Goal: Information Seeking & Learning: Learn about a topic

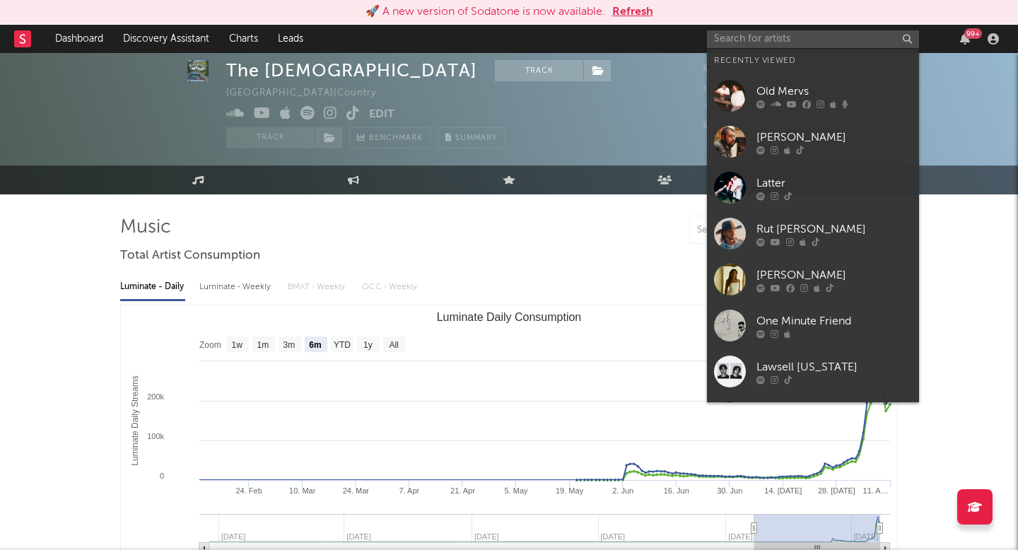
select select "6m"
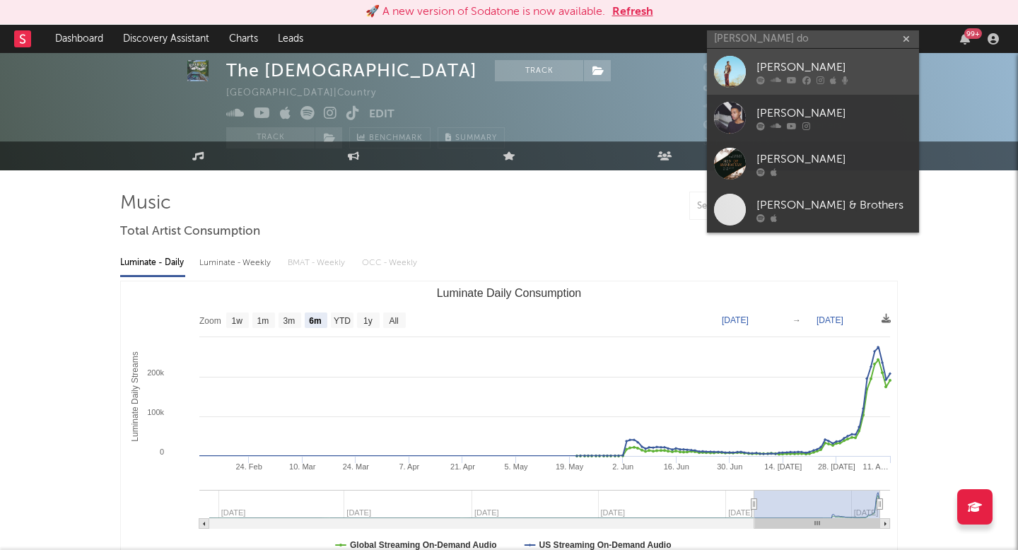
type input "keelan do"
click at [790, 69] on div "Keelan Donovan" at bounding box center [834, 67] width 156 height 17
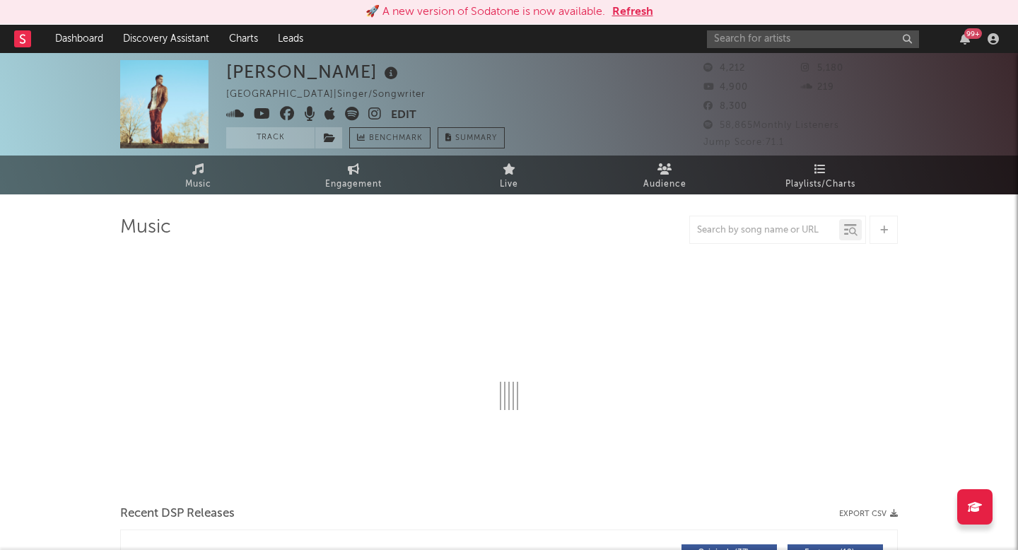
select select "6m"
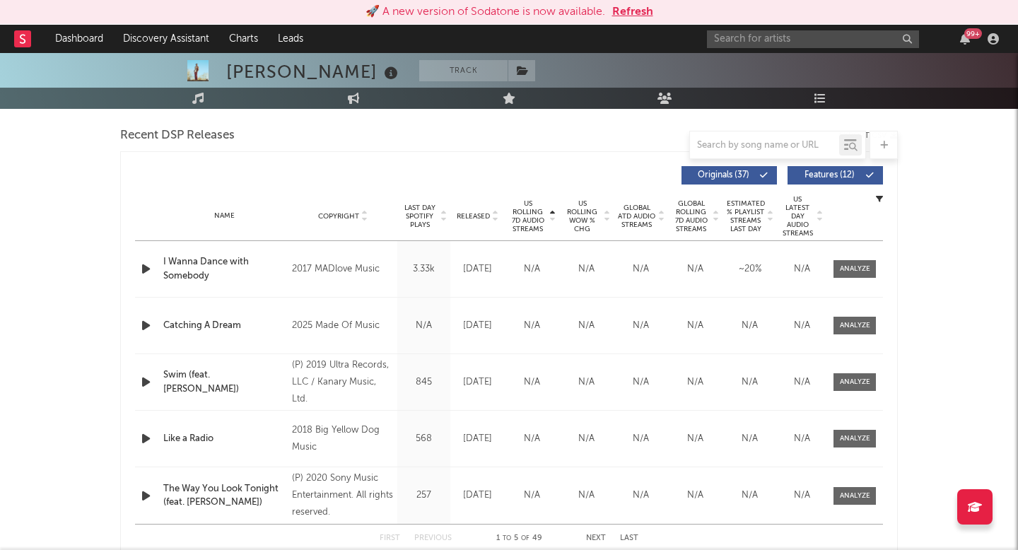
scroll to position [512, 0]
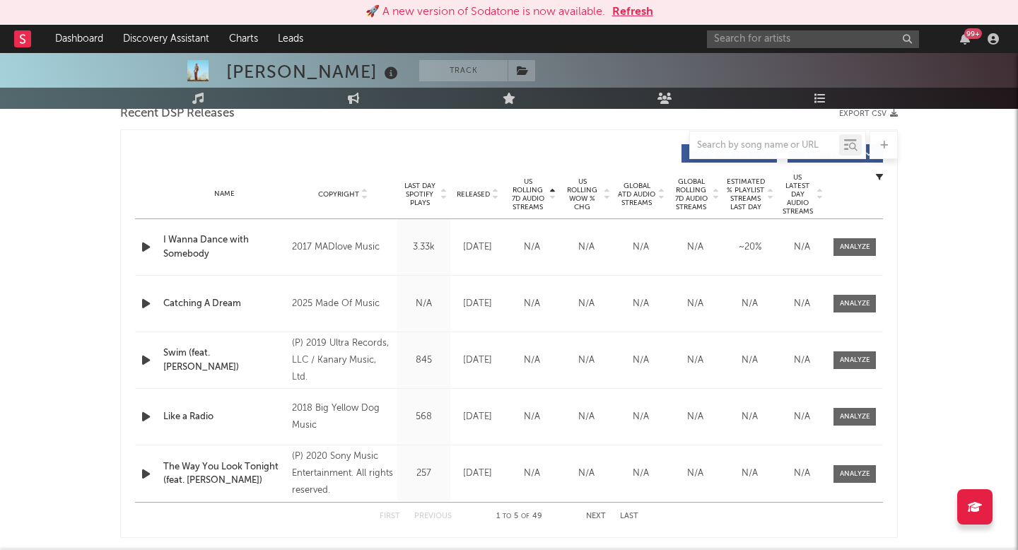
click at [552, 196] on icon at bounding box center [552, 197] width 7 height 6
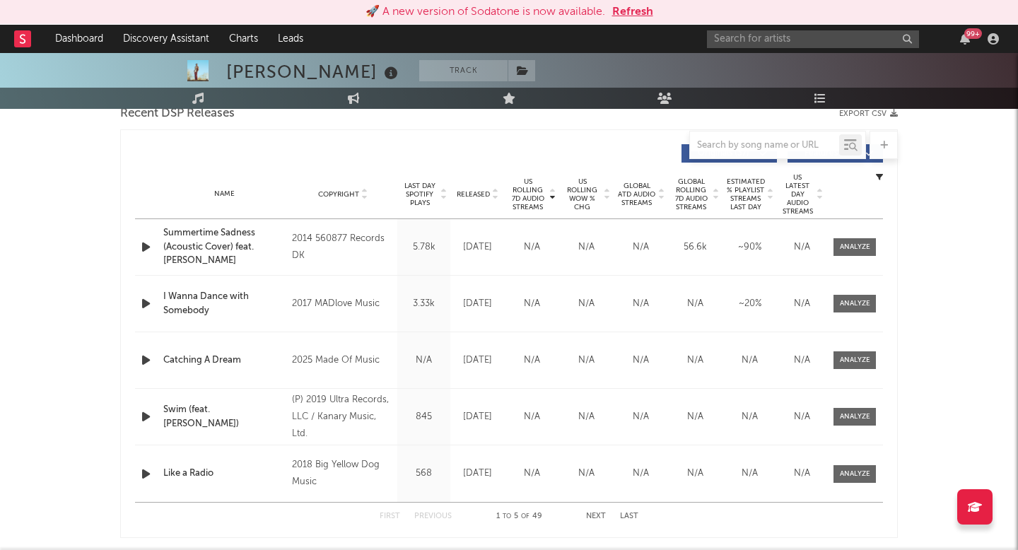
click at [476, 187] on div "Name Copyright Label Album Names Composer Names 7 Day Spotify Plays Last Day Sp…" at bounding box center [509, 194] width 748 height 49
click at [476, 192] on span "Released" at bounding box center [473, 194] width 33 height 8
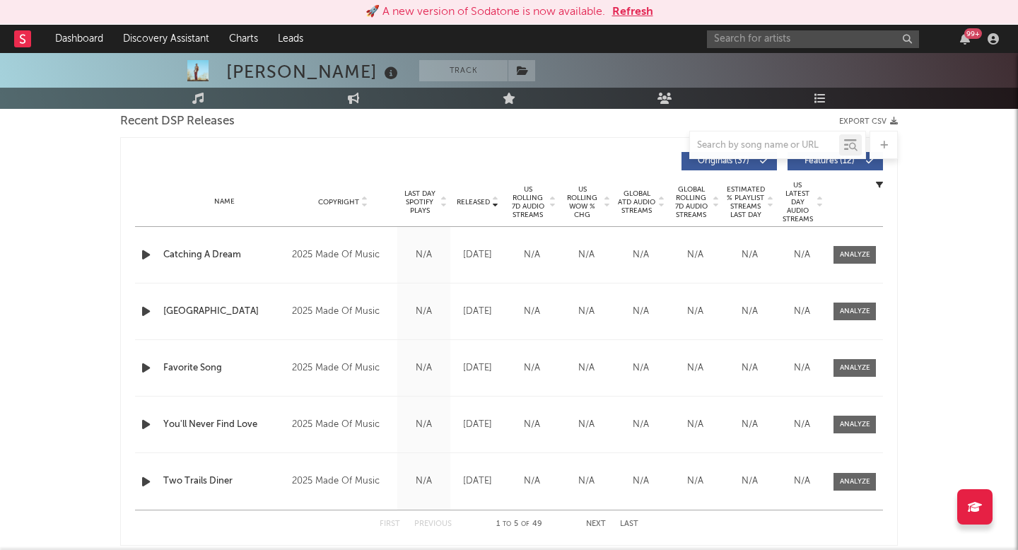
scroll to position [503, 0]
click at [851, 315] on div at bounding box center [855, 312] width 30 height 11
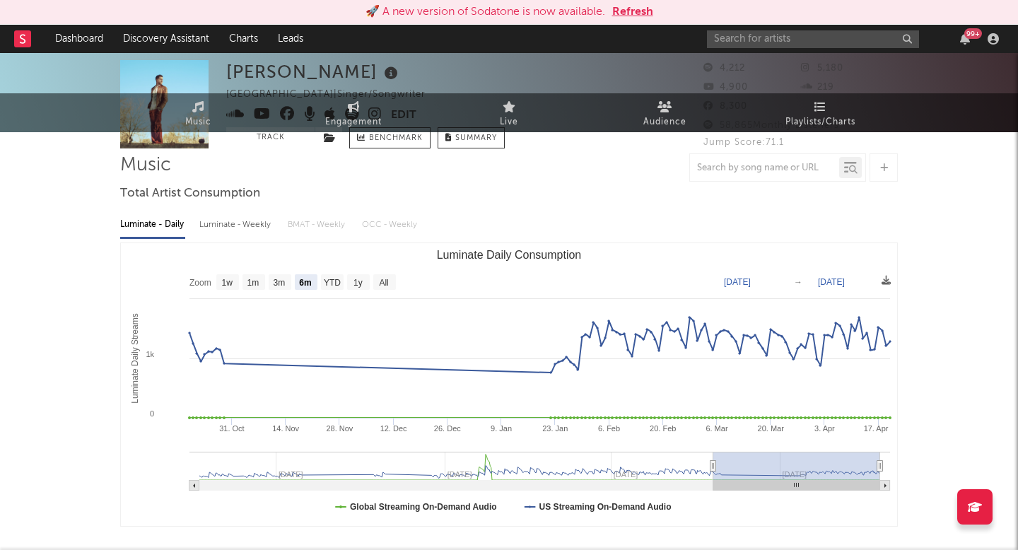
scroll to position [0, 0]
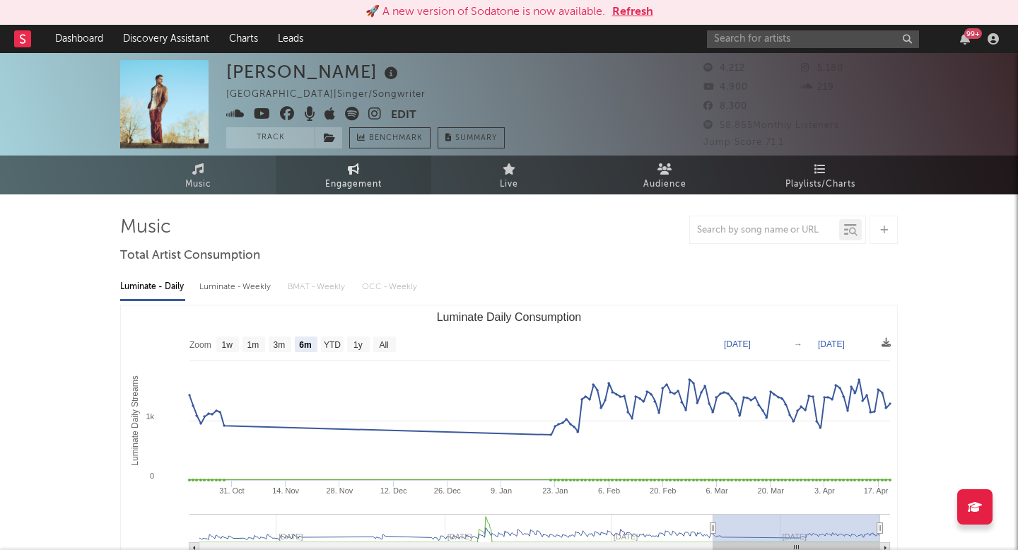
click at [370, 185] on span "Engagement" at bounding box center [353, 184] width 57 height 17
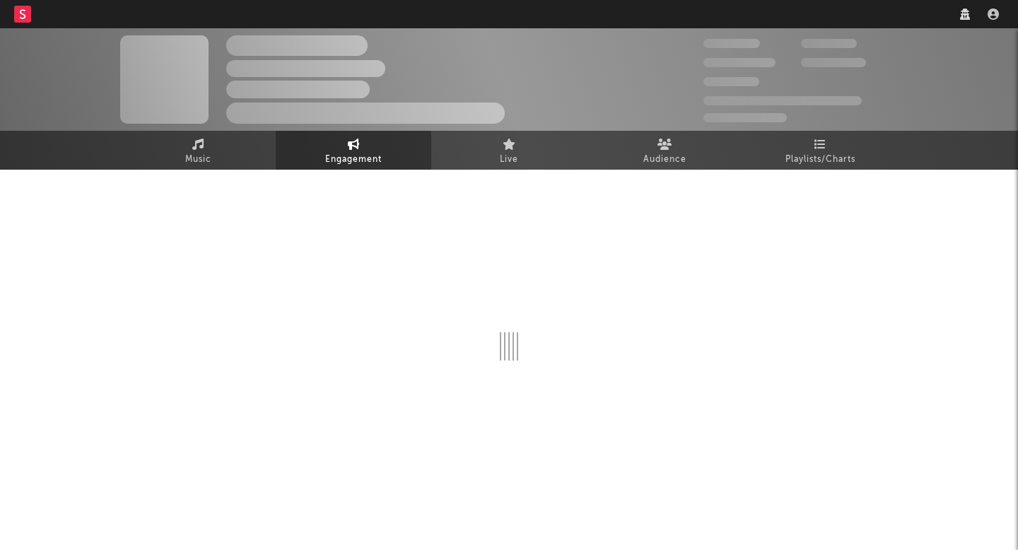
select select "1w"
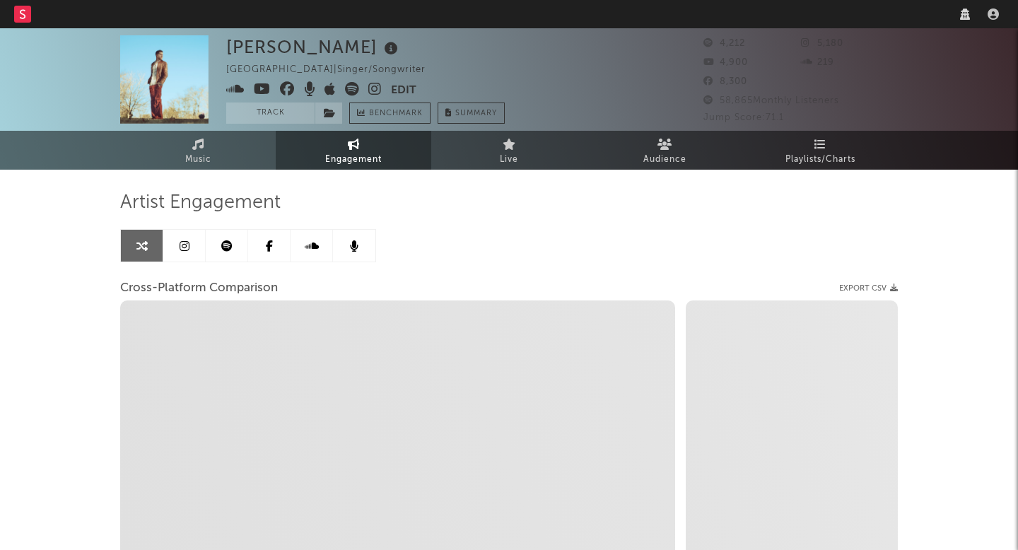
select select "recorded_music"
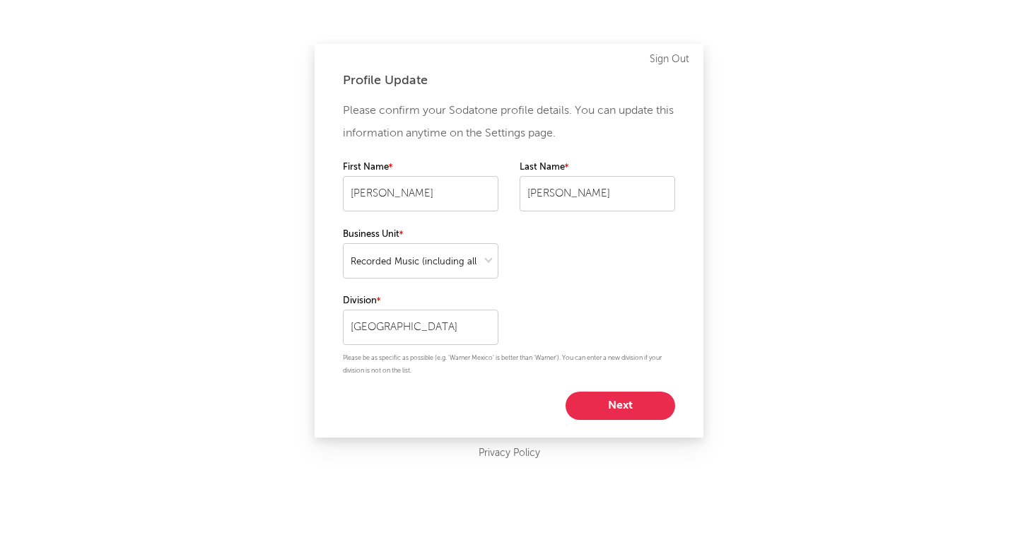
click at [596, 398] on button "Next" at bounding box center [621, 406] width 110 height 28
select select "assistant_coordinator"
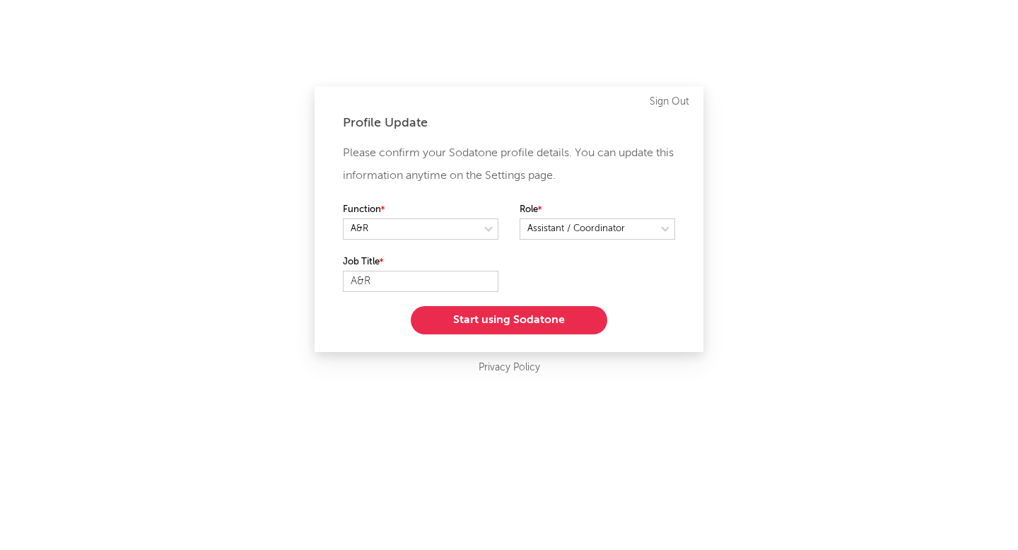
click at [525, 330] on button "Start using Sodatone" at bounding box center [509, 320] width 197 height 28
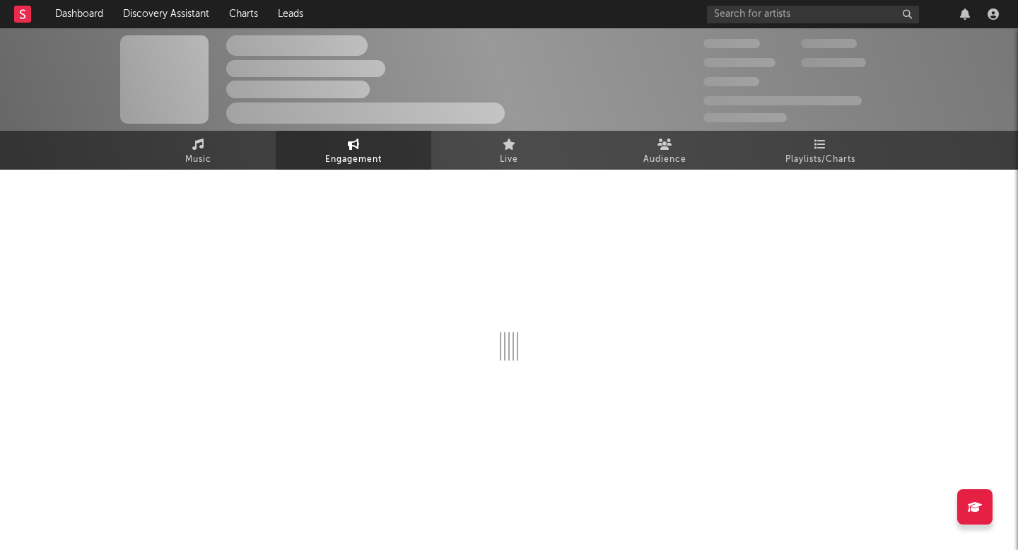
select select "1w"
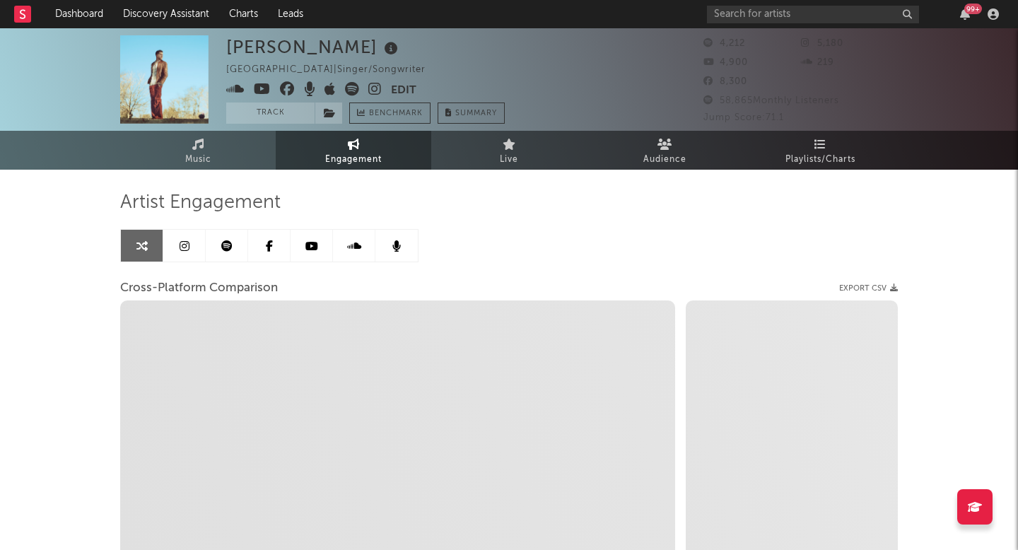
select select "1m"
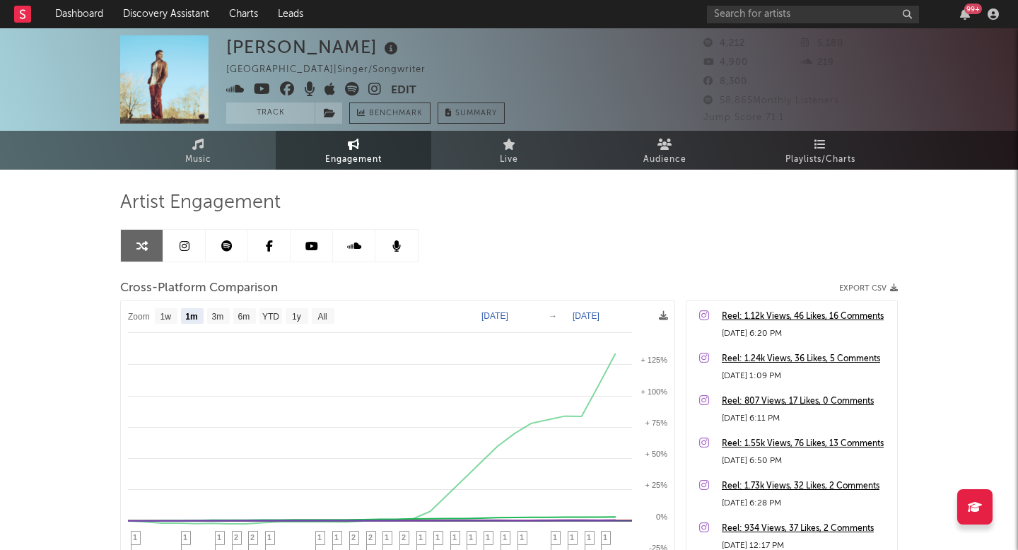
select select "1m"
click at [219, 135] on link "Music" at bounding box center [198, 150] width 156 height 39
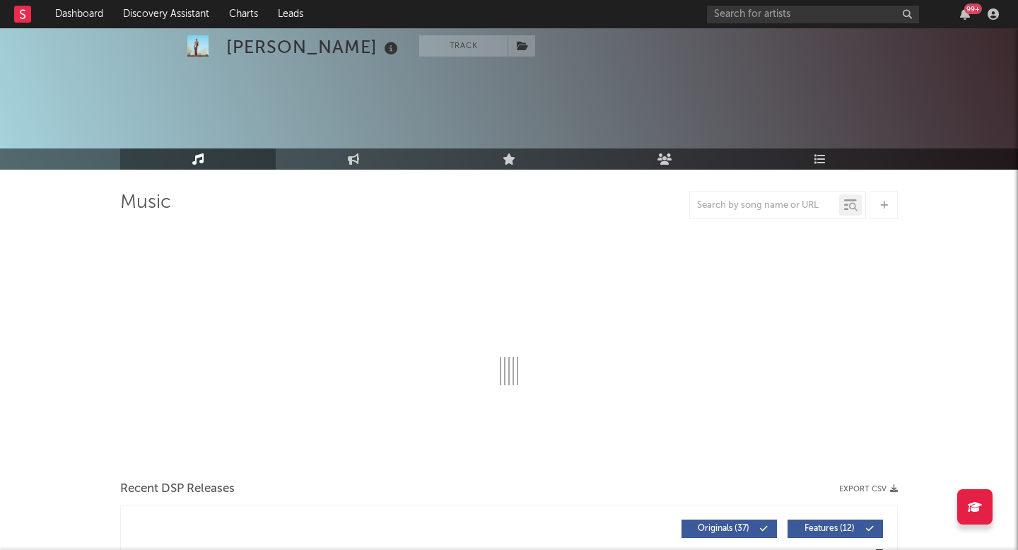
select select "6m"
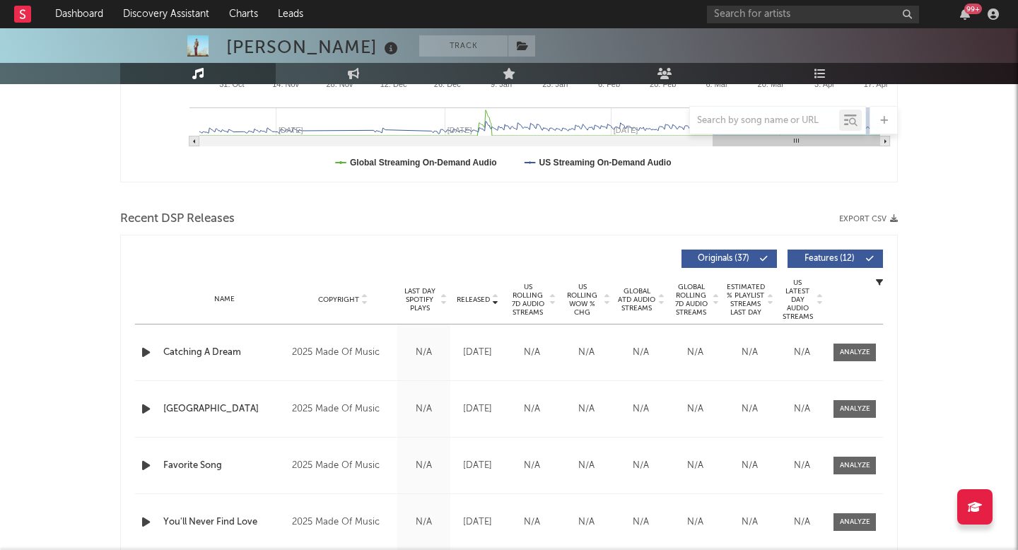
scroll to position [382, 0]
click at [845, 409] on div at bounding box center [855, 408] width 30 height 11
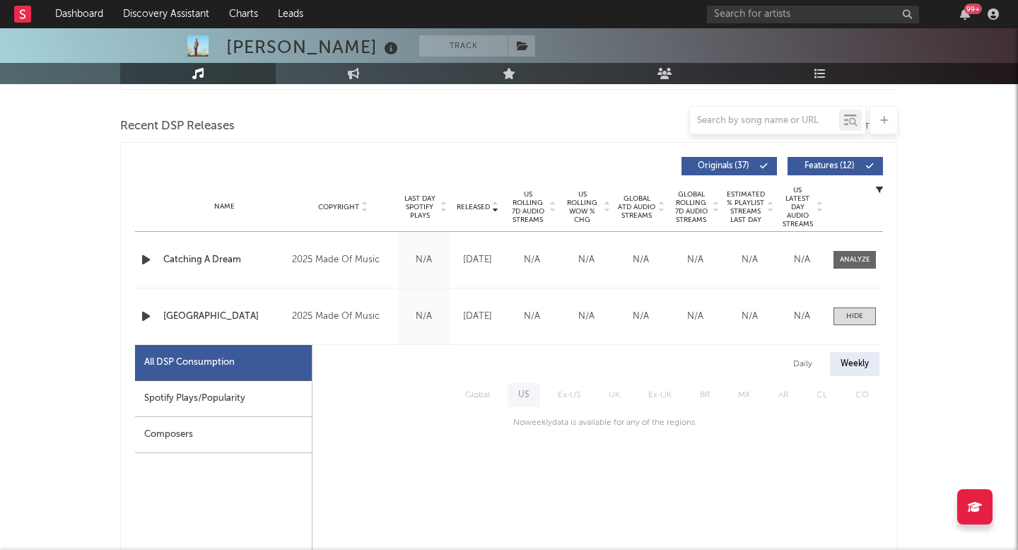
scroll to position [484, 0]
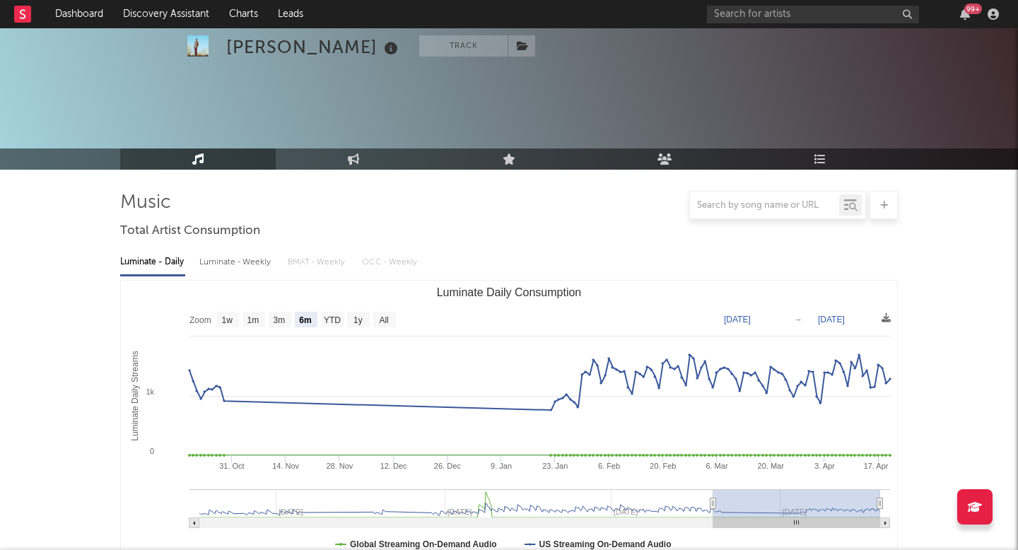
select select "1w"
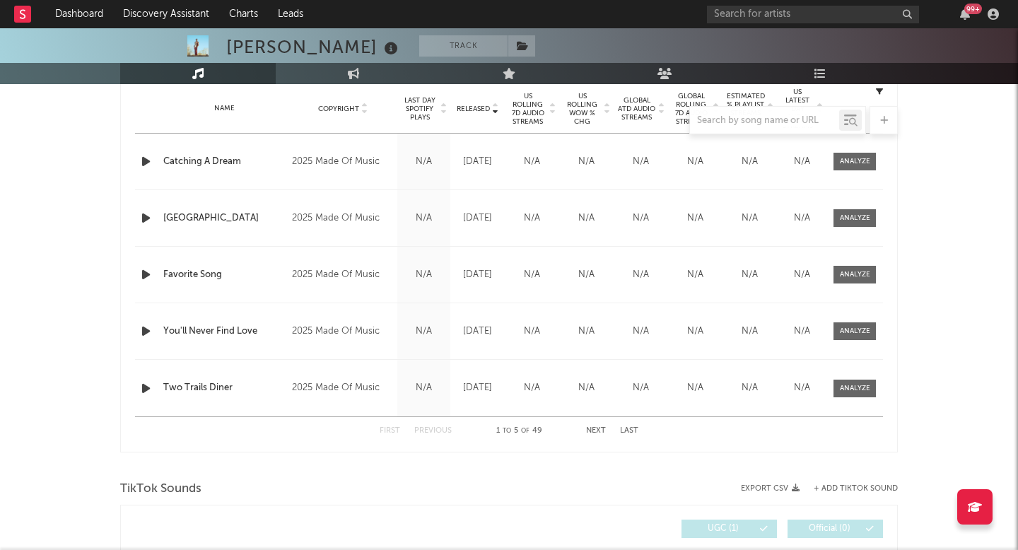
select select "6m"
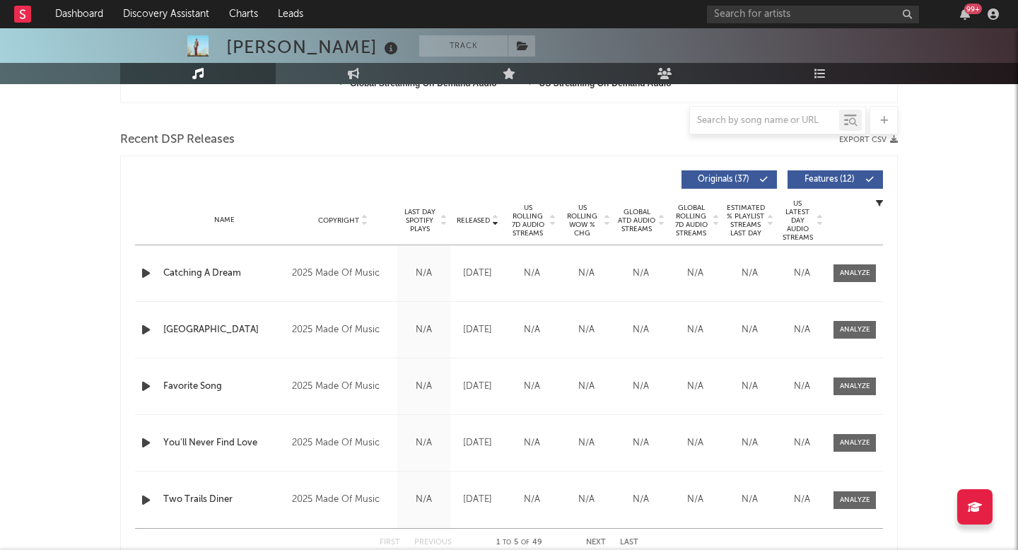
scroll to position [573, 0]
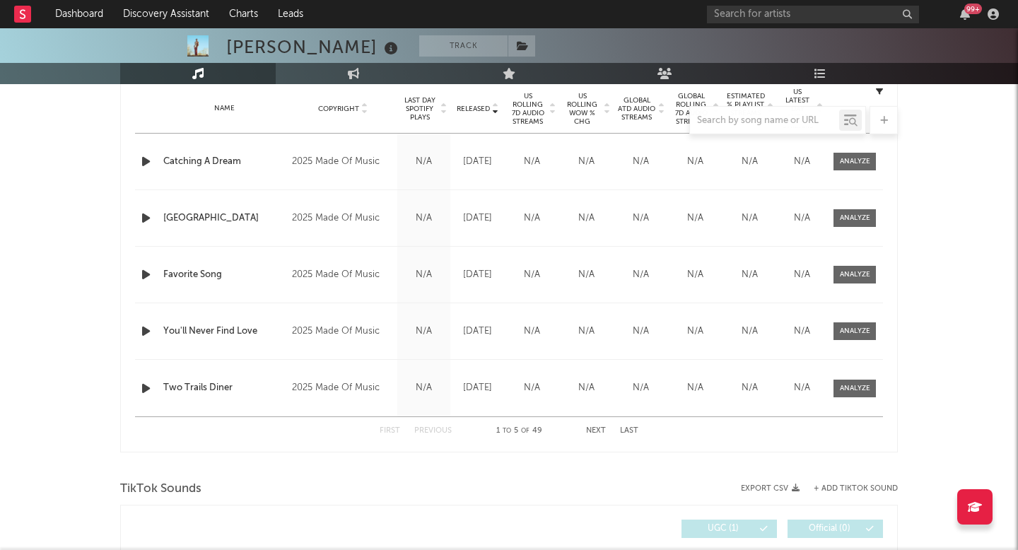
click at [541, 100] on span "US Rolling 7D Audio Streams" at bounding box center [527, 109] width 39 height 34
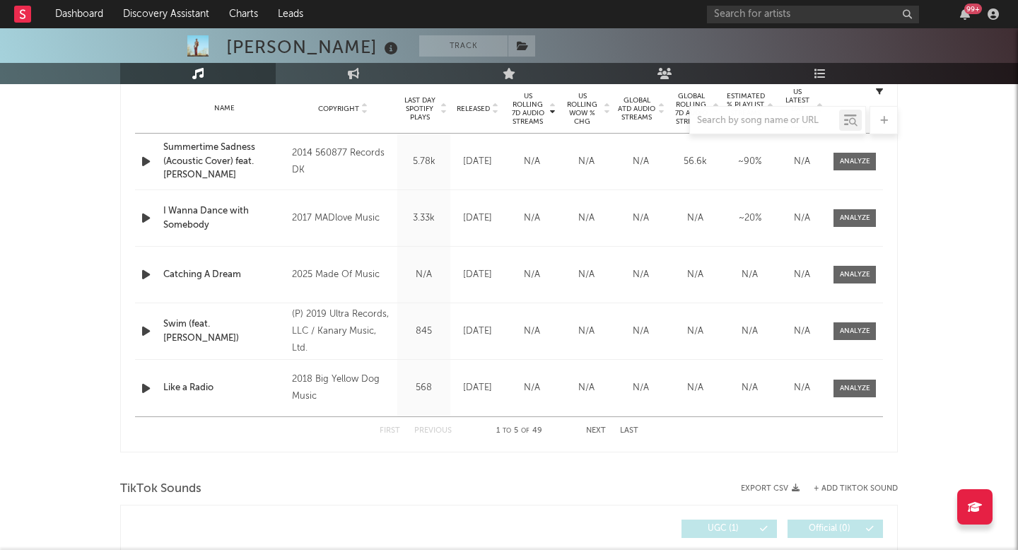
click at [472, 107] on div at bounding box center [509, 120] width 778 height 28
click at [472, 105] on span "Released" at bounding box center [473, 109] width 33 height 8
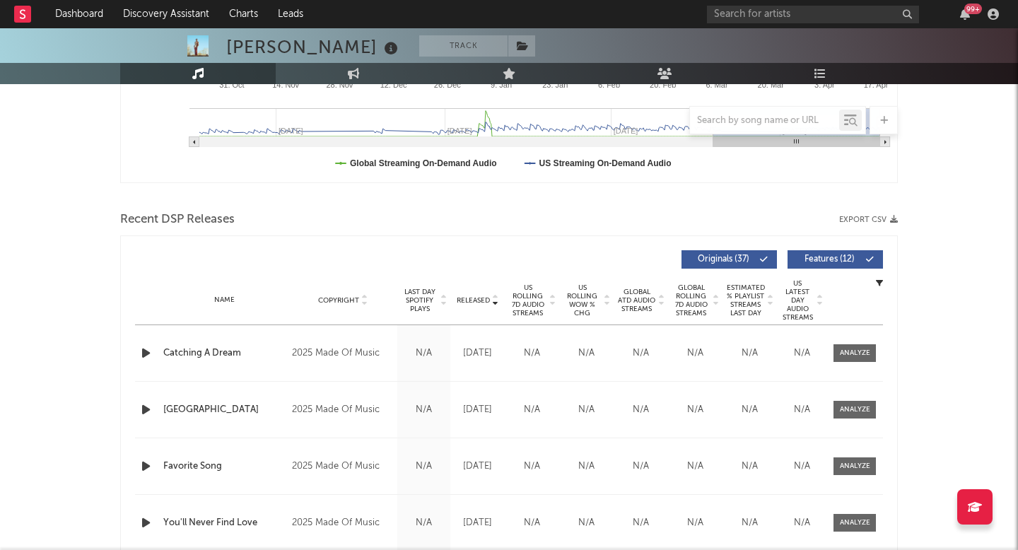
scroll to position [387, 0]
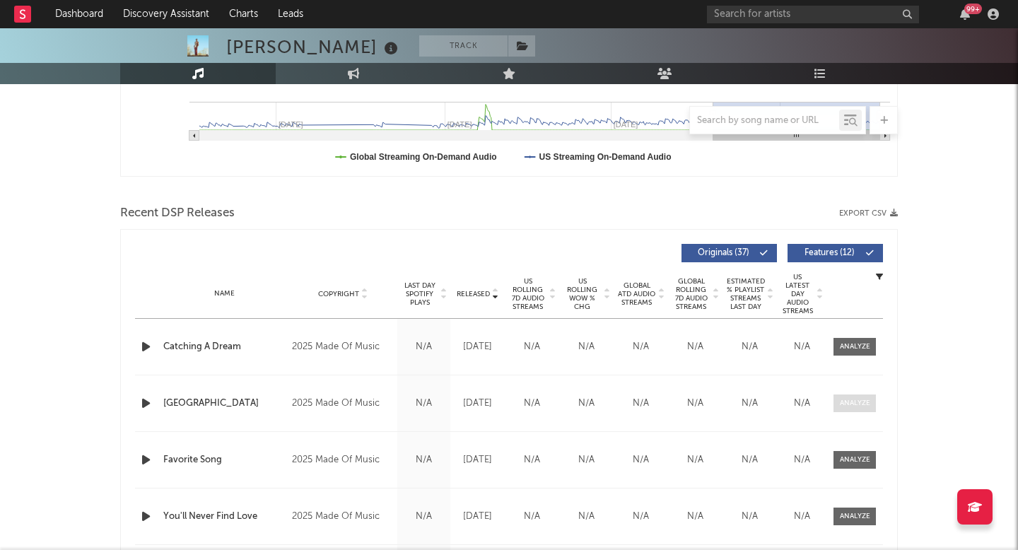
click at [860, 404] on div at bounding box center [855, 403] width 30 height 11
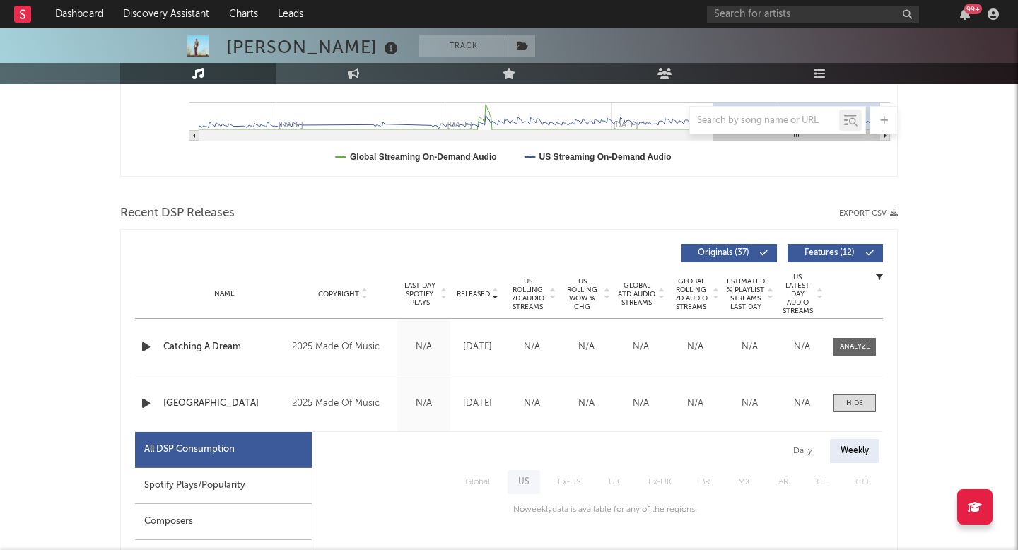
click at [259, 477] on div "Spotify Plays/Popularity" at bounding box center [223, 486] width 177 height 36
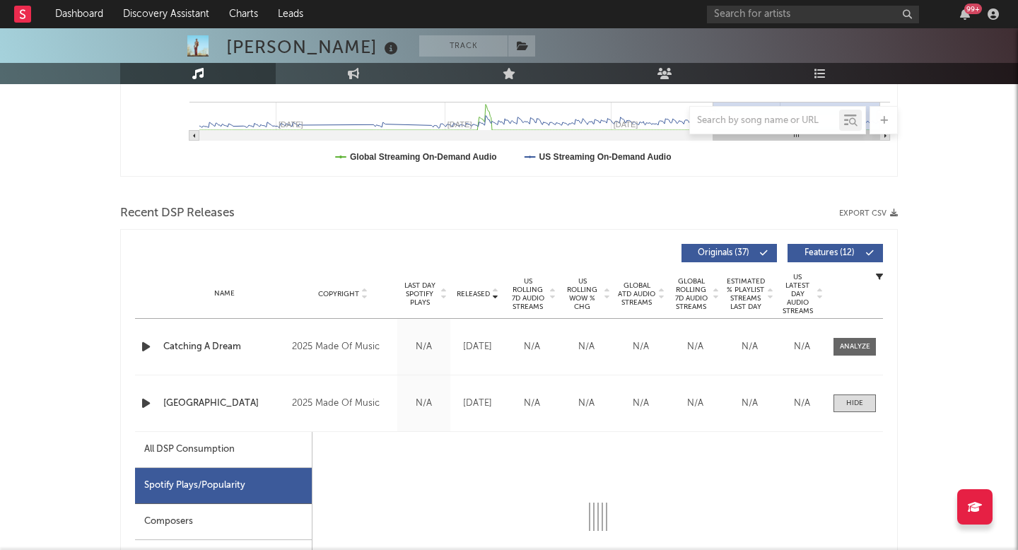
select select "1w"
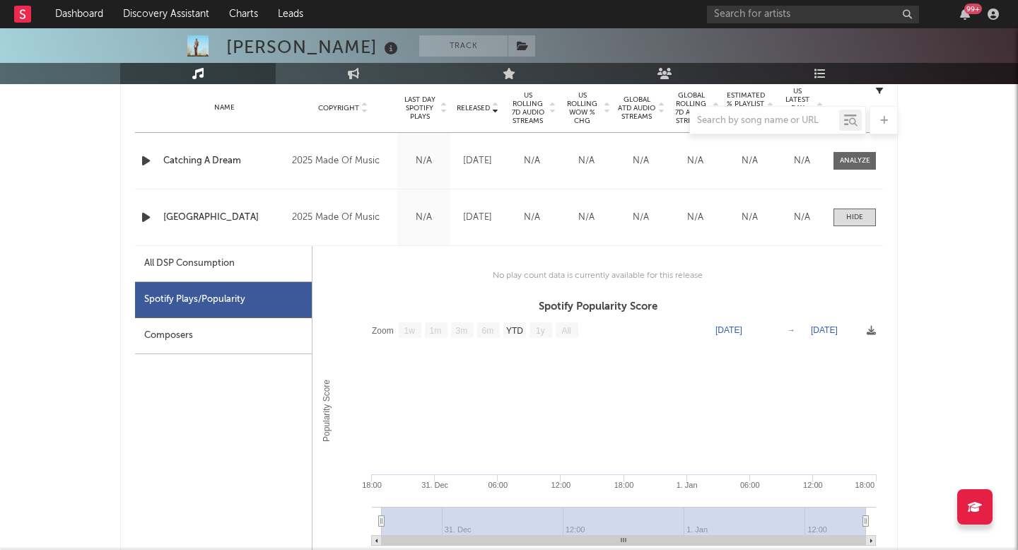
scroll to position [589, 0]
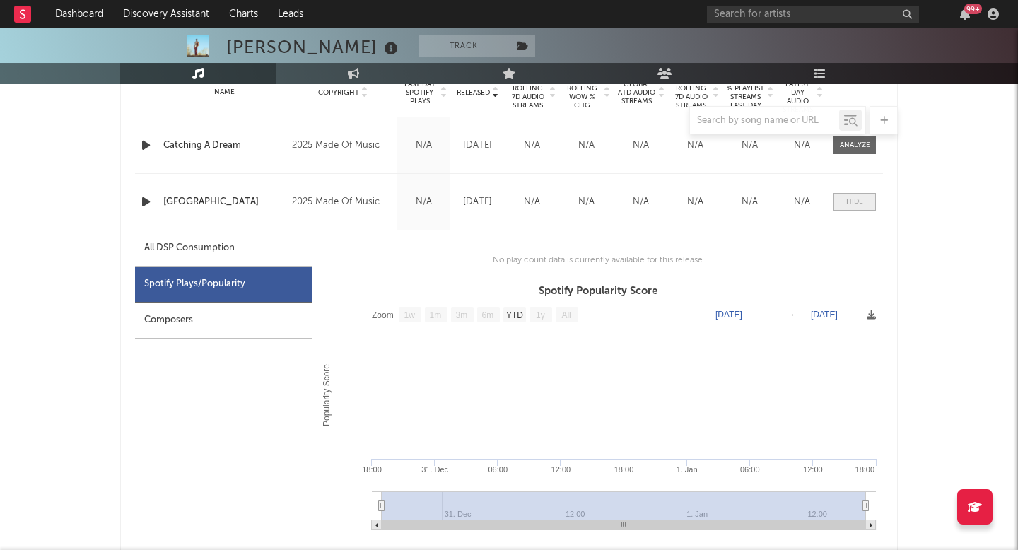
click at [855, 202] on div at bounding box center [854, 202] width 17 height 11
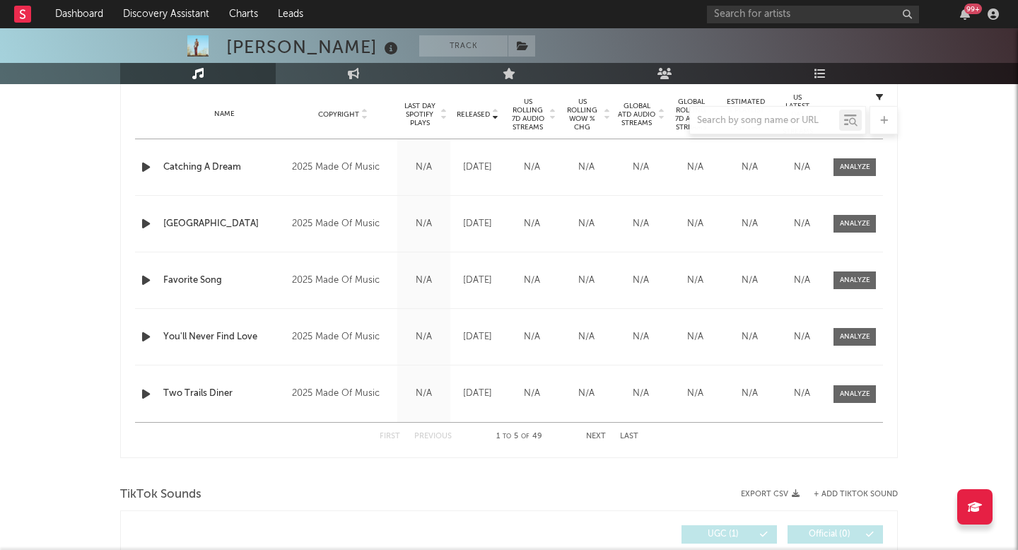
scroll to position [564, 0]
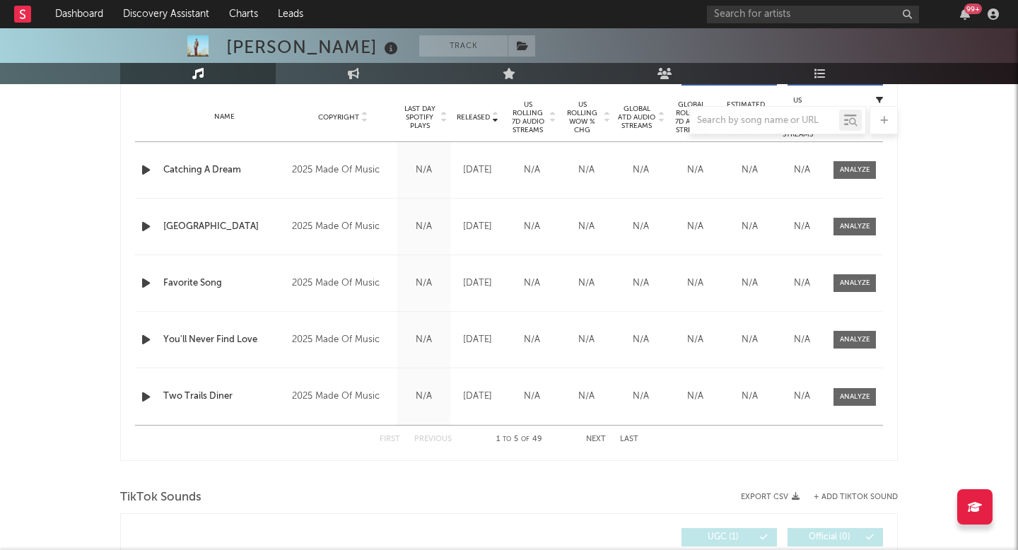
click at [554, 111] on div at bounding box center [509, 120] width 778 height 28
click at [533, 112] on div at bounding box center [509, 120] width 778 height 28
click at [532, 128] on div at bounding box center [509, 120] width 778 height 28
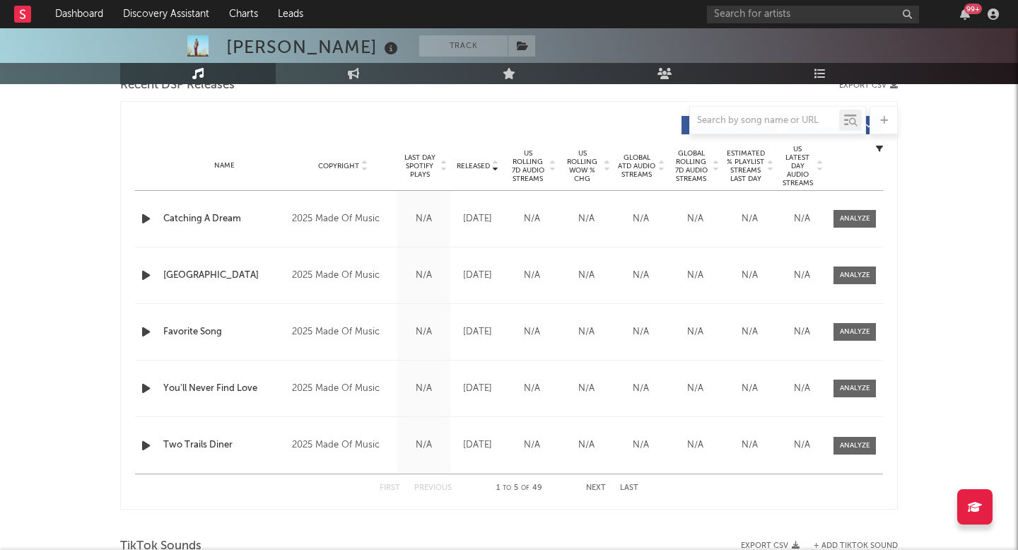
click at [534, 156] on span "US Rolling 7D Audio Streams" at bounding box center [527, 166] width 39 height 34
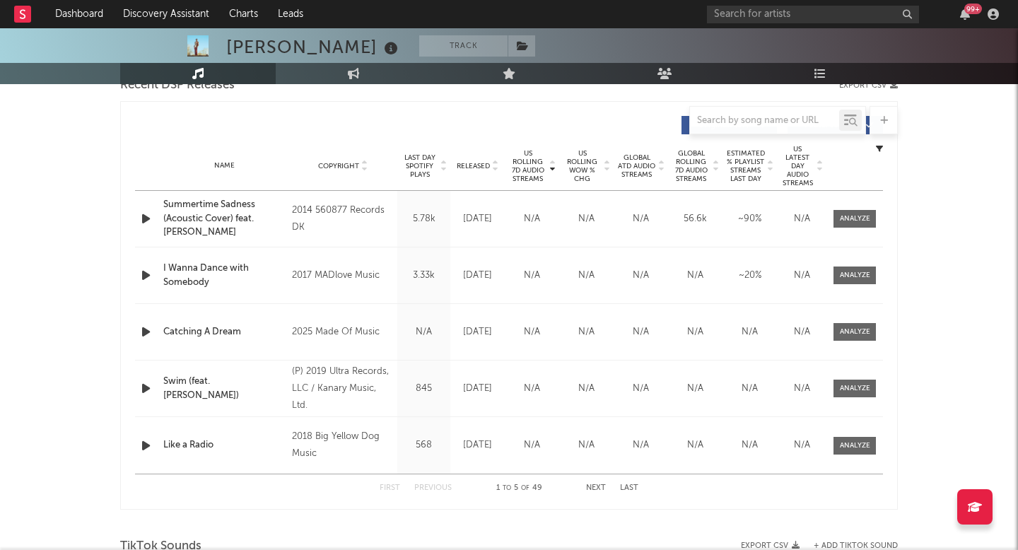
click at [534, 157] on span "US Rolling 7D Audio Streams" at bounding box center [527, 166] width 39 height 34
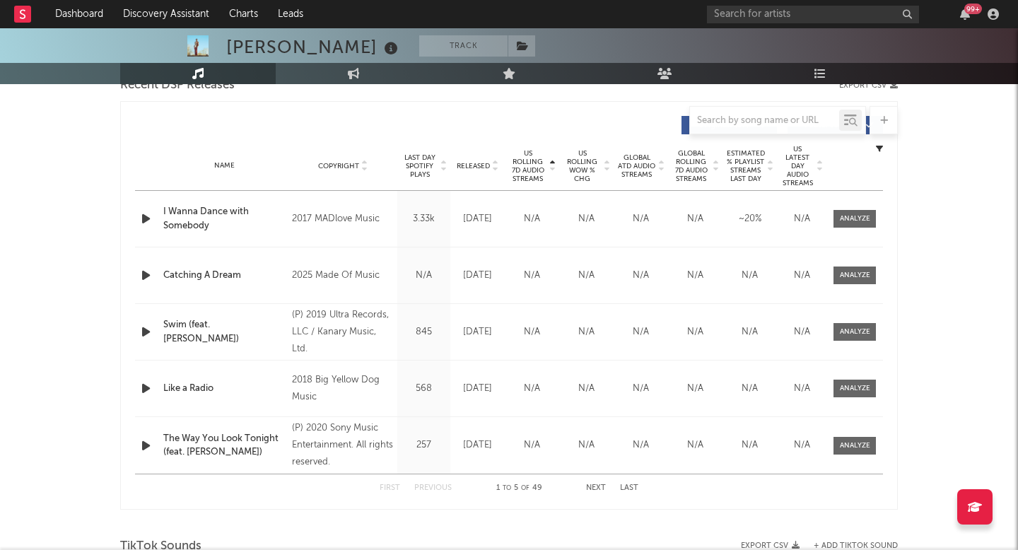
click at [514, 161] on span "US Rolling 7D Audio Streams" at bounding box center [527, 166] width 39 height 34
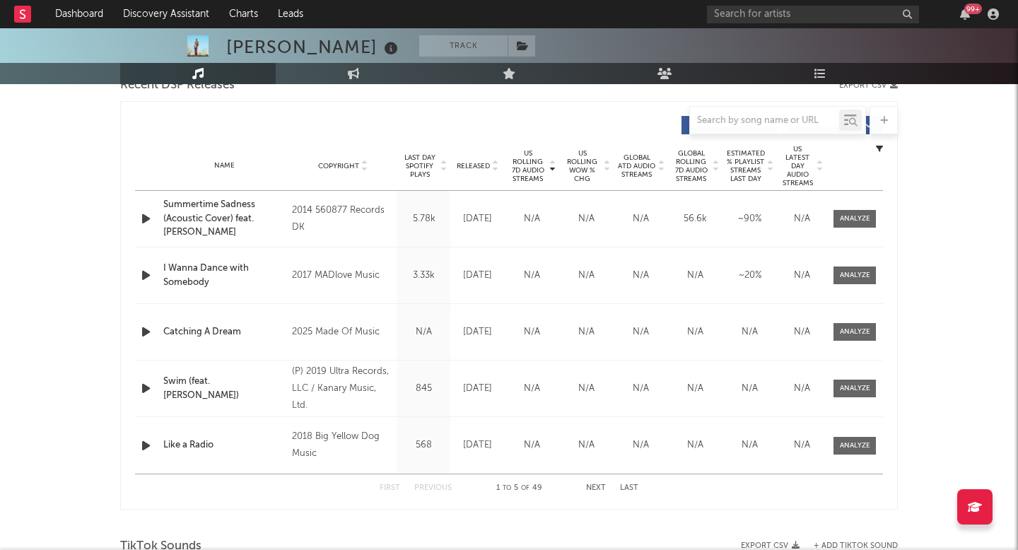
click at [514, 161] on span "US Rolling 7D Audio Streams" at bounding box center [527, 166] width 39 height 34
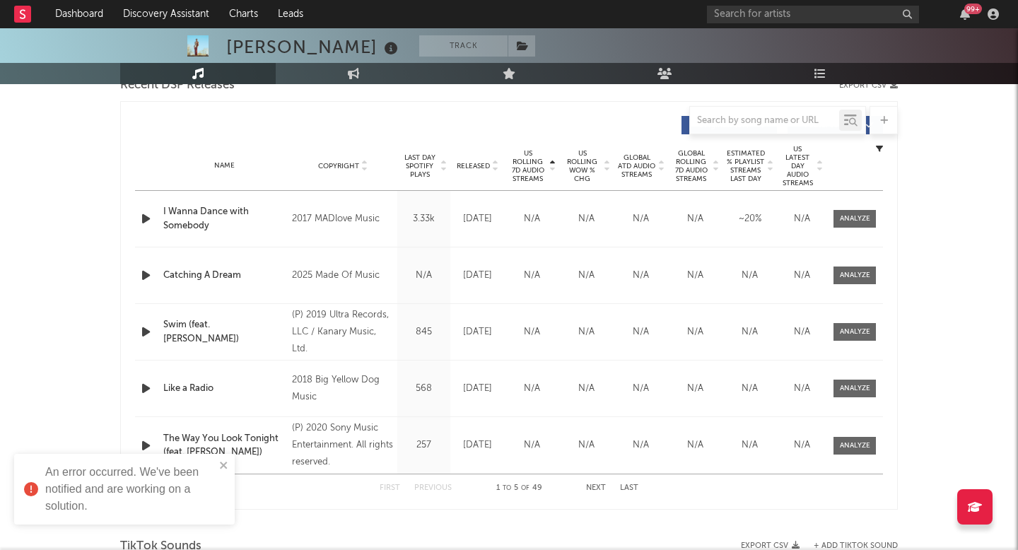
click at [489, 163] on span "Released" at bounding box center [473, 166] width 33 height 8
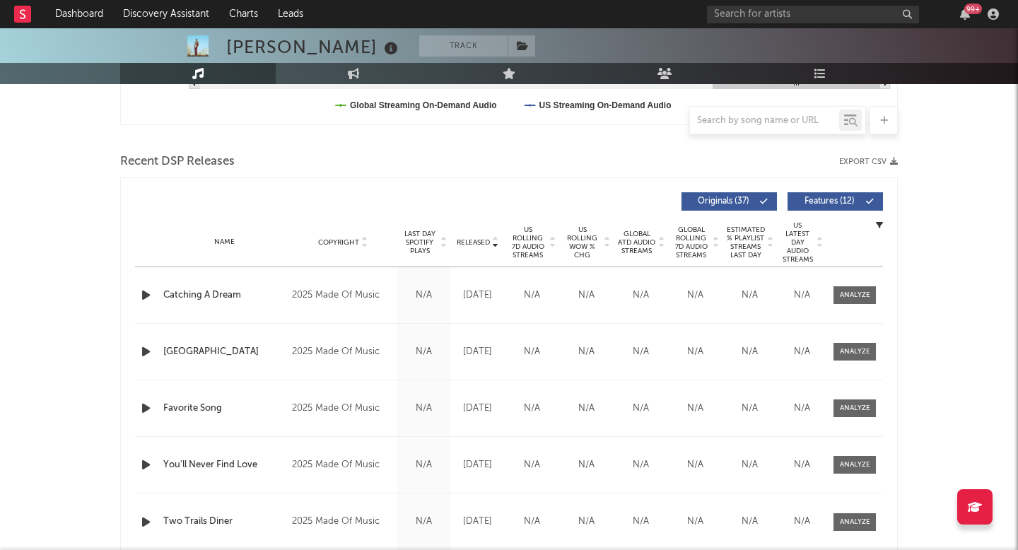
scroll to position [461, 0]
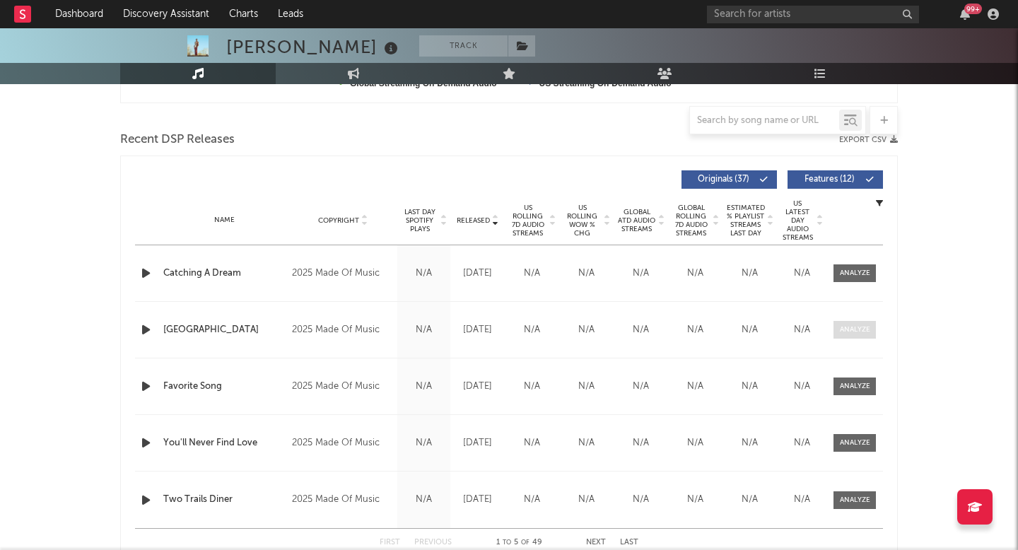
click at [848, 334] on div at bounding box center [855, 329] width 30 height 11
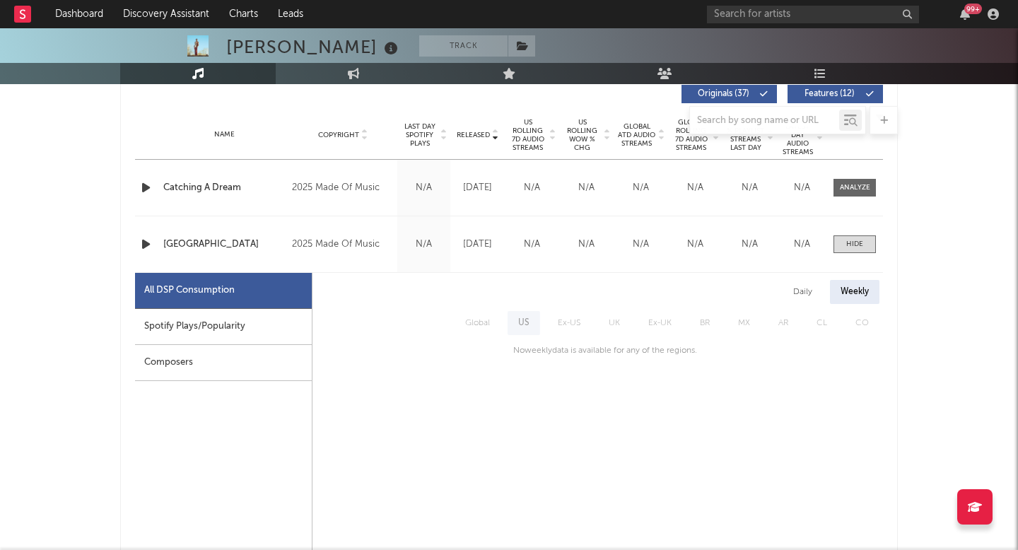
scroll to position [549, 0]
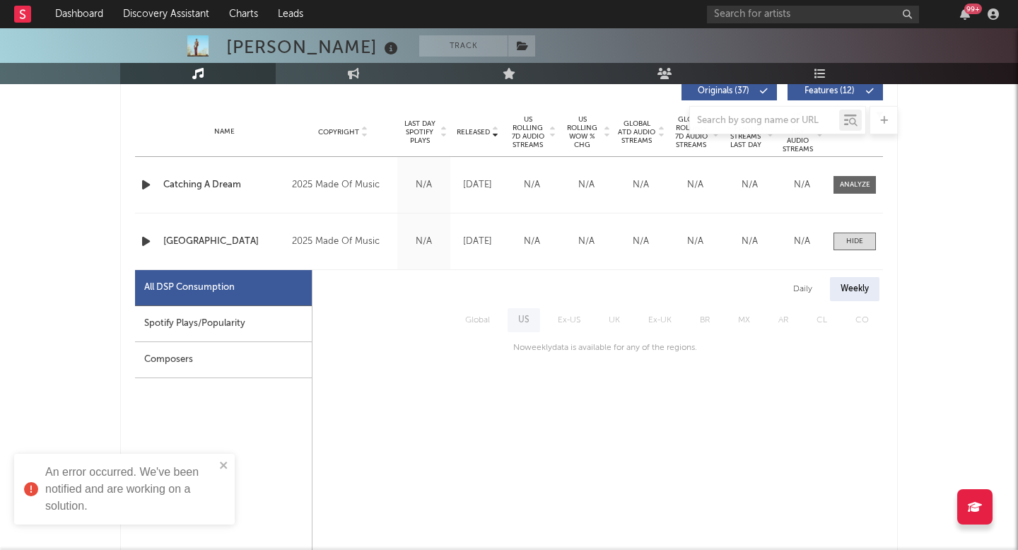
click at [212, 327] on div "Spotify Plays/Popularity" at bounding box center [223, 324] width 177 height 36
select select "1w"
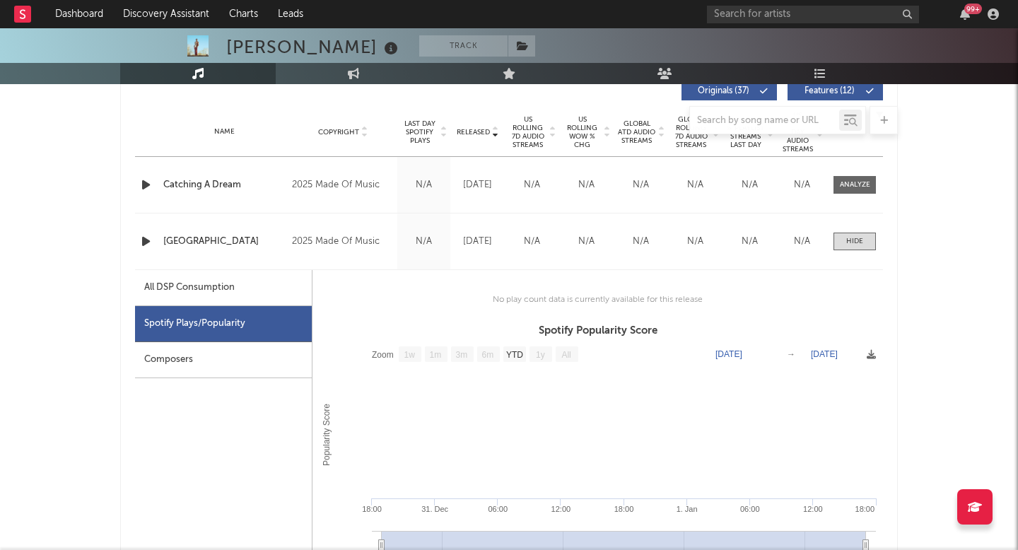
scroll to position [0, 0]
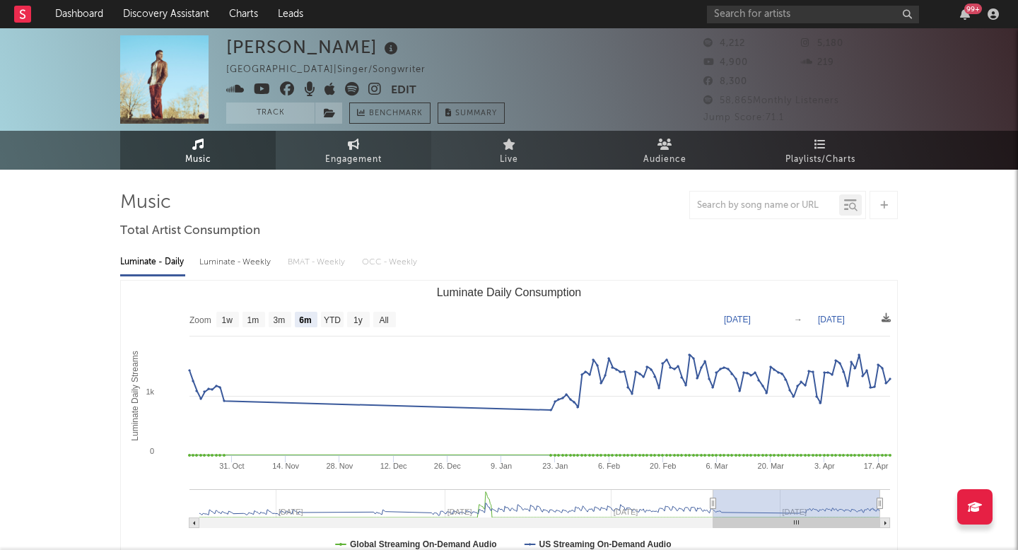
click at [350, 160] on span "Engagement" at bounding box center [353, 159] width 57 height 17
select select "1m"
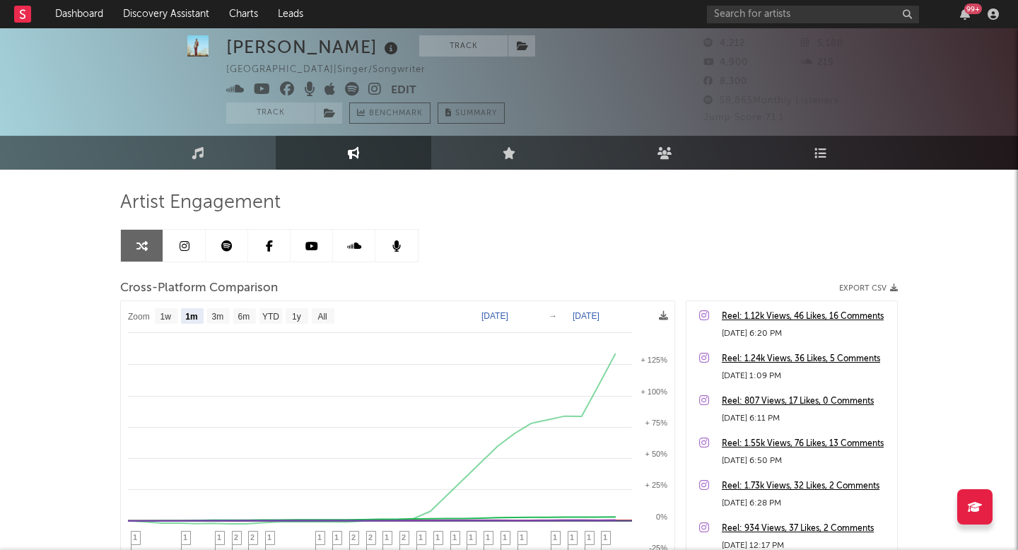
scroll to position [40, 0]
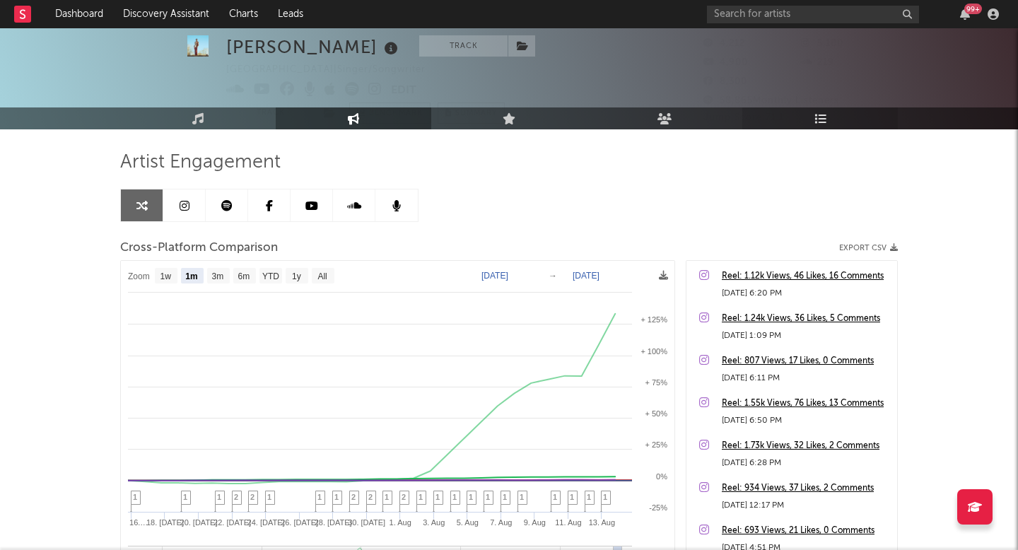
click at [800, 124] on link "Playlists/Charts" at bounding box center [820, 118] width 156 height 22
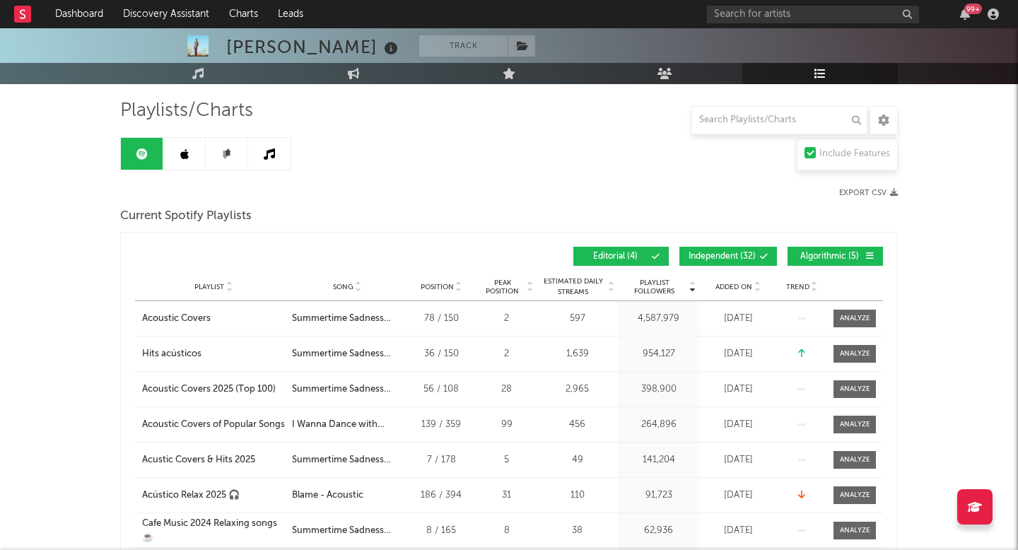
scroll to position [128, 0]
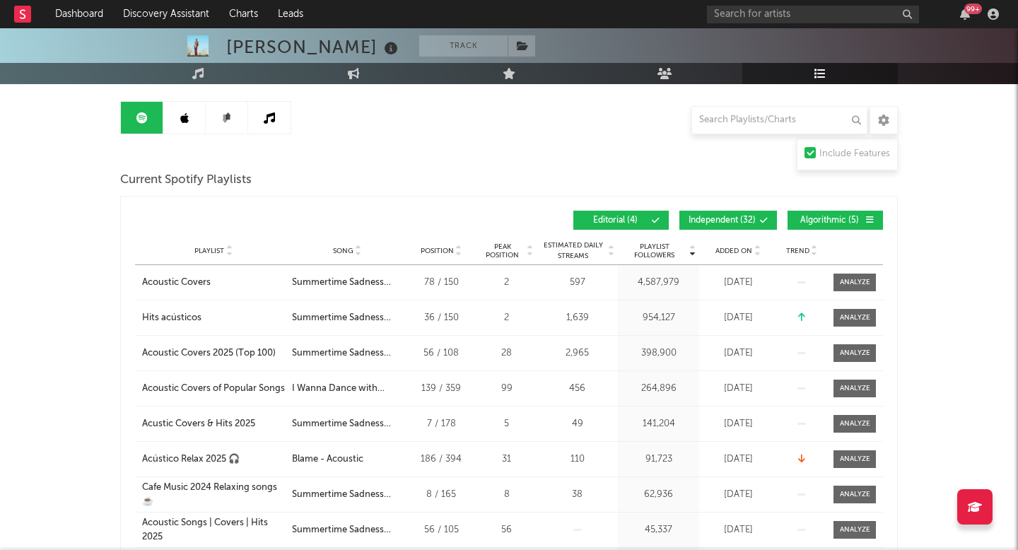
click at [737, 244] on div "Playlist City Song Position Peak Position Estimated Daily Streams Playlist Foll…" at bounding box center [509, 251] width 748 height 28
click at [729, 249] on span "Added On" at bounding box center [733, 251] width 37 height 8
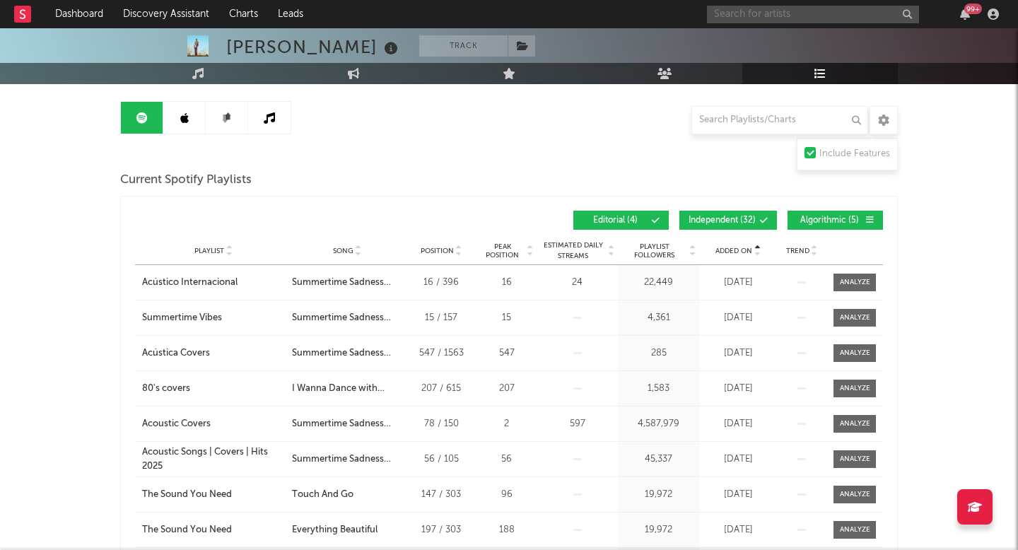
click at [799, 16] on input "text" at bounding box center [813, 15] width 212 height 18
click at [773, 16] on input "matt oakley" at bounding box center [813, 15] width 212 height 18
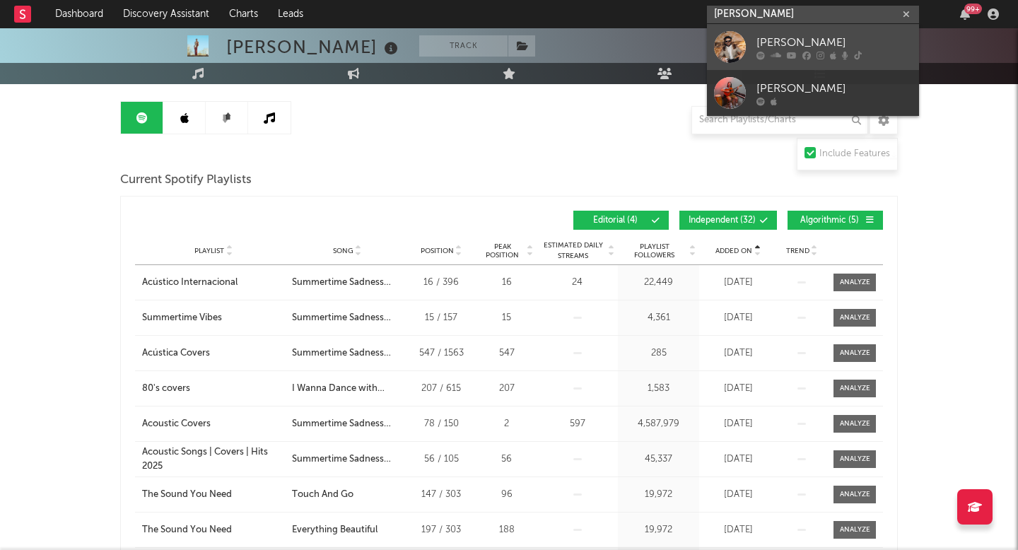
type input "matt oakley"
click at [778, 42] on div "Matt Oakley" at bounding box center [834, 42] width 156 height 17
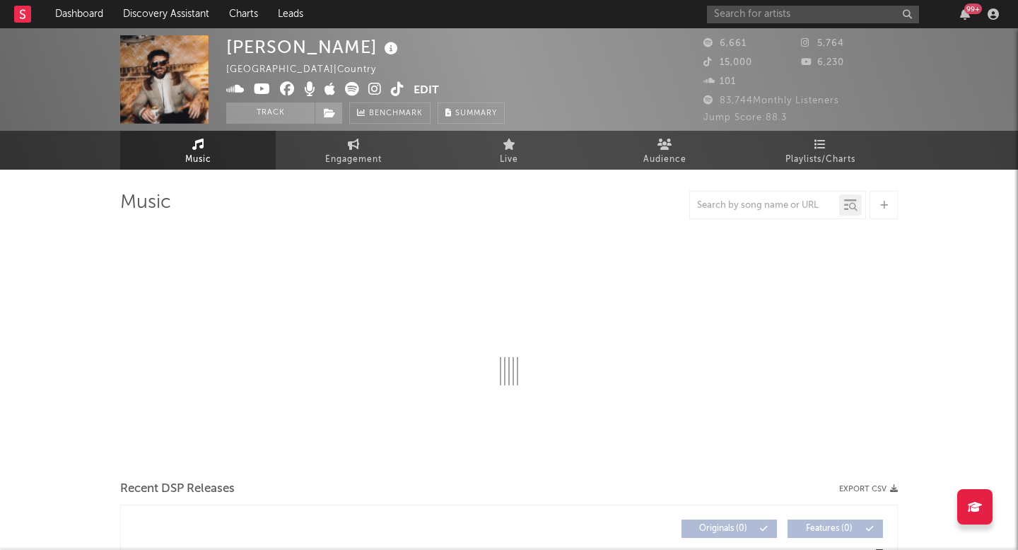
select select "6m"
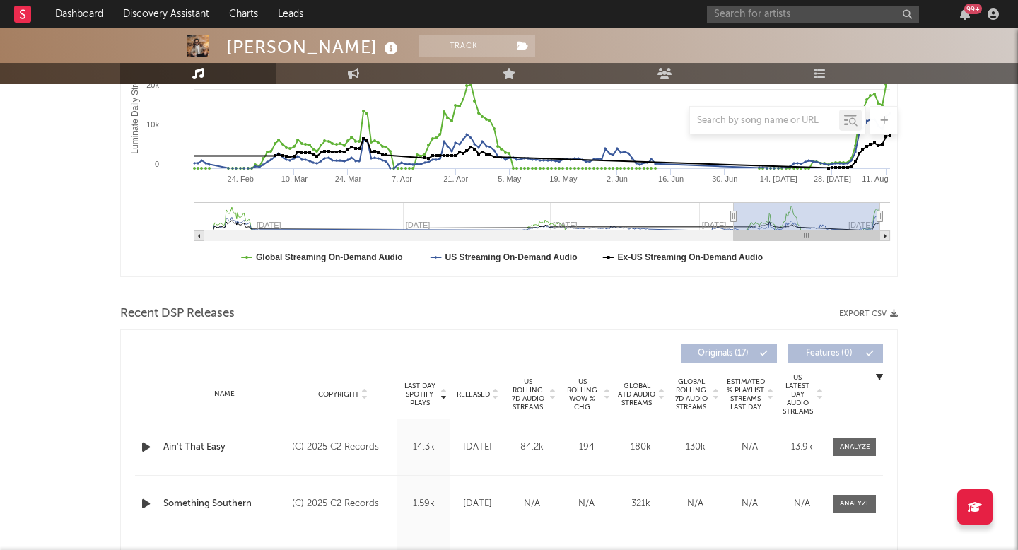
scroll to position [342, 0]
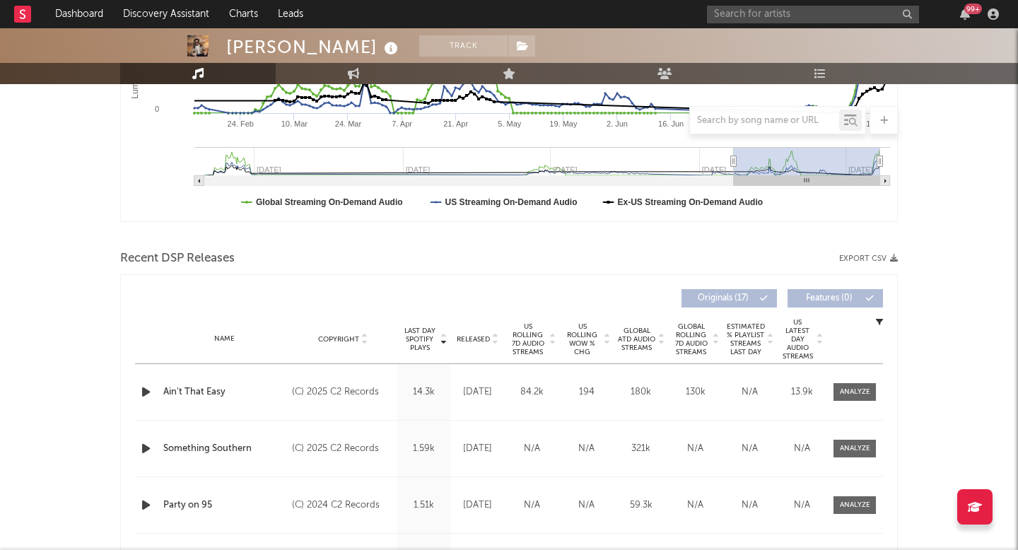
click at [532, 333] on span "US Rolling 7D Audio Streams" at bounding box center [527, 339] width 39 height 34
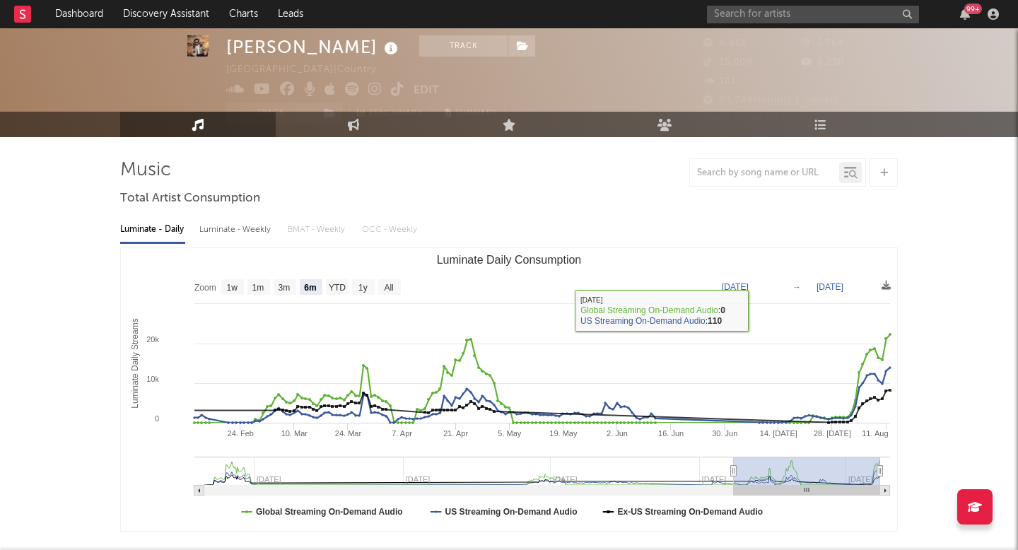
scroll to position [31, 0]
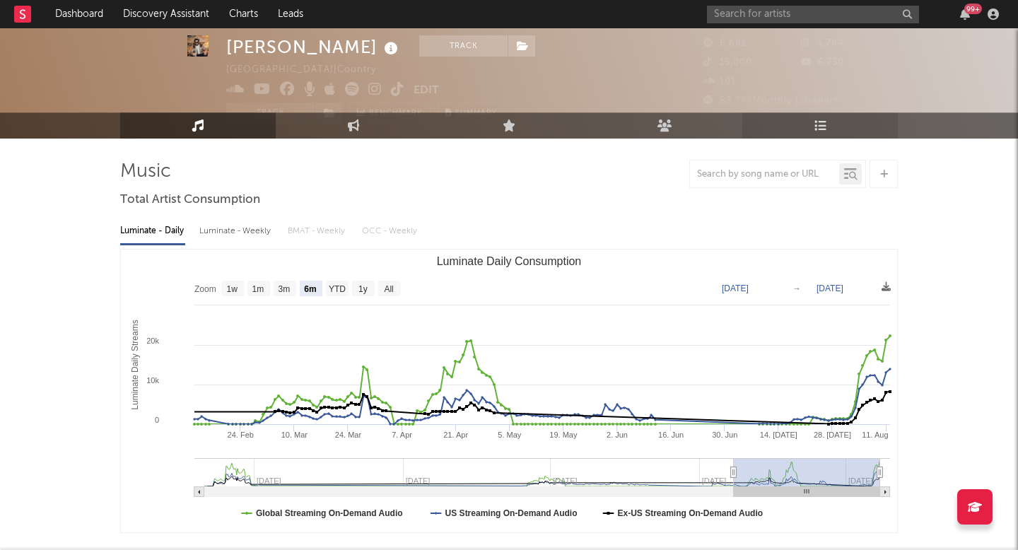
click at [812, 129] on link "Playlists/Charts" at bounding box center [820, 125] width 156 height 26
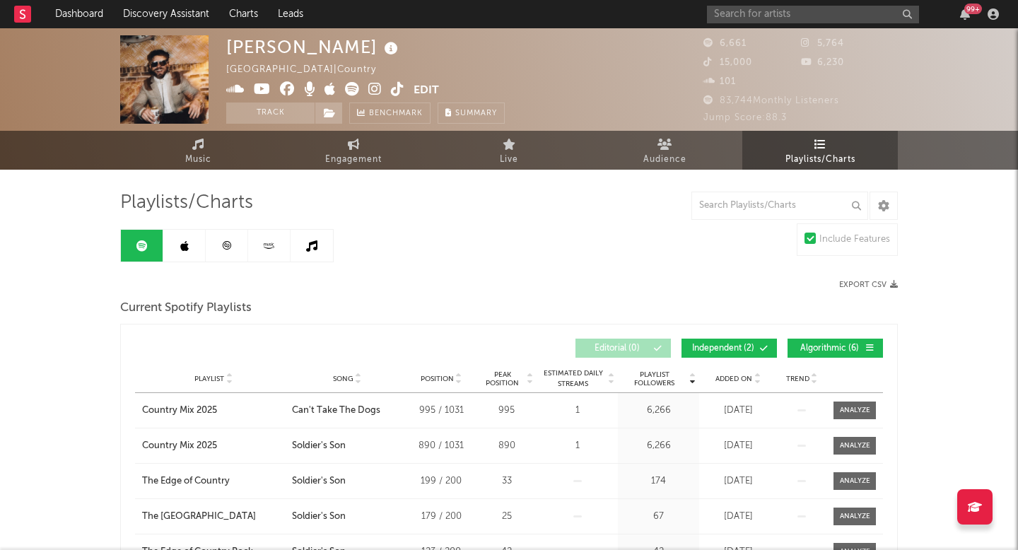
click at [239, 247] on link at bounding box center [227, 246] width 42 height 32
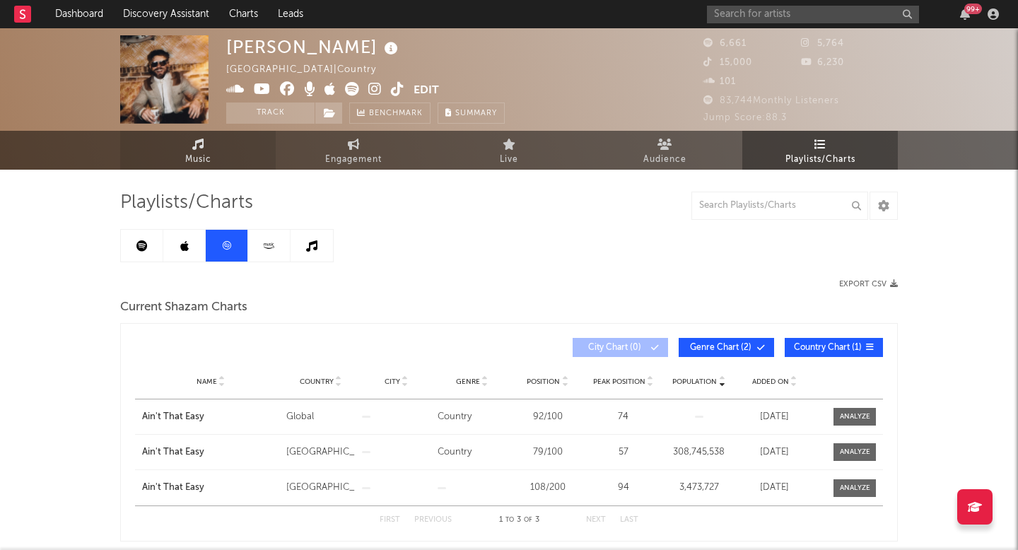
click at [212, 135] on link "Music" at bounding box center [198, 150] width 156 height 39
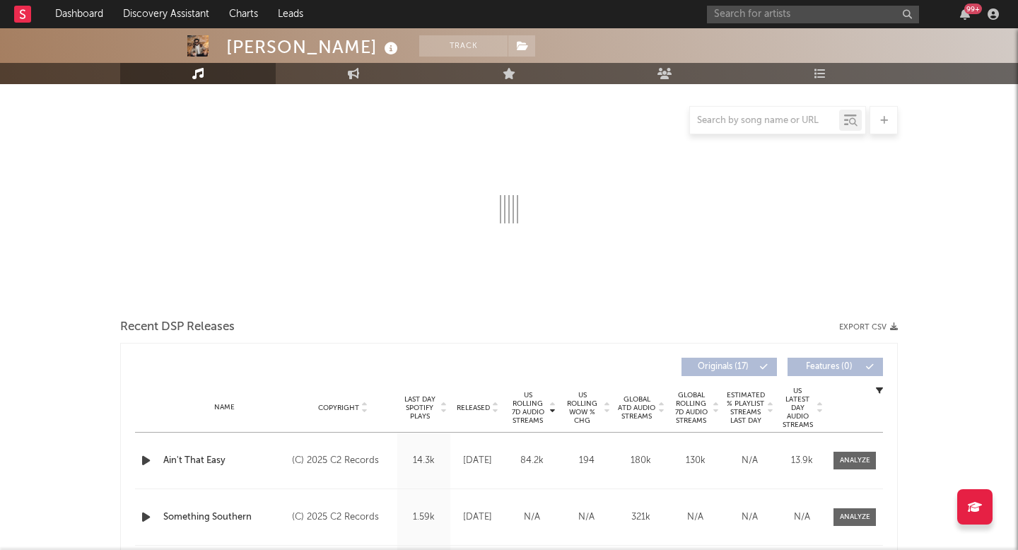
select select "6m"
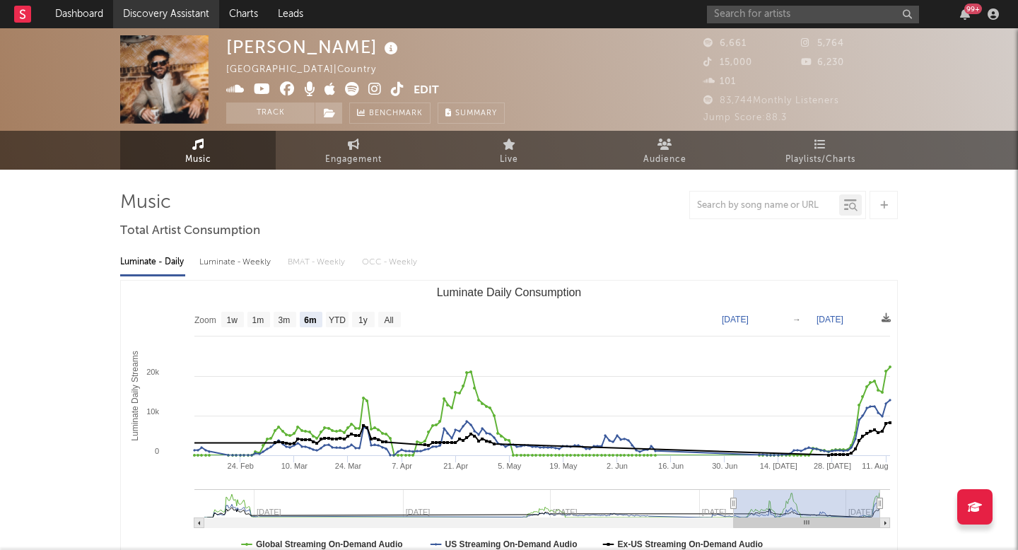
click at [187, 2] on link "Discovery Assistant" at bounding box center [166, 14] width 106 height 28
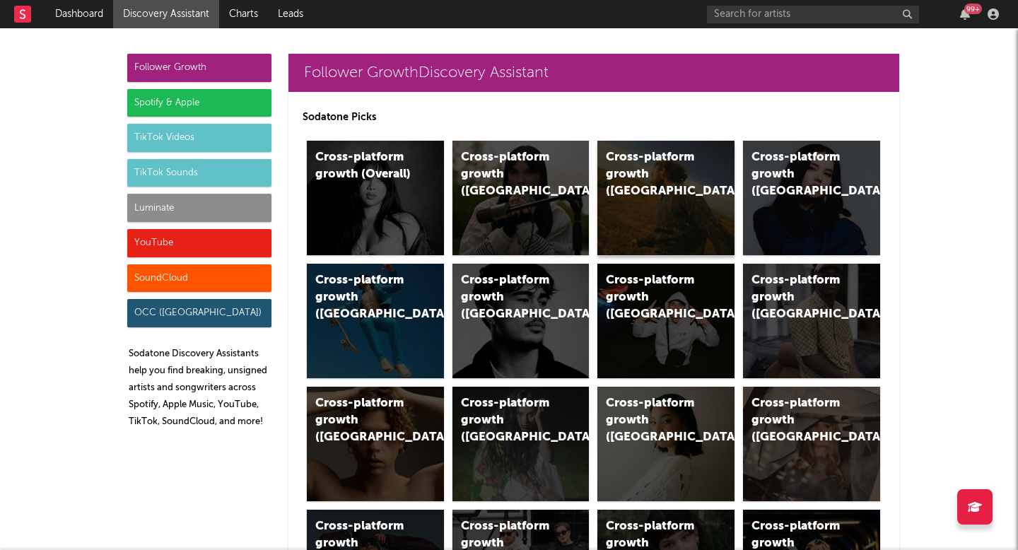
click at [629, 171] on div "Cross-platform growth (US)" at bounding box center [654, 174] width 96 height 51
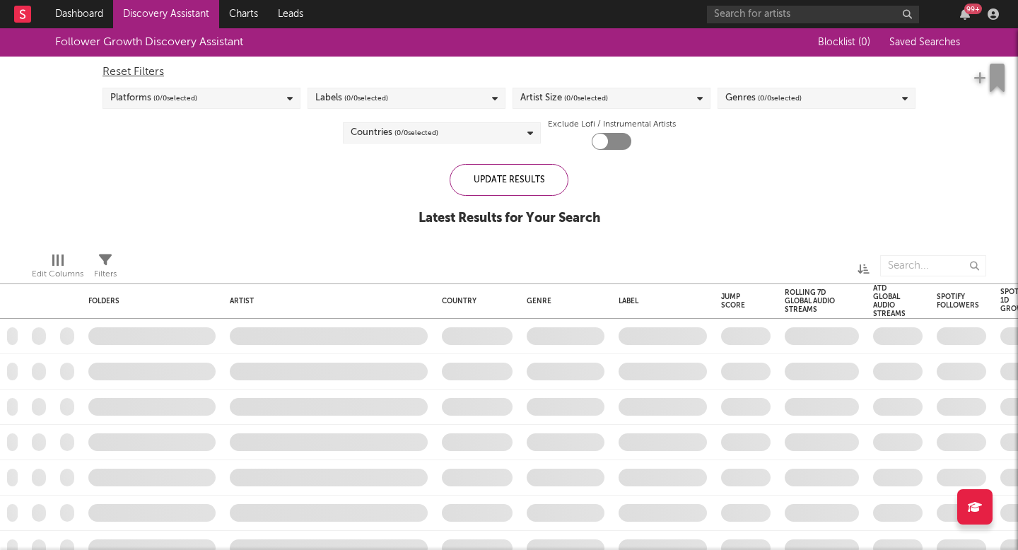
checkbox input "true"
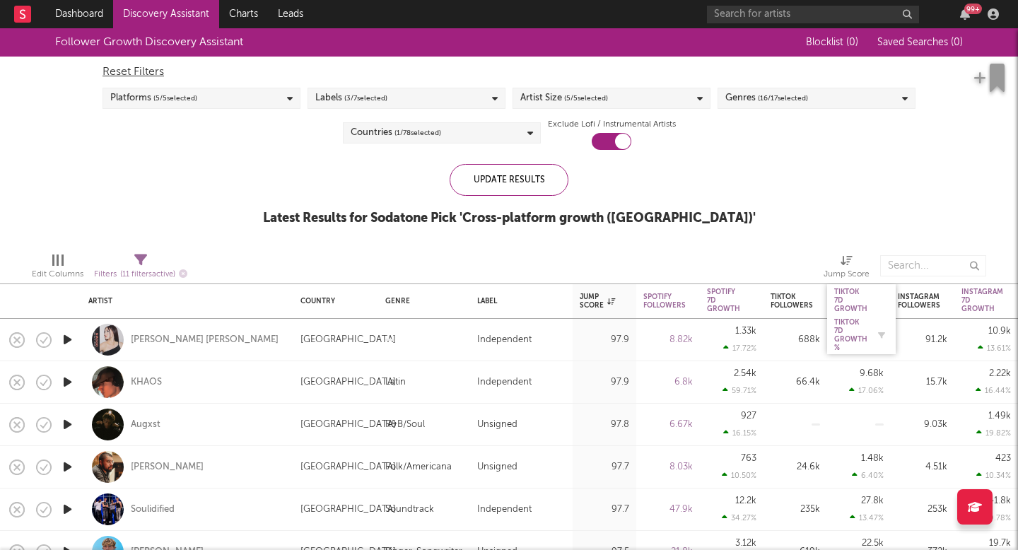
click at [852, 322] on div "Tiktok 7D Growth %" at bounding box center [850, 335] width 33 height 34
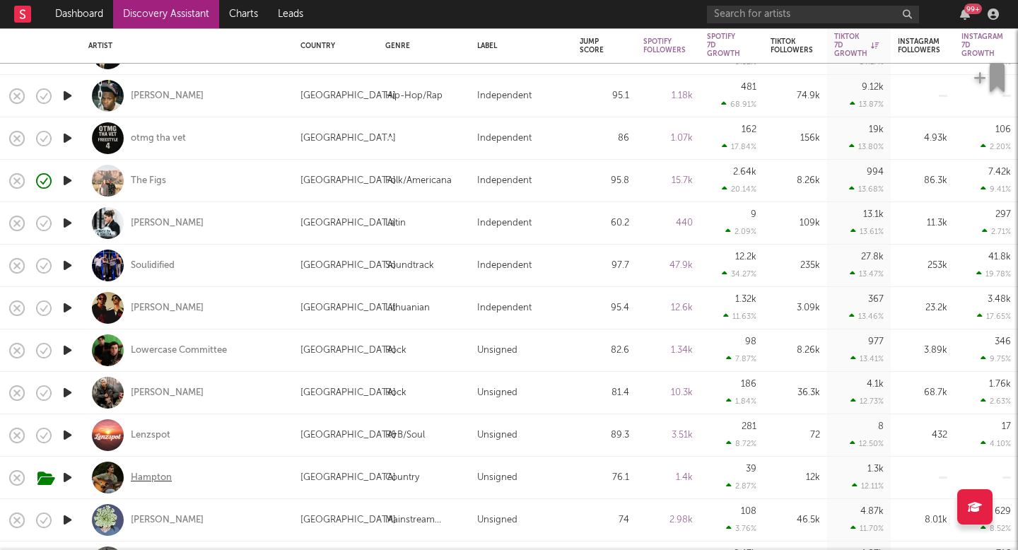
click at [166, 481] on div "Hampton" at bounding box center [151, 478] width 41 height 13
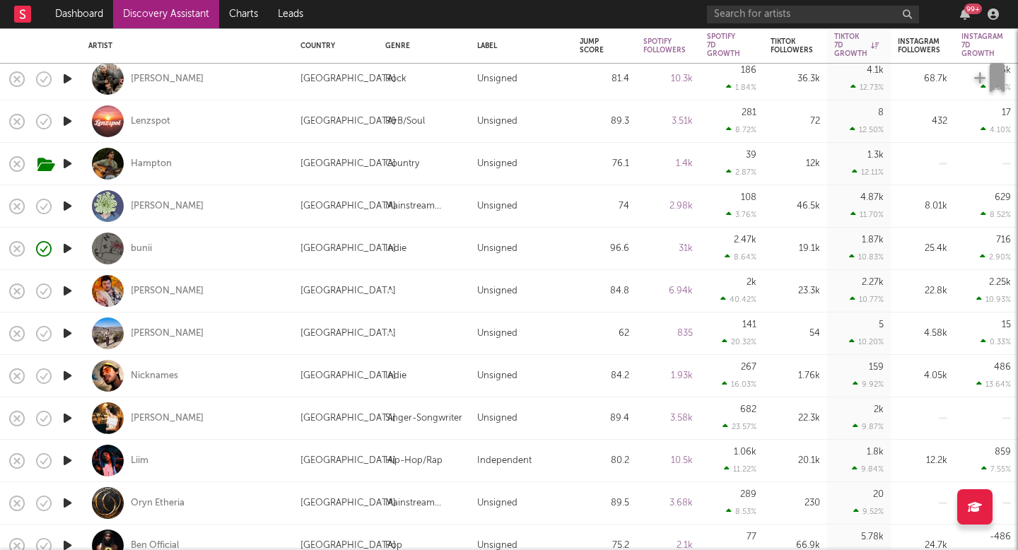
click at [749, 0] on div "99 +" at bounding box center [855, 14] width 297 height 28
click at [749, 8] on input "text" at bounding box center [813, 15] width 212 height 18
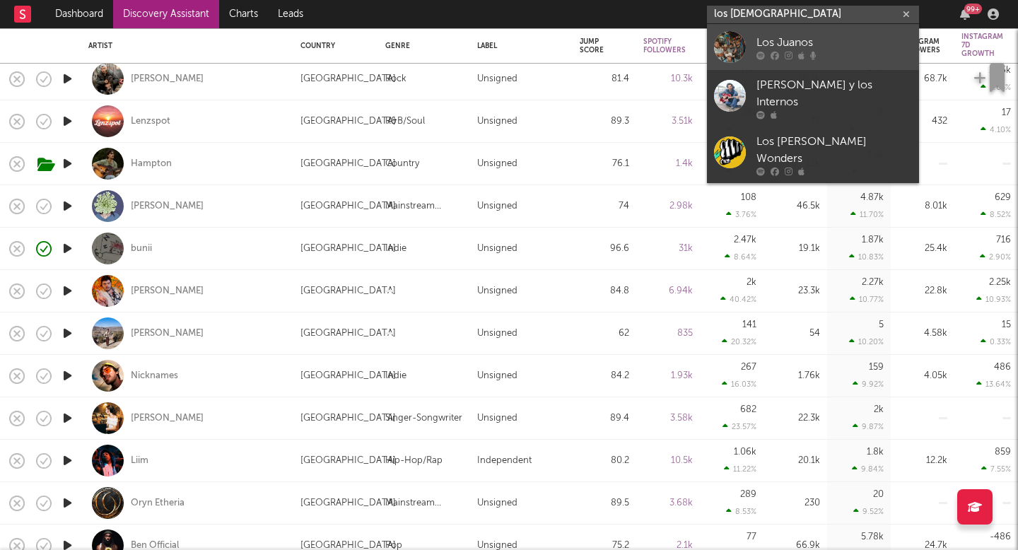
type input "los juano"
click at [761, 33] on link "Los Juanos" at bounding box center [813, 47] width 212 height 46
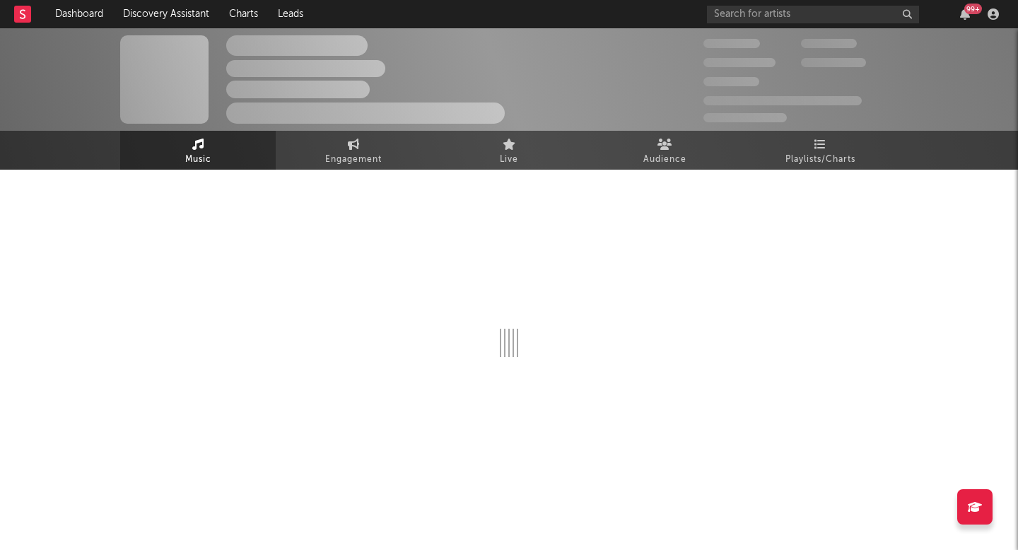
select select "1w"
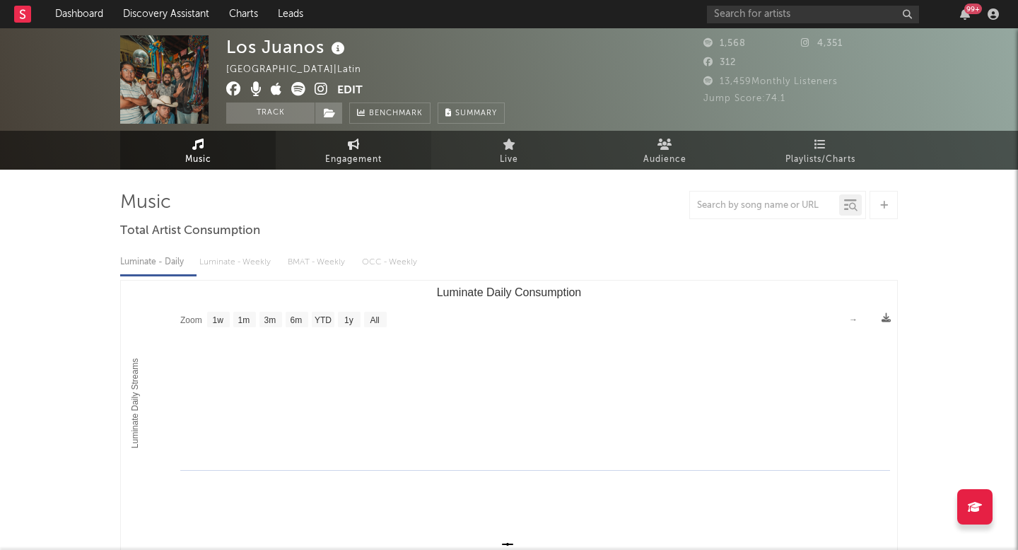
click at [320, 141] on link "Engagement" at bounding box center [354, 150] width 156 height 39
select select "1w"
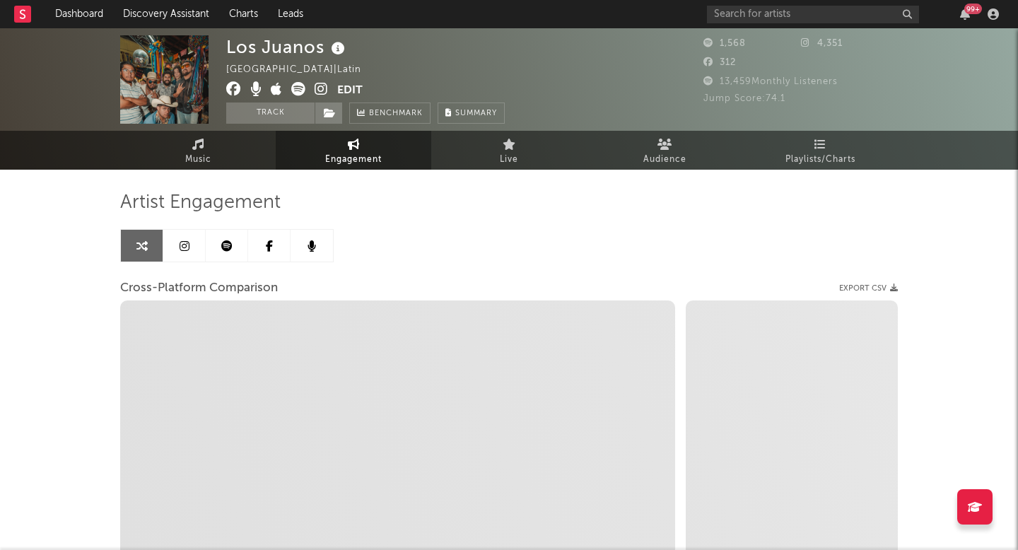
select select "1m"
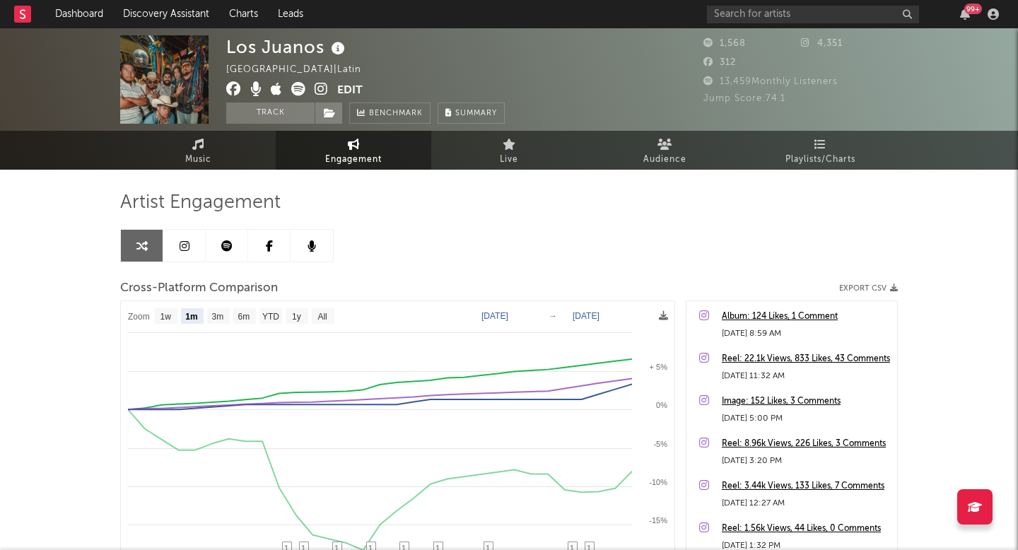
click at [320, 141] on link "Engagement" at bounding box center [354, 150] width 156 height 39
click at [201, 153] on span "Music" at bounding box center [198, 159] width 26 height 17
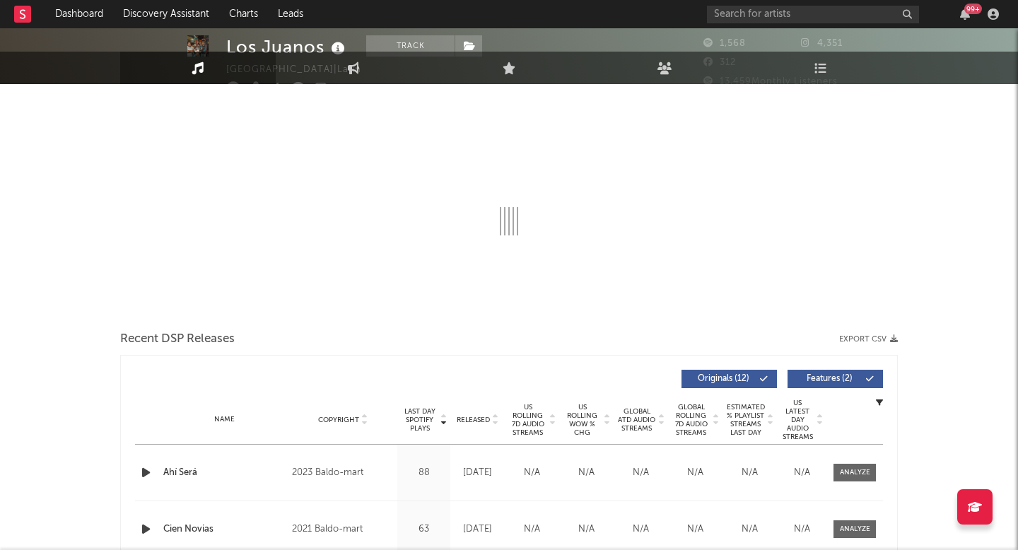
select select "1w"
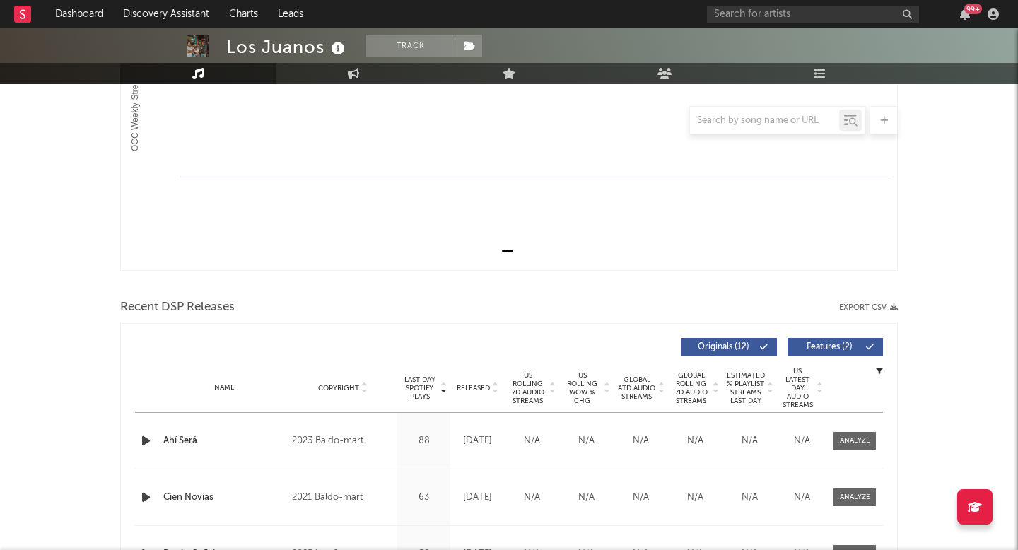
scroll to position [354, 0]
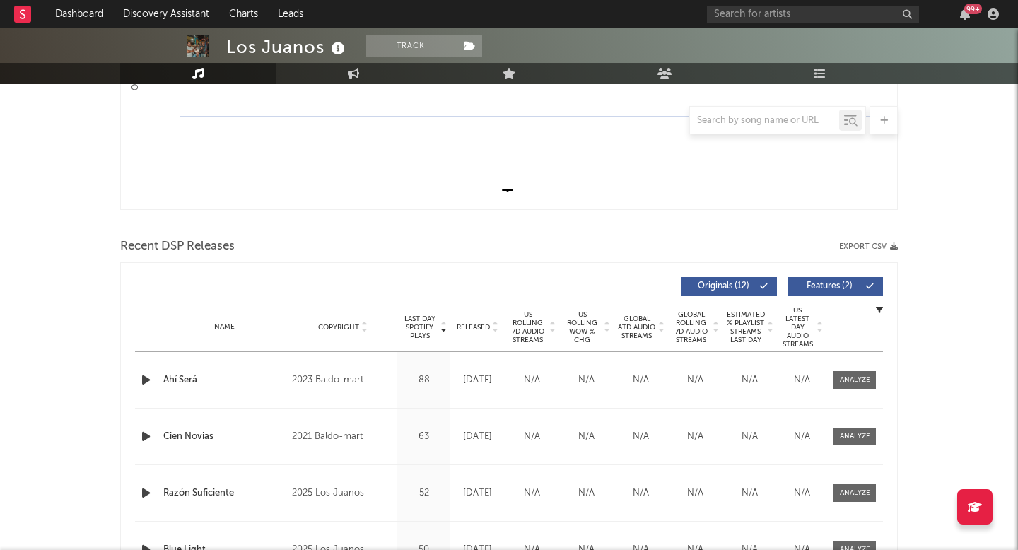
click at [533, 337] on span "US Rolling 7D Audio Streams" at bounding box center [527, 327] width 39 height 34
click at [425, 326] on span "Last Day Spotify Plays" at bounding box center [419, 327] width 37 height 25
click at [145, 372] on icon "button" at bounding box center [146, 380] width 15 height 18
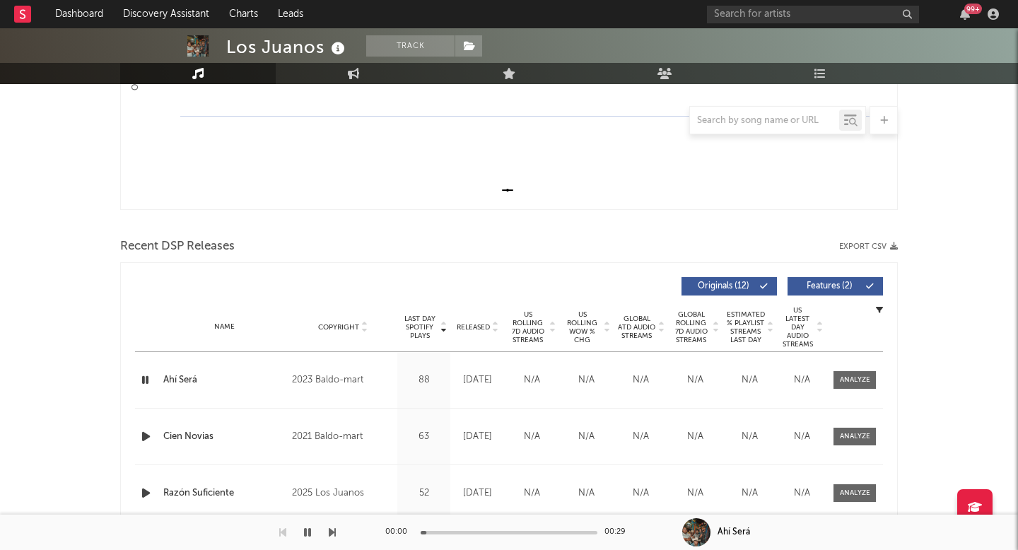
click at [464, 326] on span "Released" at bounding box center [473, 327] width 33 height 8
click at [146, 378] on icon "button" at bounding box center [146, 380] width 15 height 18
click at [146, 378] on icon "button" at bounding box center [145, 380] width 13 height 18
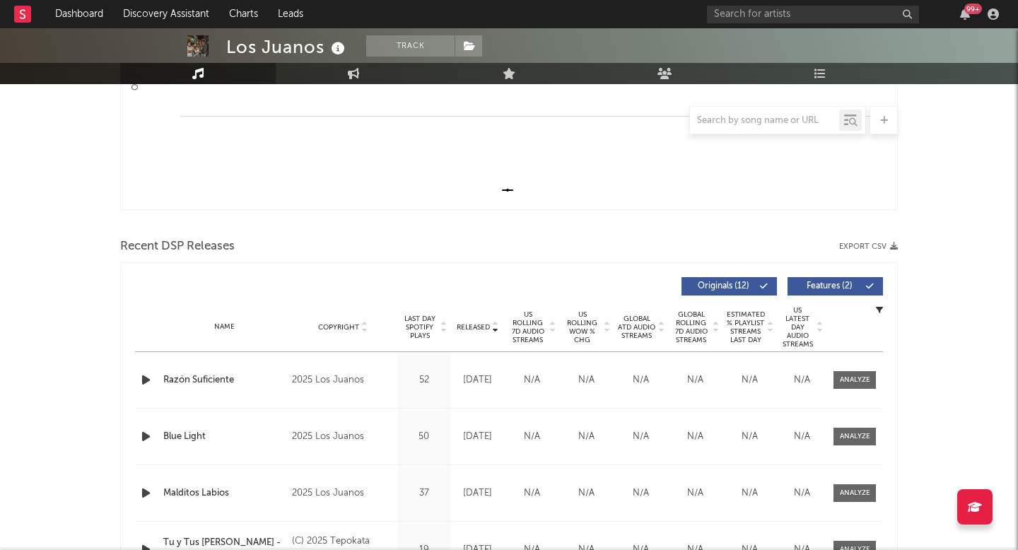
click at [148, 438] on icon "button" at bounding box center [146, 437] width 15 height 18
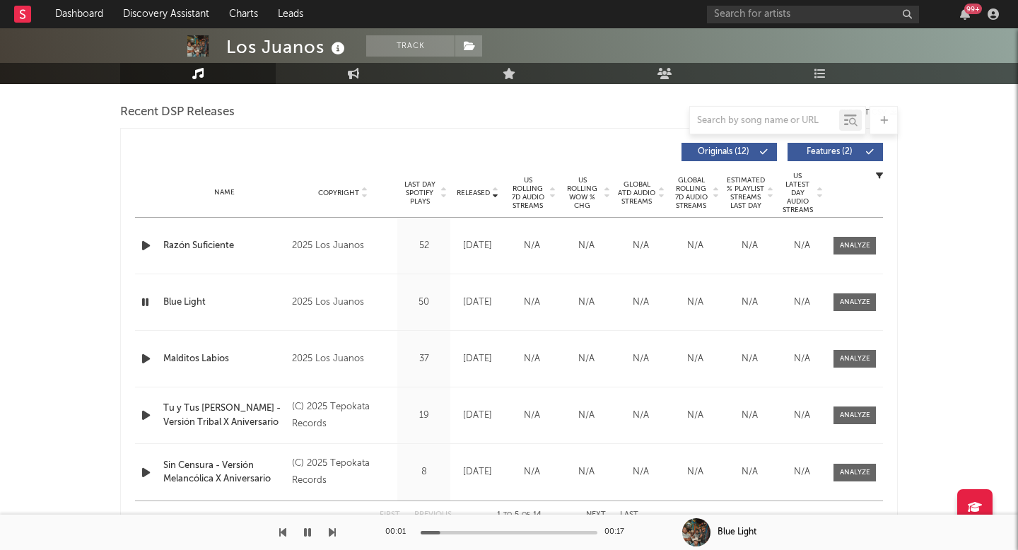
scroll to position [507, 0]
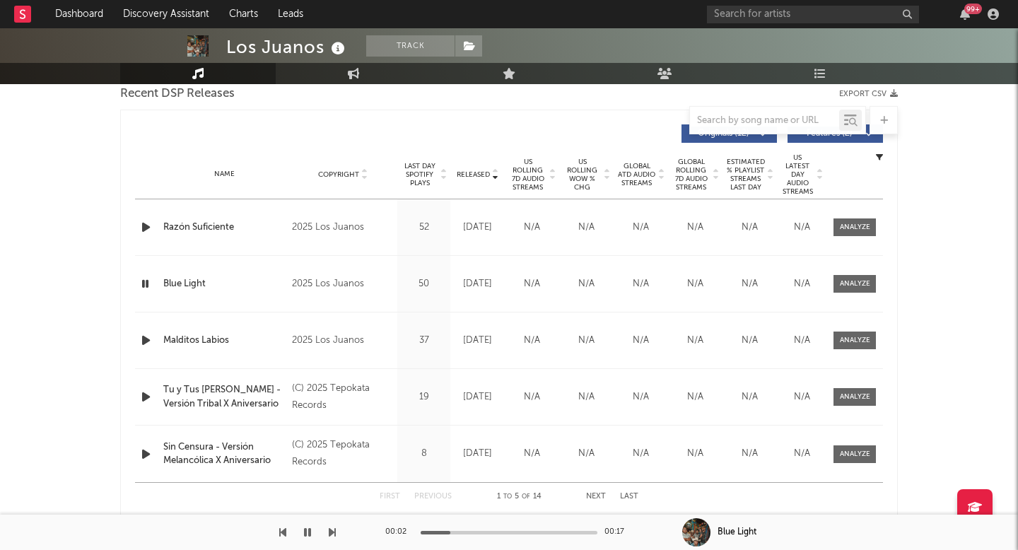
click at [308, 538] on button "button" at bounding box center [307, 532] width 14 height 35
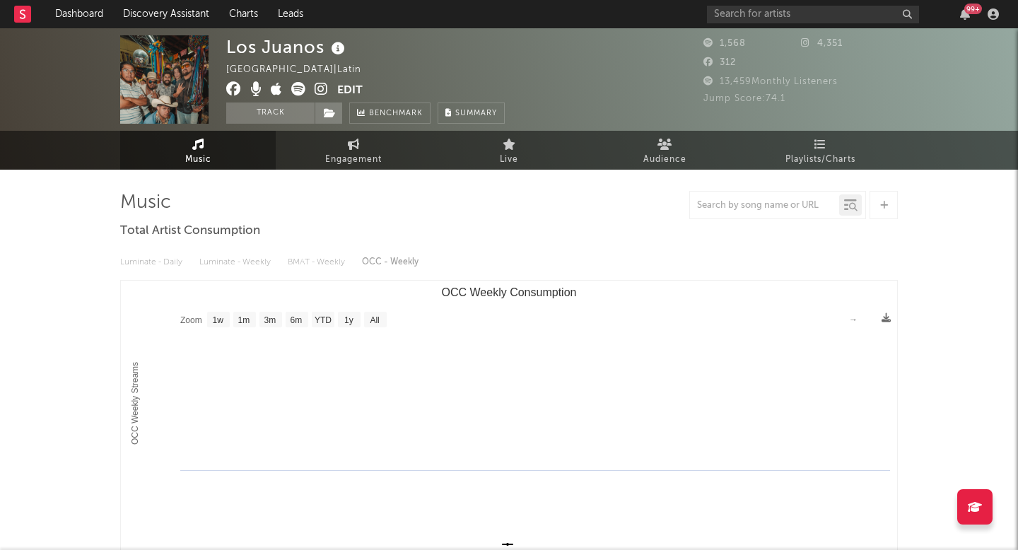
click at [754, 32] on div "Los Juanos United States | Latin Edit Track Benchmark Summary 1,568 4,351 312 1…" at bounding box center [509, 79] width 1018 height 103
click at [758, 16] on input "text" at bounding box center [813, 15] width 212 height 18
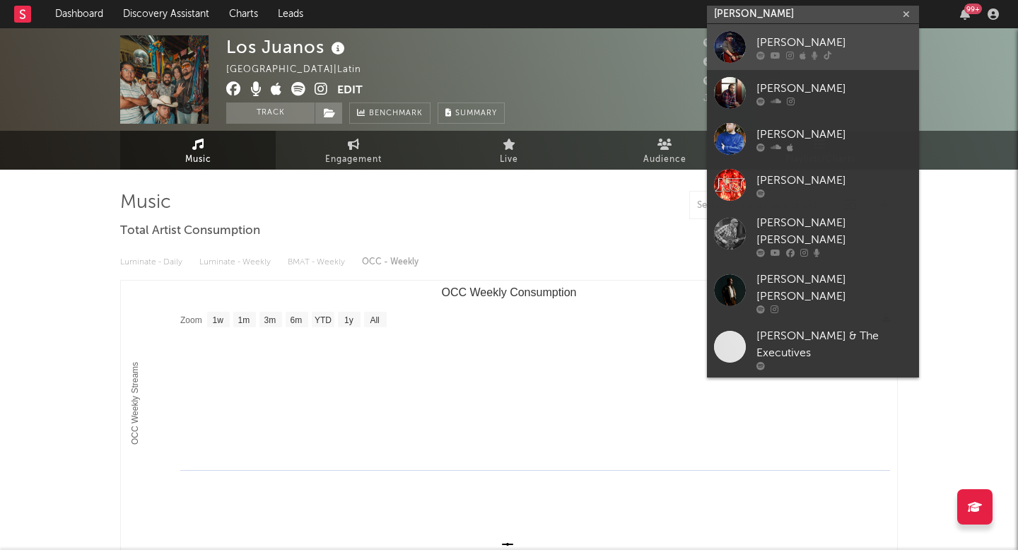
type input "noah james"
click at [761, 51] on icon at bounding box center [760, 55] width 8 height 8
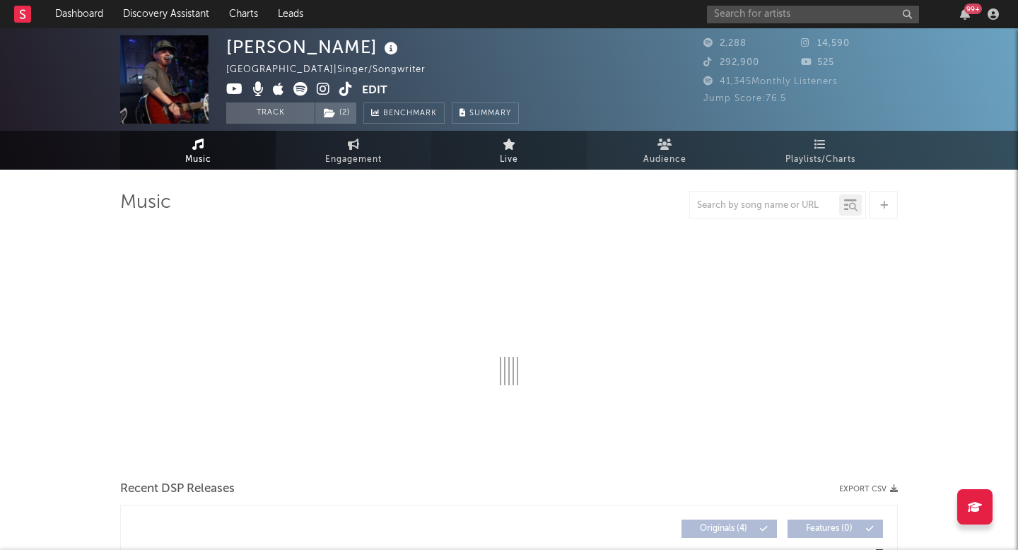
select select "1w"
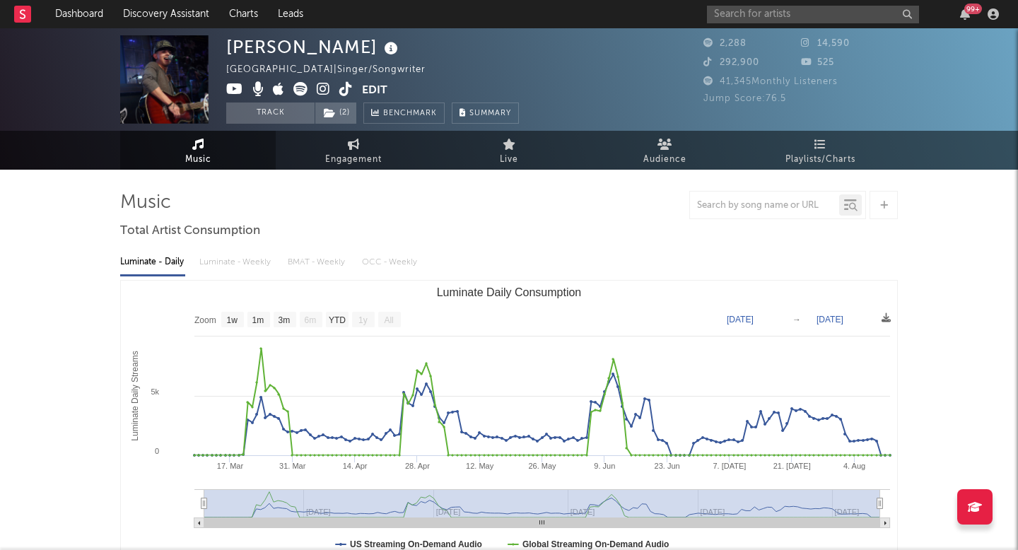
click at [499, 213] on div at bounding box center [509, 205] width 778 height 28
click at [344, 90] on icon at bounding box center [345, 89] width 13 height 14
click at [745, 66] on span "292,900" at bounding box center [731, 62] width 56 height 9
click at [747, 26] on div "99 +" at bounding box center [855, 14] width 297 height 28
click at [748, 16] on input "text" at bounding box center [813, 15] width 212 height 18
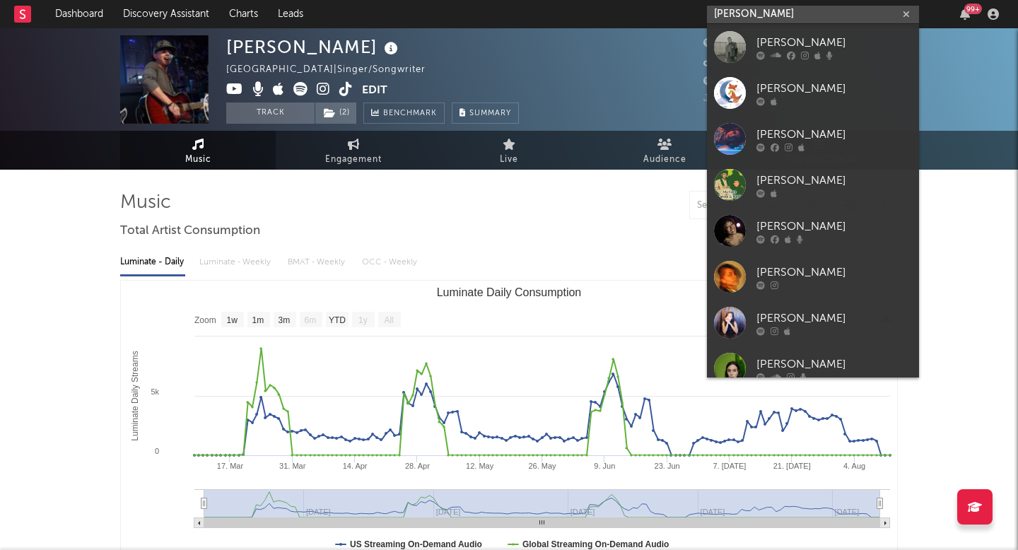
type input "jannah juanita"
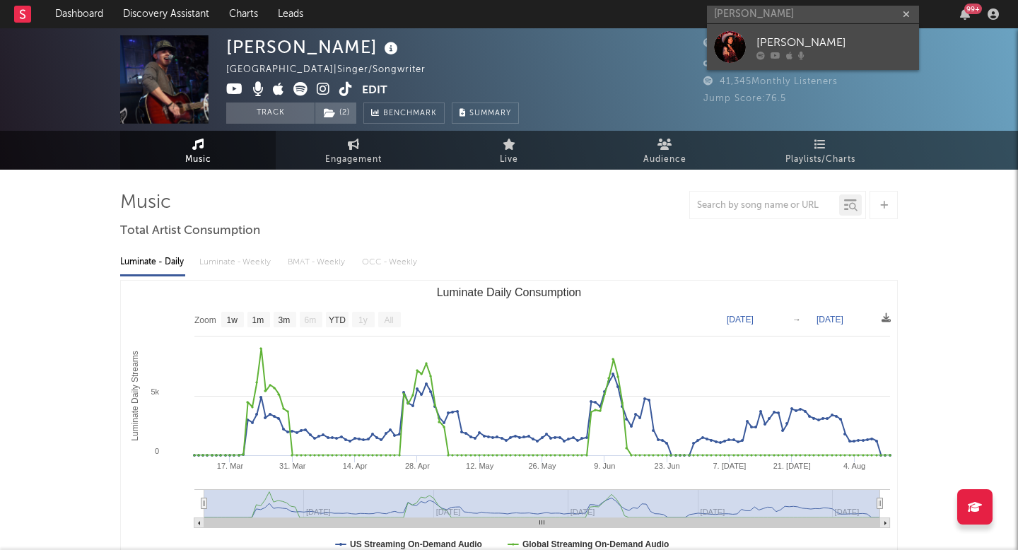
click at [745, 52] on div at bounding box center [730, 47] width 32 height 32
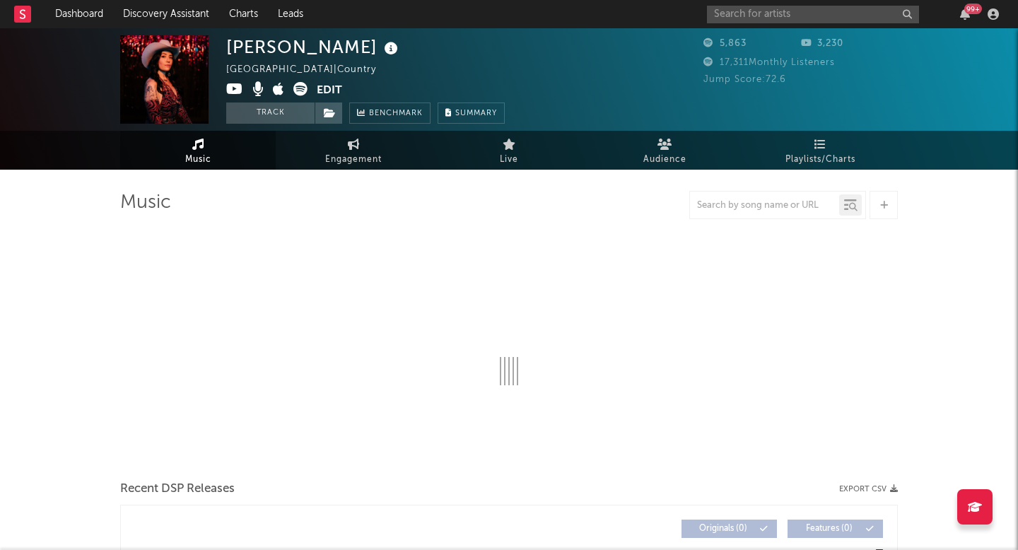
select select "1w"
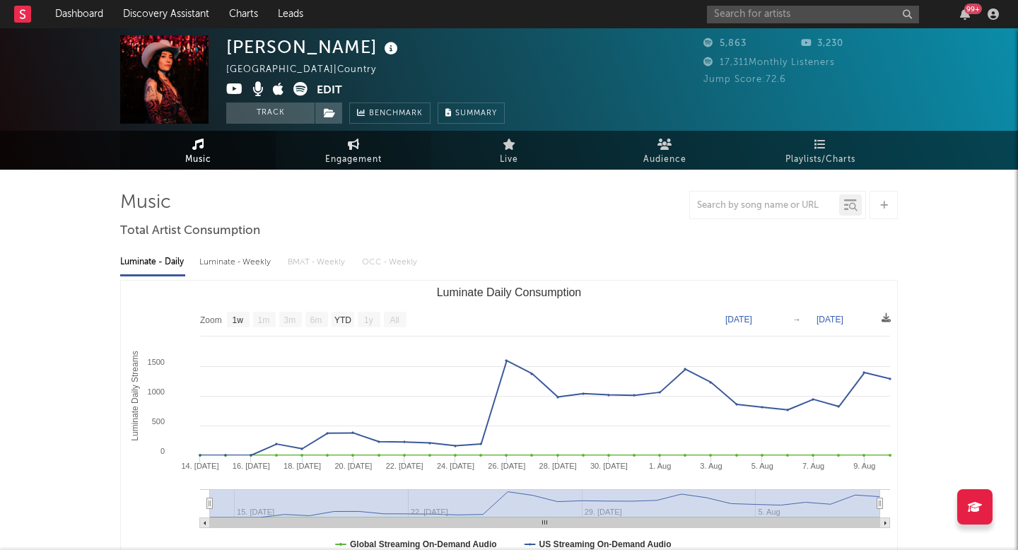
click at [355, 159] on span "Engagement" at bounding box center [353, 159] width 57 height 17
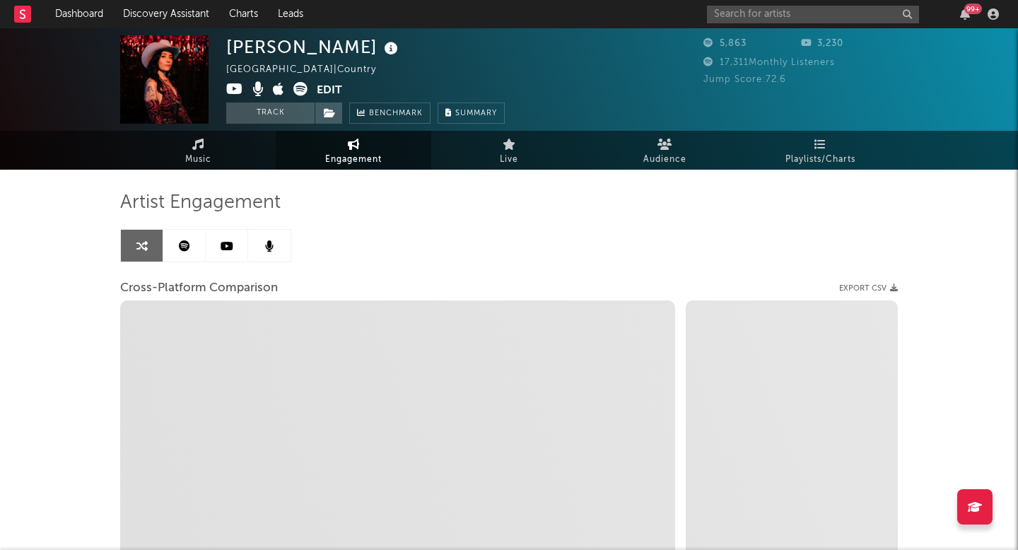
select select "1w"
select select "1m"
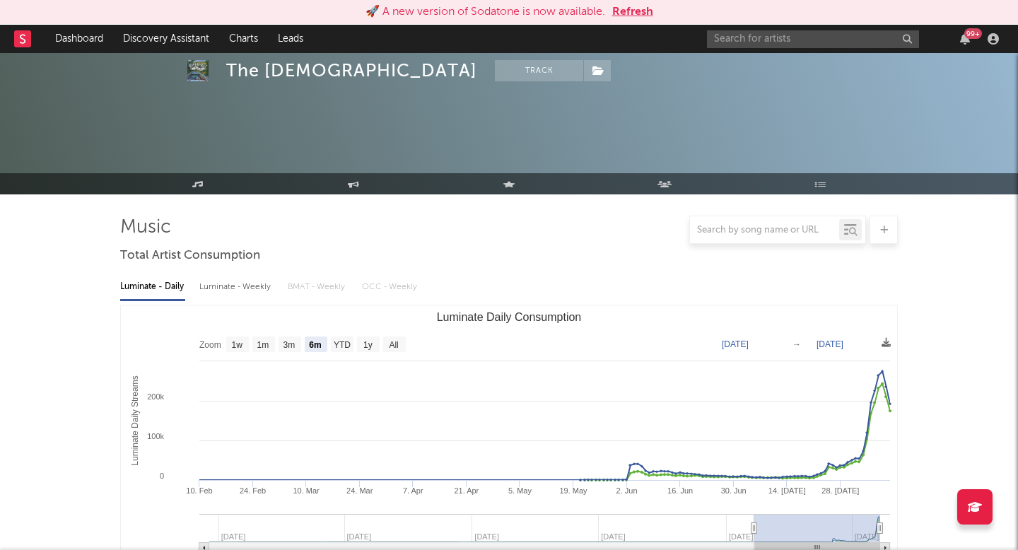
select select "6m"
select select "1w"
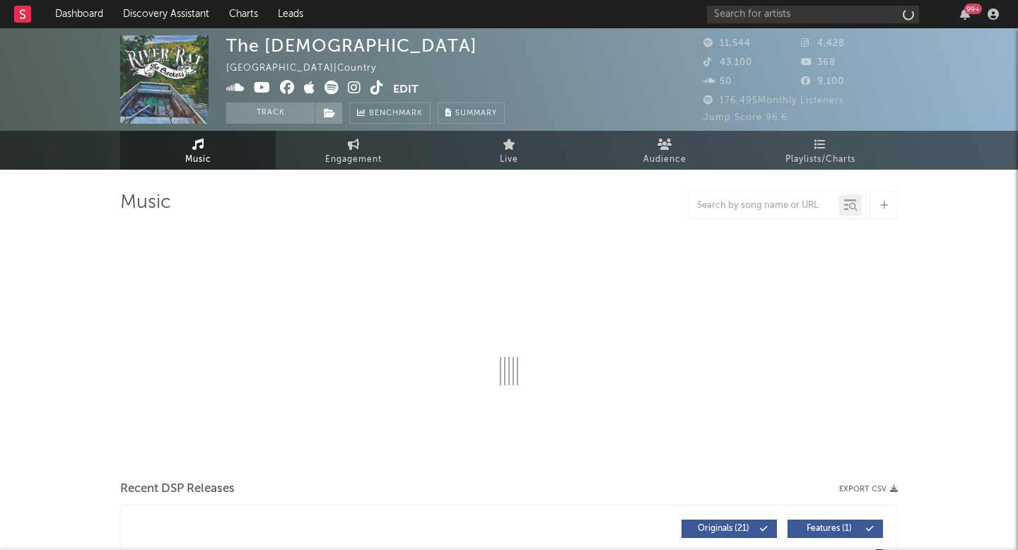
select select "6m"
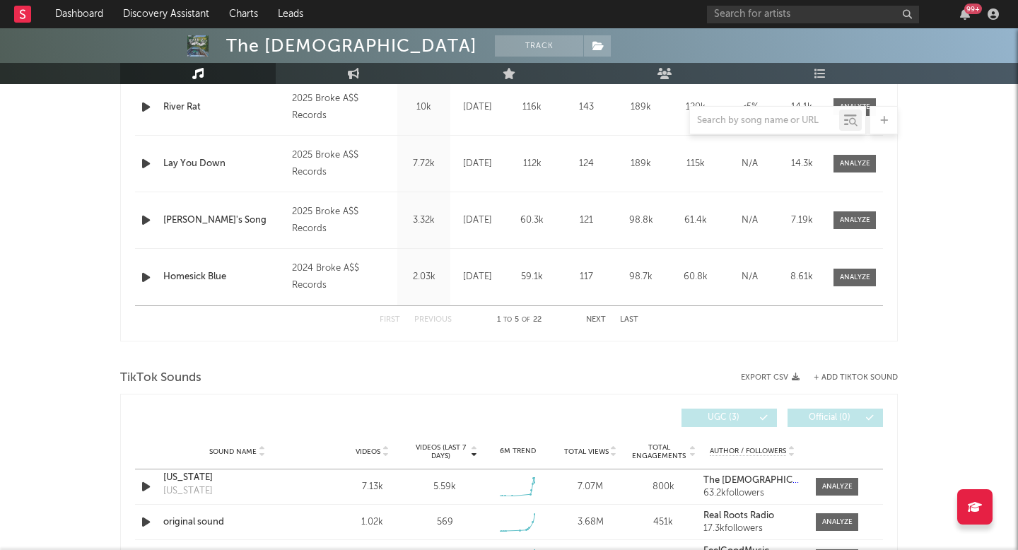
scroll to position [815, 0]
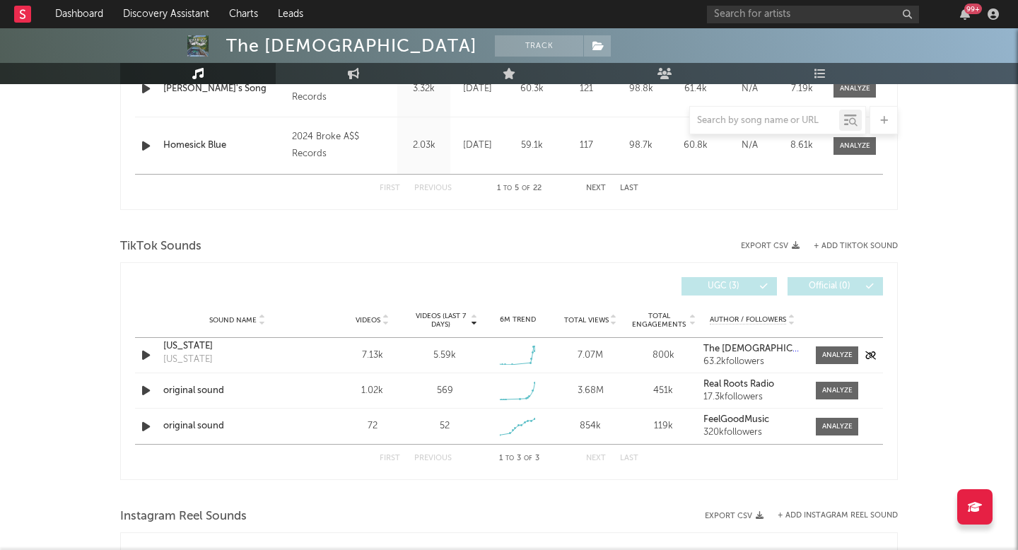
click at [838, 345] on div "Sound Name Tennessee Tennessee Videos 7.13k Videos (last 7 days) 5.59k Weekly G…" at bounding box center [509, 355] width 748 height 35
click at [837, 353] on div at bounding box center [837, 355] width 30 height 11
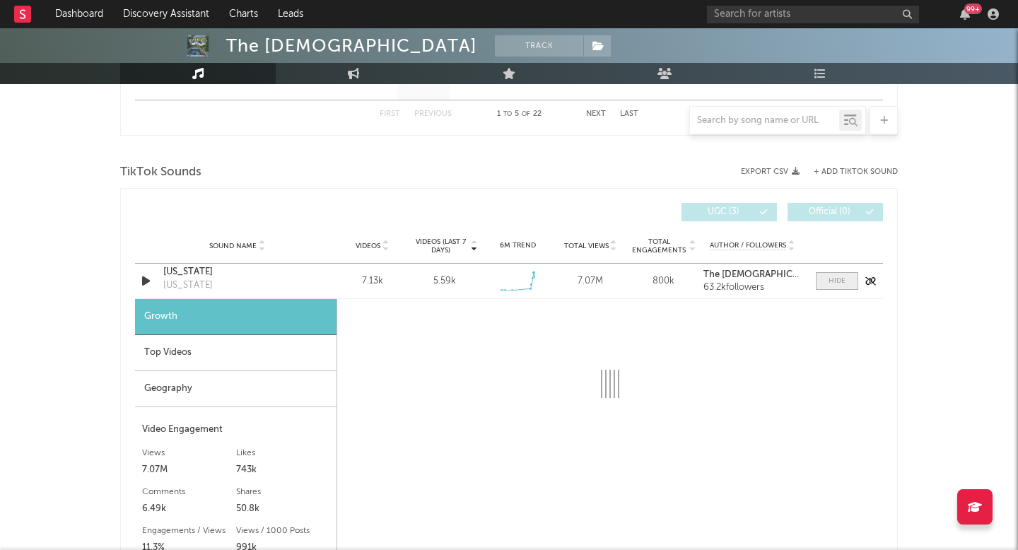
scroll to position [922, 0]
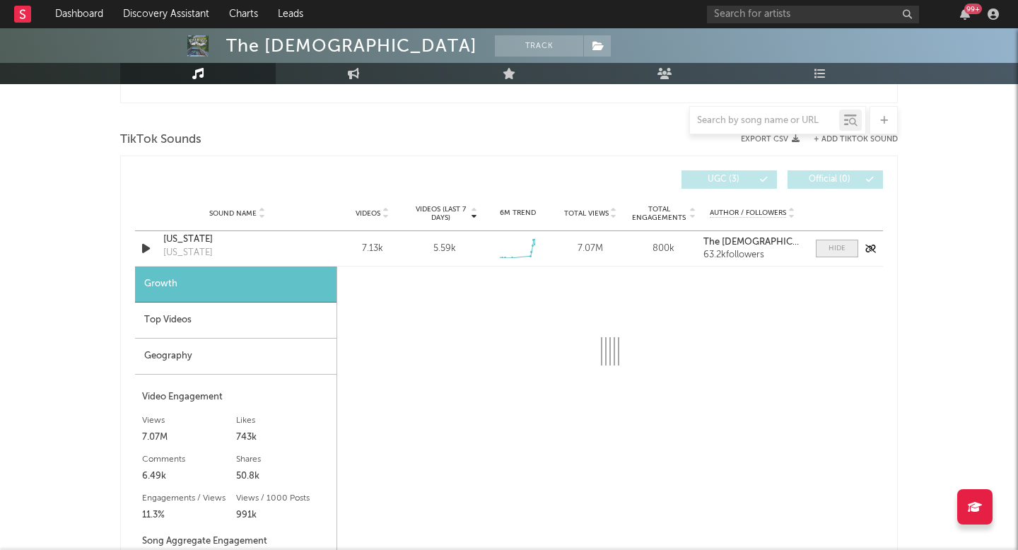
select select "1w"
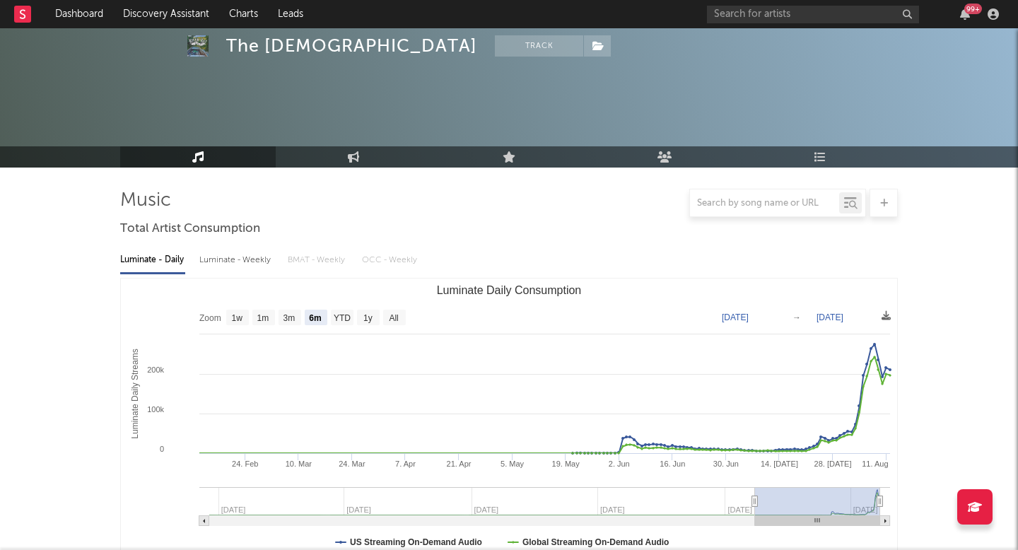
scroll to position [0, 0]
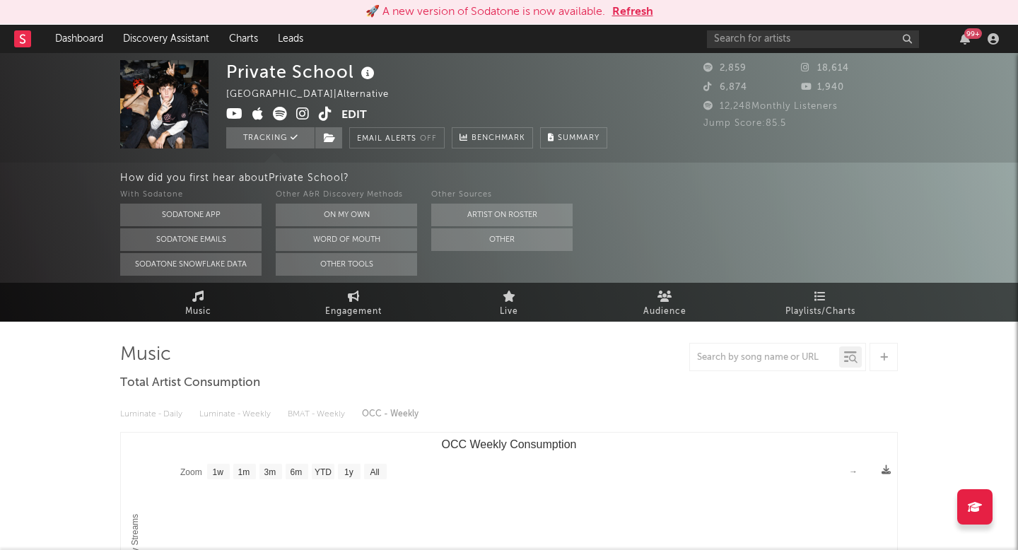
select select "1w"
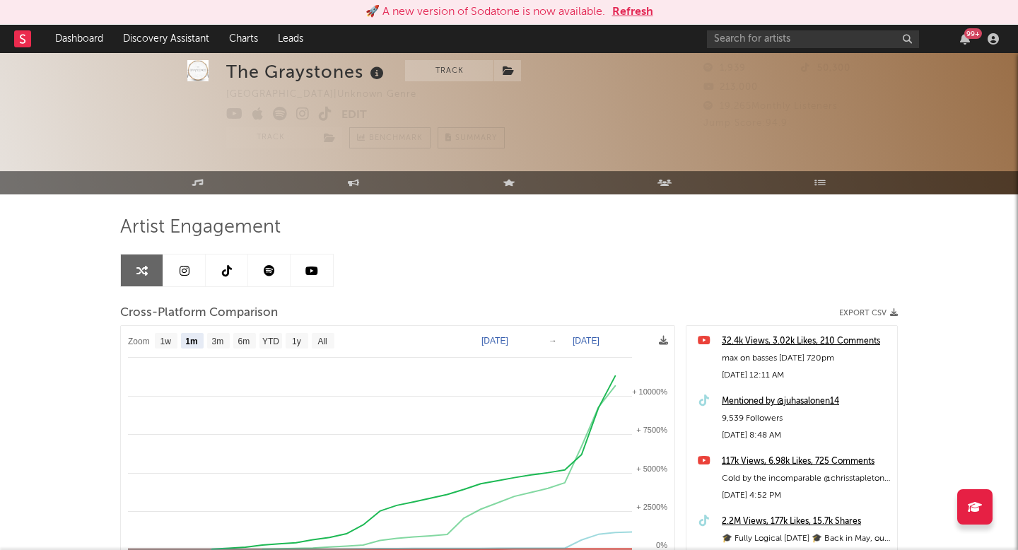
select select "1m"
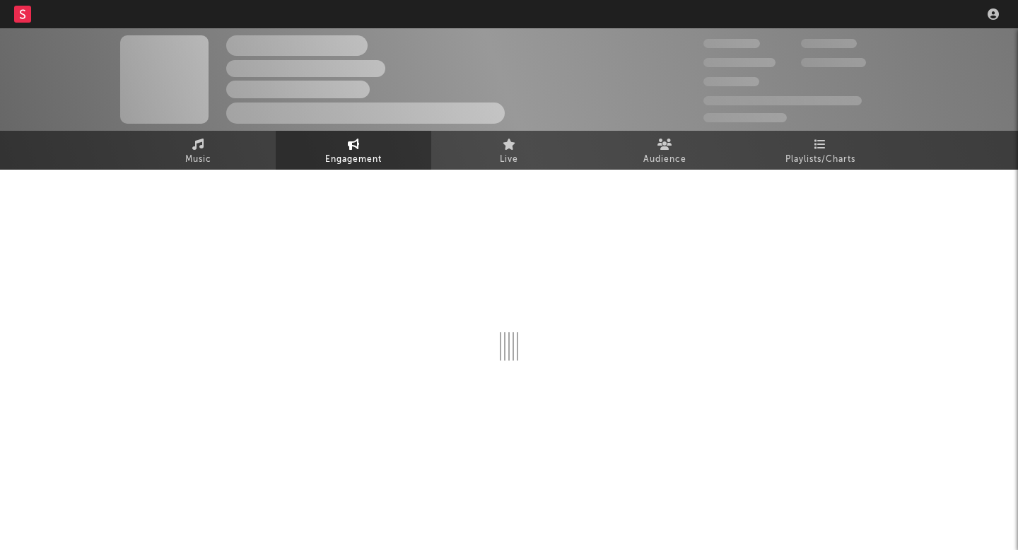
select select "1w"
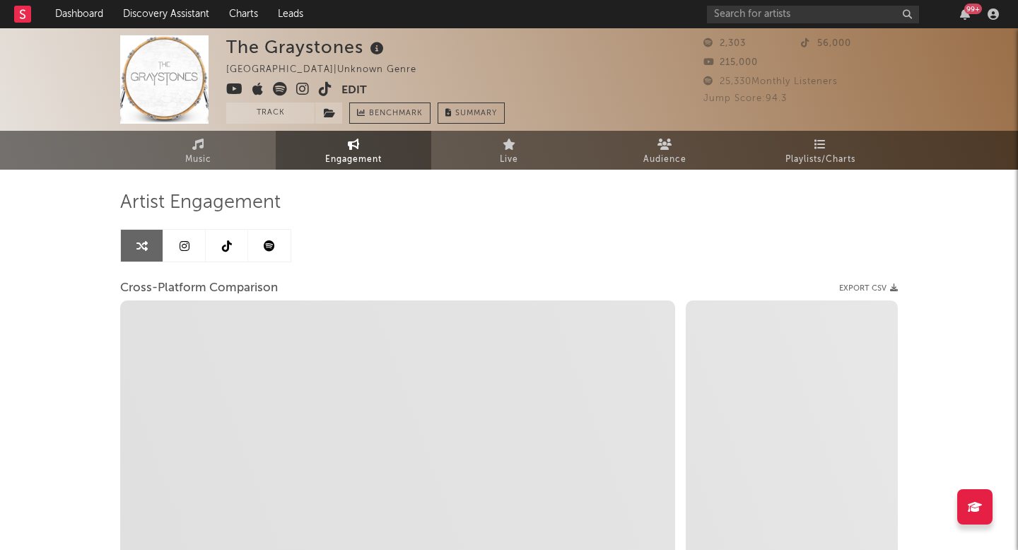
select select "1m"
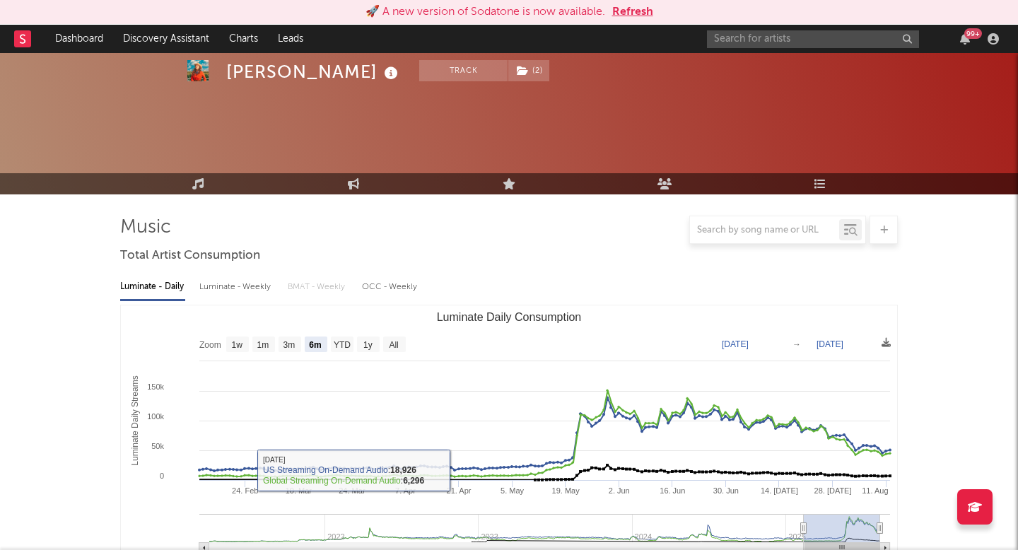
select select "6m"
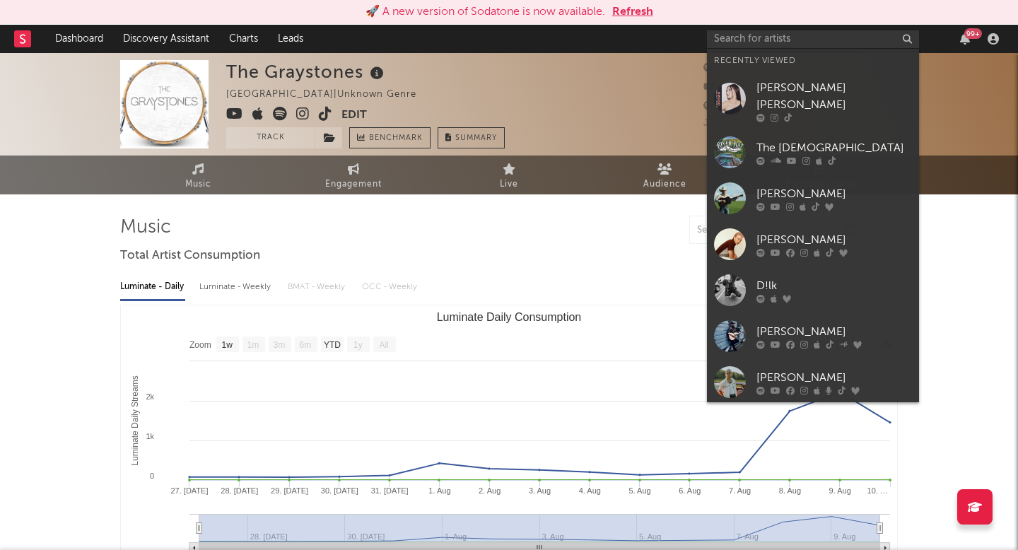
select select "1w"
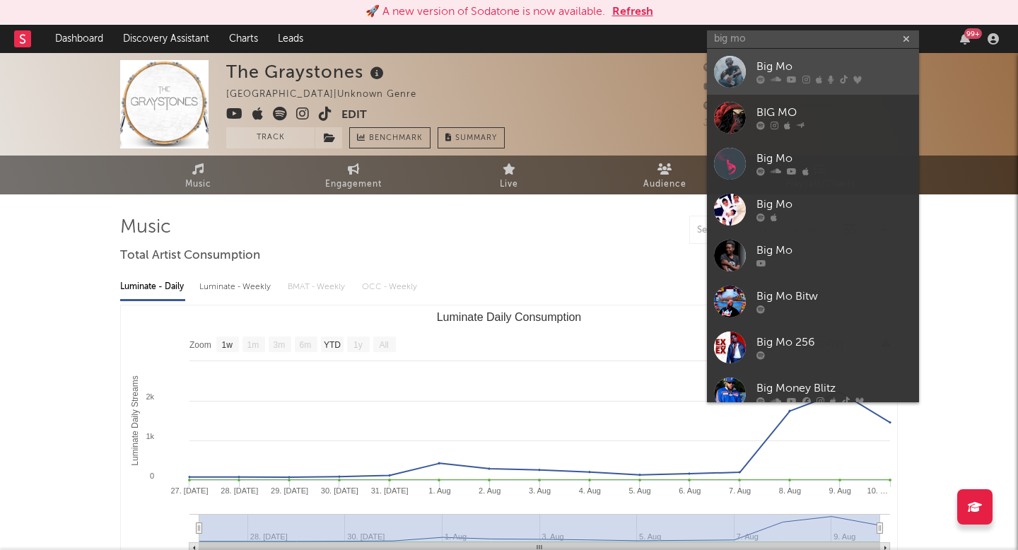
type input "big mo"
click at [762, 71] on div "Big Mo" at bounding box center [834, 67] width 156 height 17
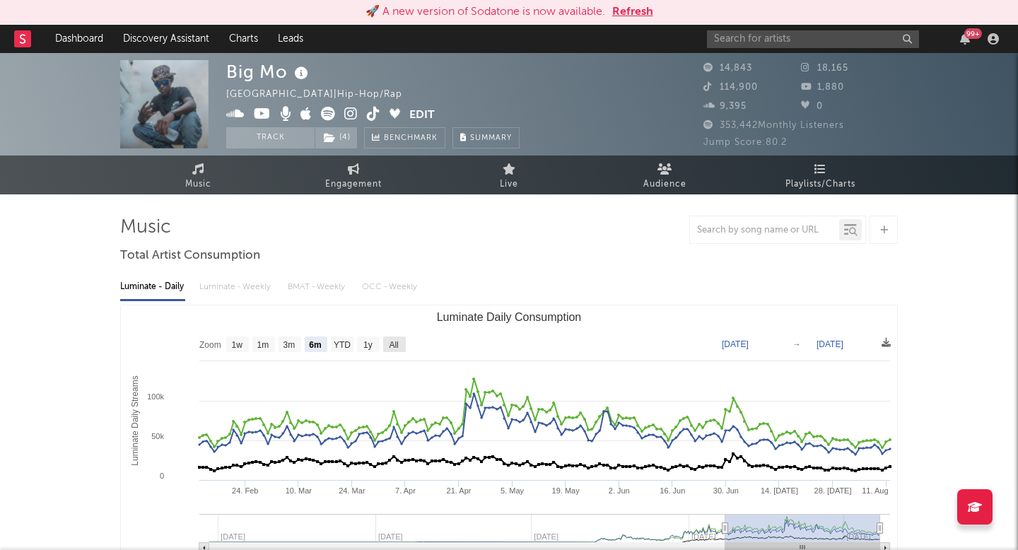
click at [394, 346] on text "All" at bounding box center [393, 345] width 9 height 10
select select "All"
type input "[DATE]"
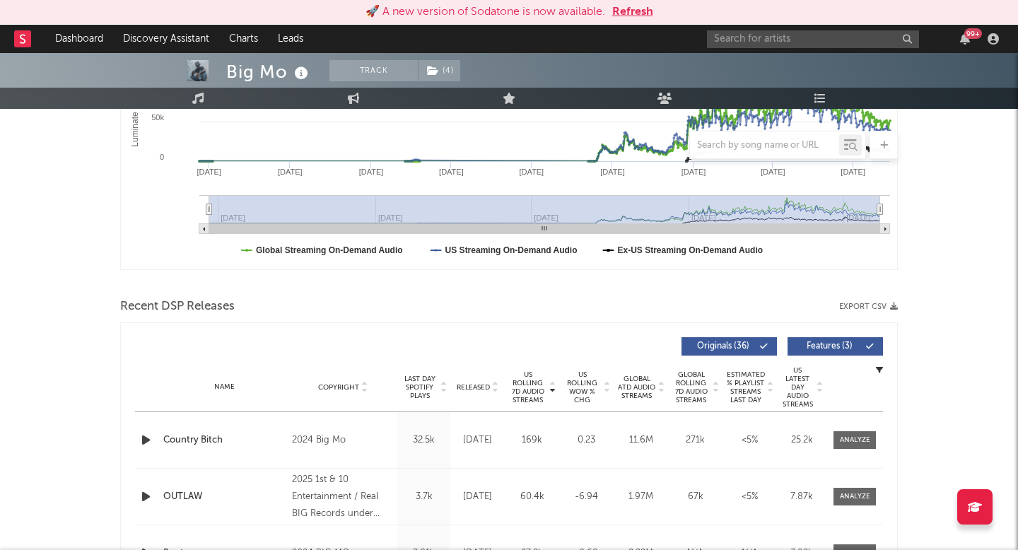
scroll to position [353, 0]
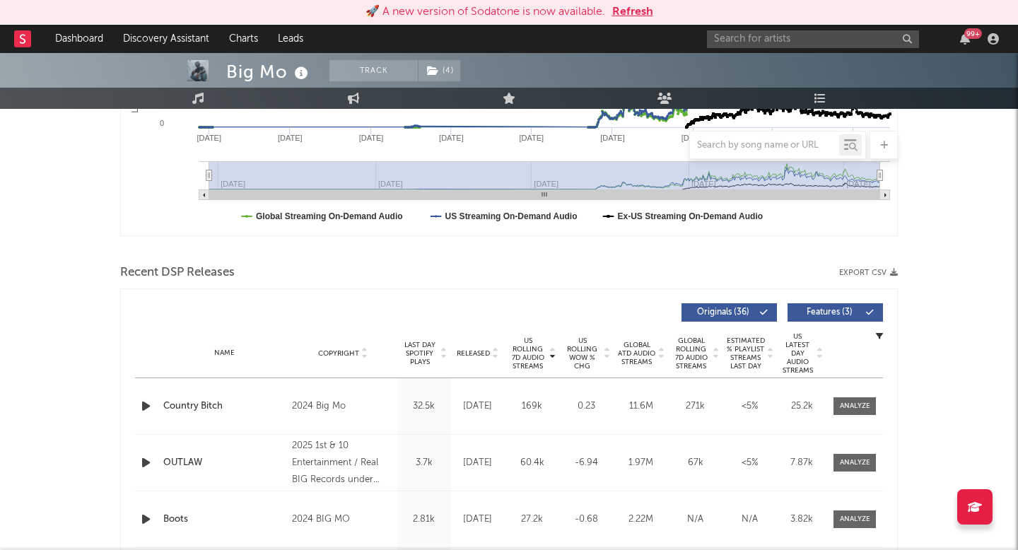
click at [523, 365] on span "US Rolling 7D Audio Streams" at bounding box center [527, 354] width 39 height 34
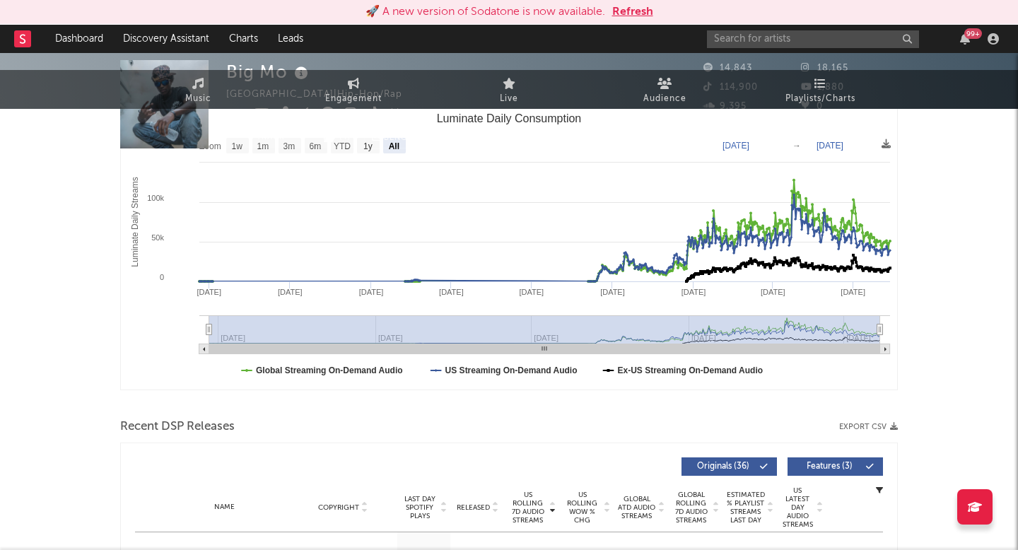
scroll to position [0, 0]
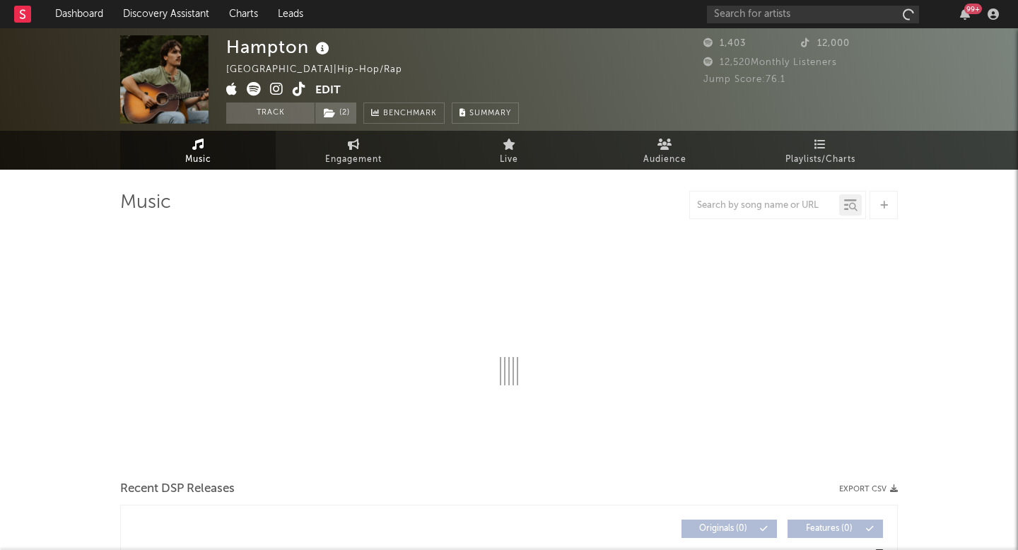
select select "6m"
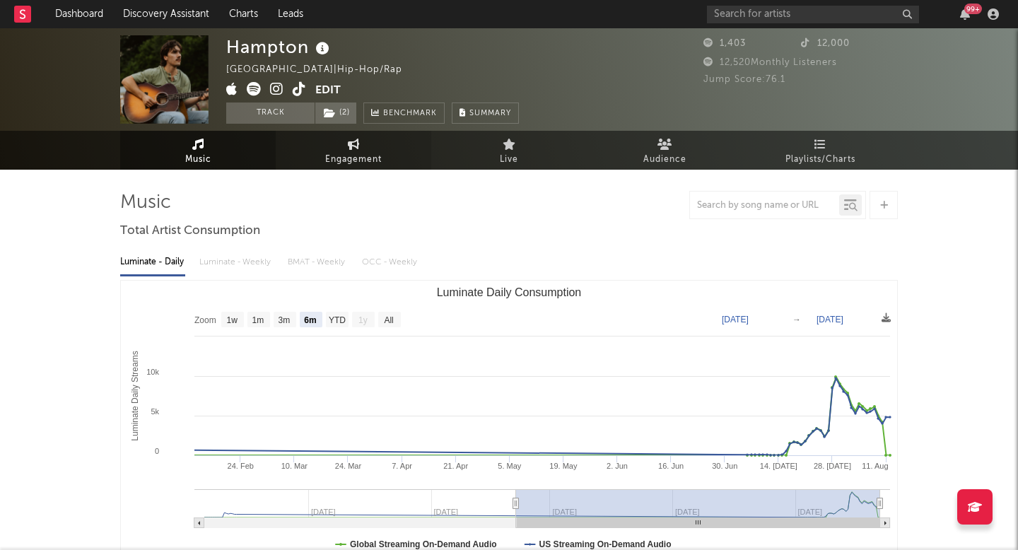
click at [350, 165] on span "Engagement" at bounding box center [353, 159] width 57 height 17
select select "1w"
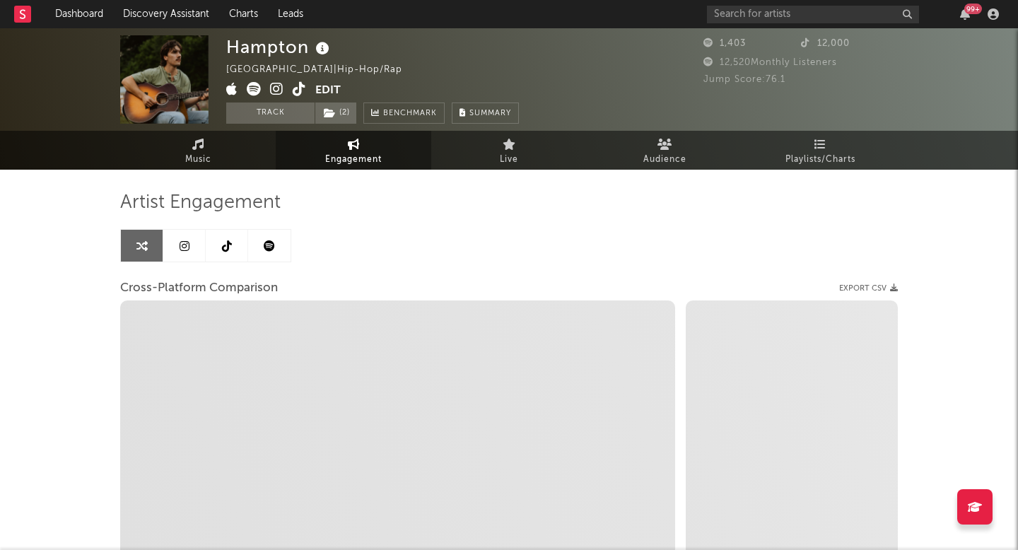
select select "1m"
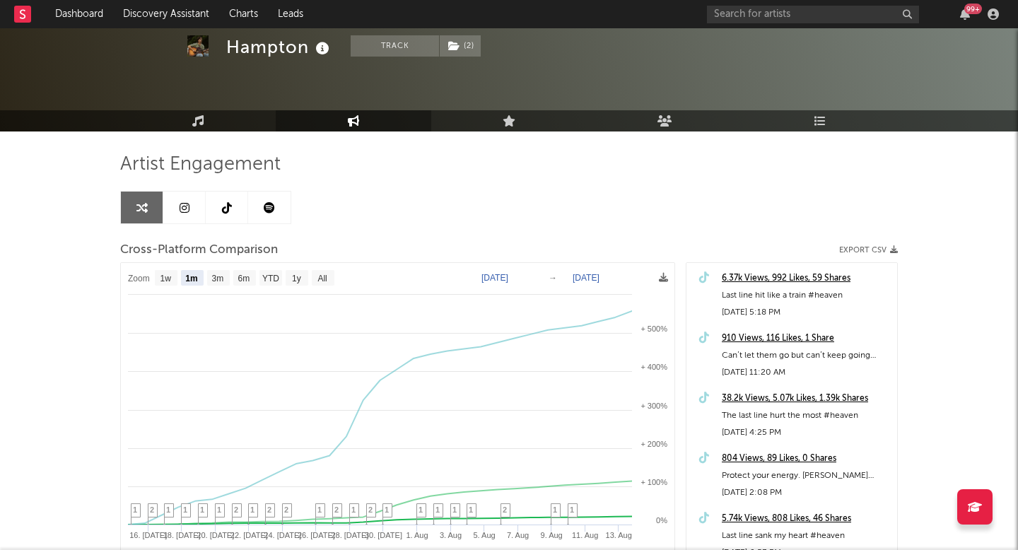
scroll to position [50, 0]
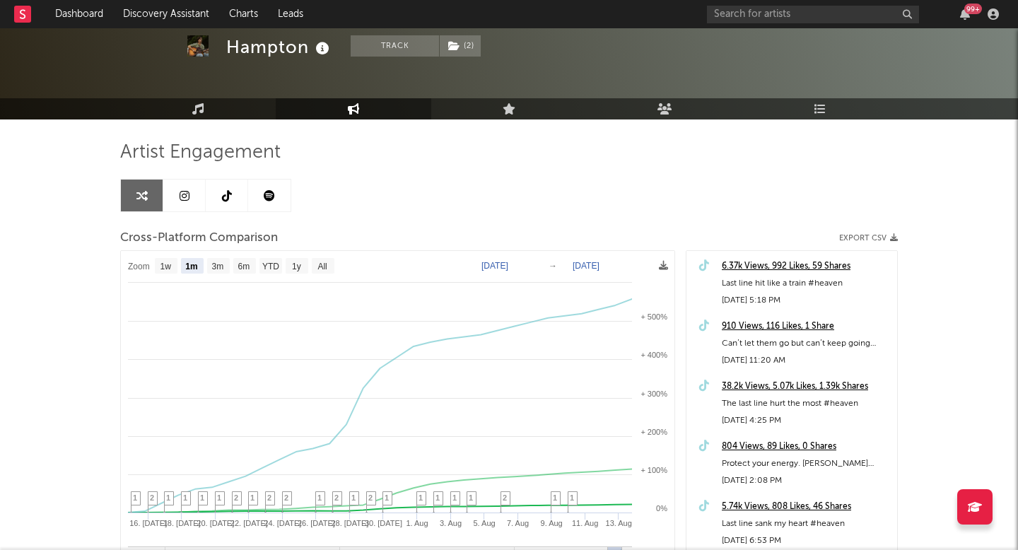
click at [764, 25] on div "99 +" at bounding box center [855, 14] width 297 height 28
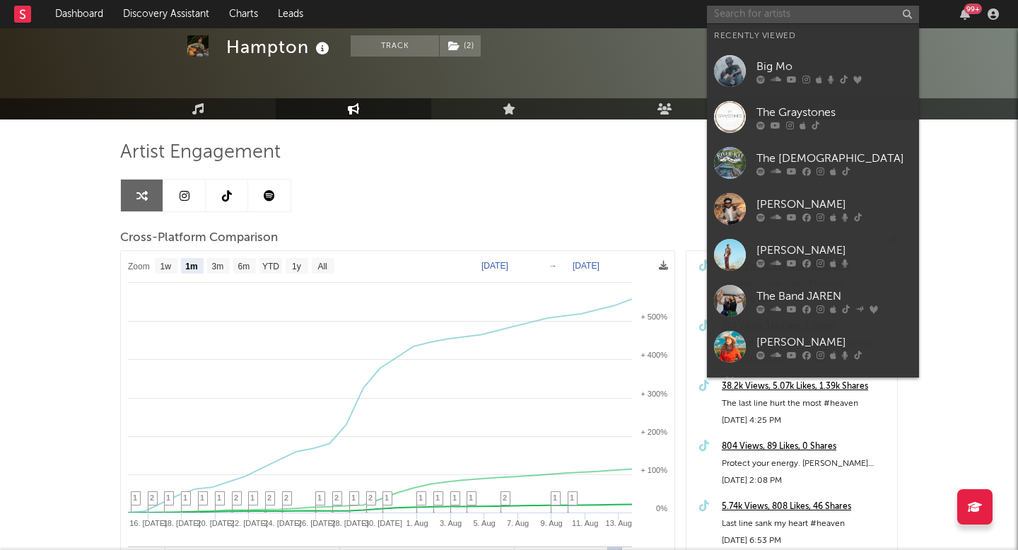
click at [764, 7] on input "text" at bounding box center [813, 15] width 212 height 18
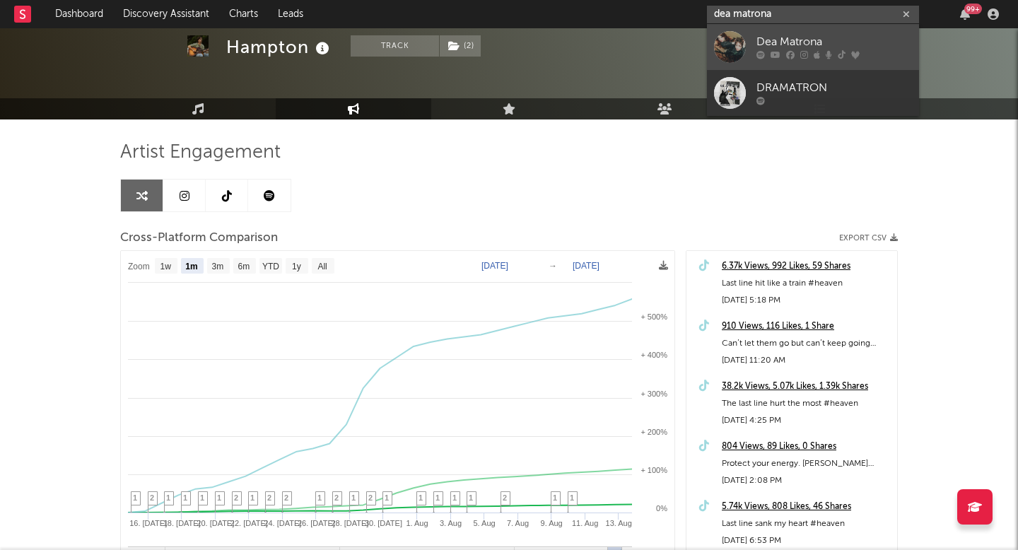
type input "dea matrona"
click at [785, 39] on div "Dea Matrona" at bounding box center [834, 42] width 156 height 17
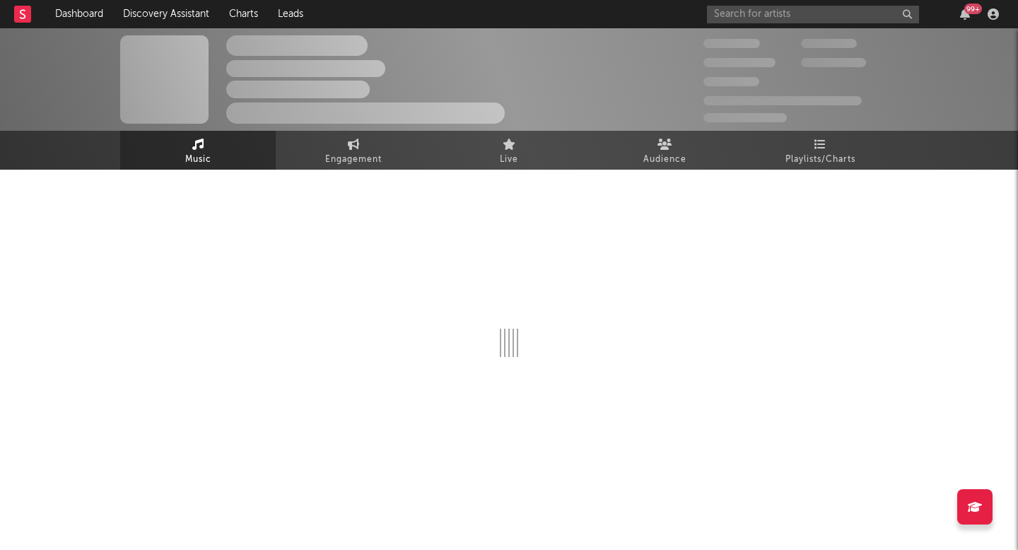
select select "6m"
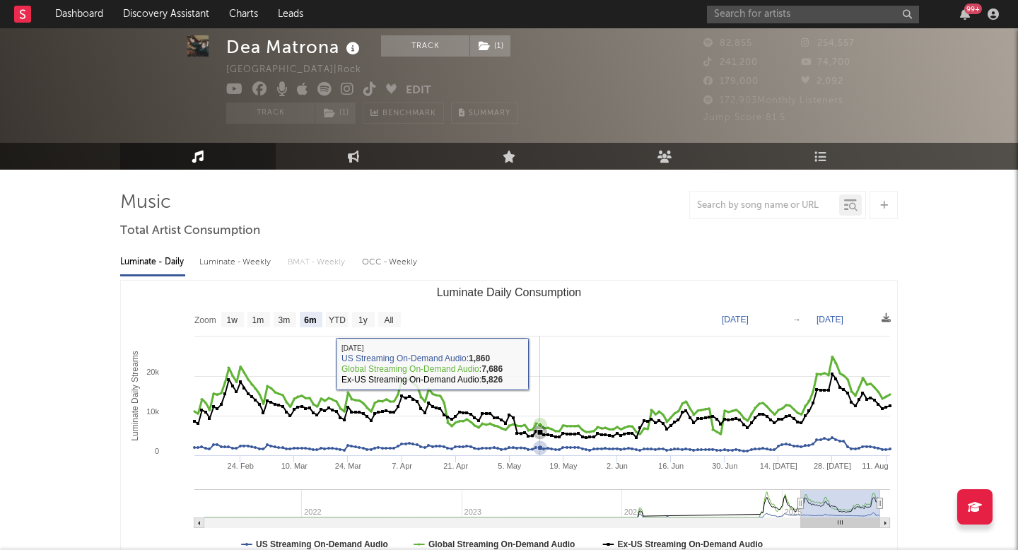
scroll to position [57, 0]
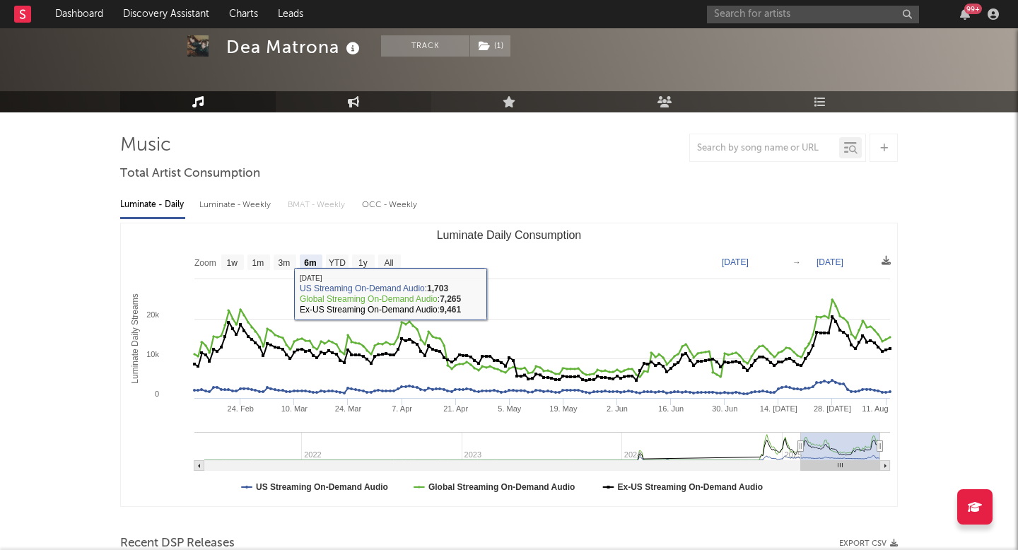
drag, startPoint x: 373, startPoint y: 85, endPoint x: 373, endPoint y: 98, distance: 12.7
click at [373, 86] on div at bounding box center [509, 41] width 1018 height 141
click at [373, 95] on link "Engagement" at bounding box center [354, 101] width 156 height 21
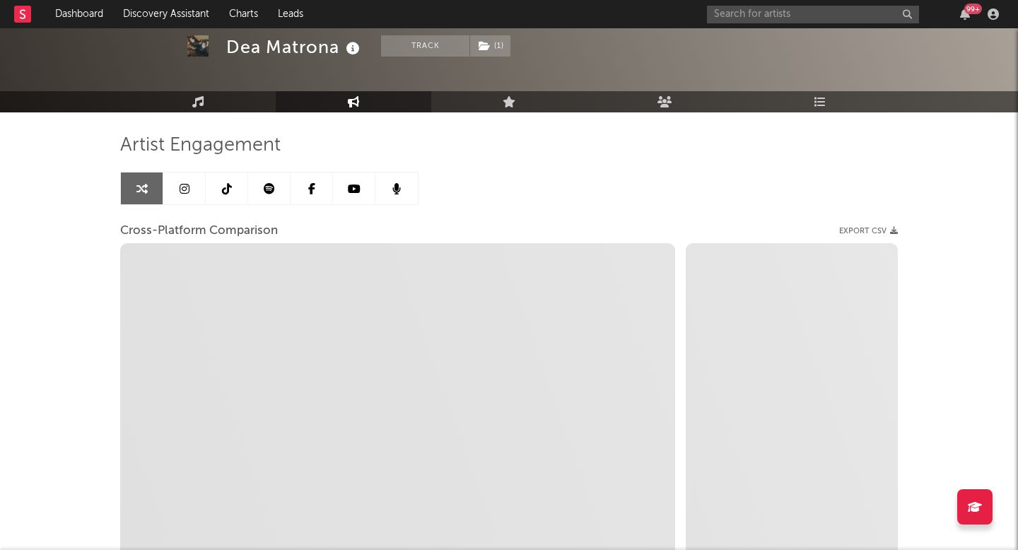
click at [373, 95] on link "Engagement" at bounding box center [354, 101] width 156 height 21
select select "1w"
select select "1m"
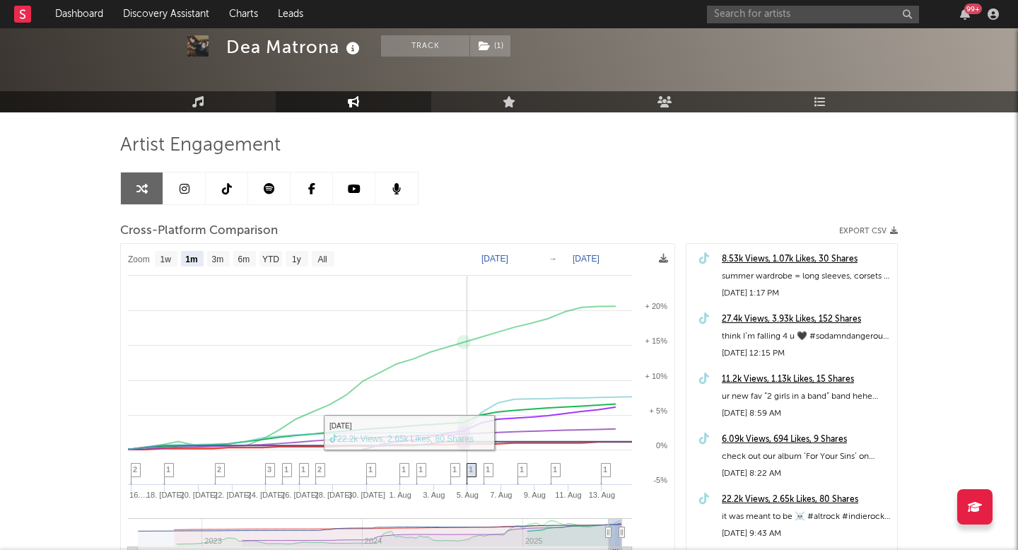
click at [469, 467] on span "1" at bounding box center [471, 469] width 4 height 8
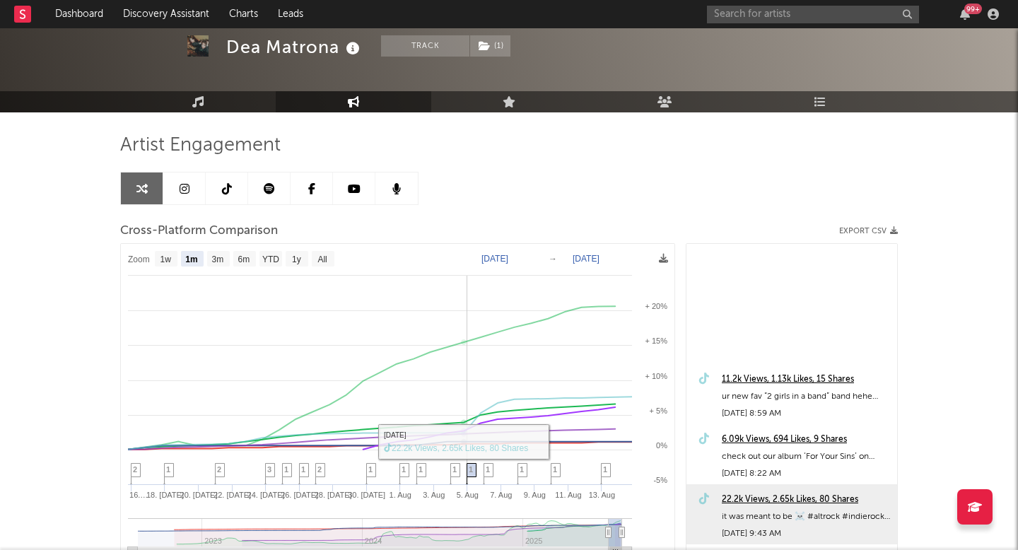
scroll to position [240, 0]
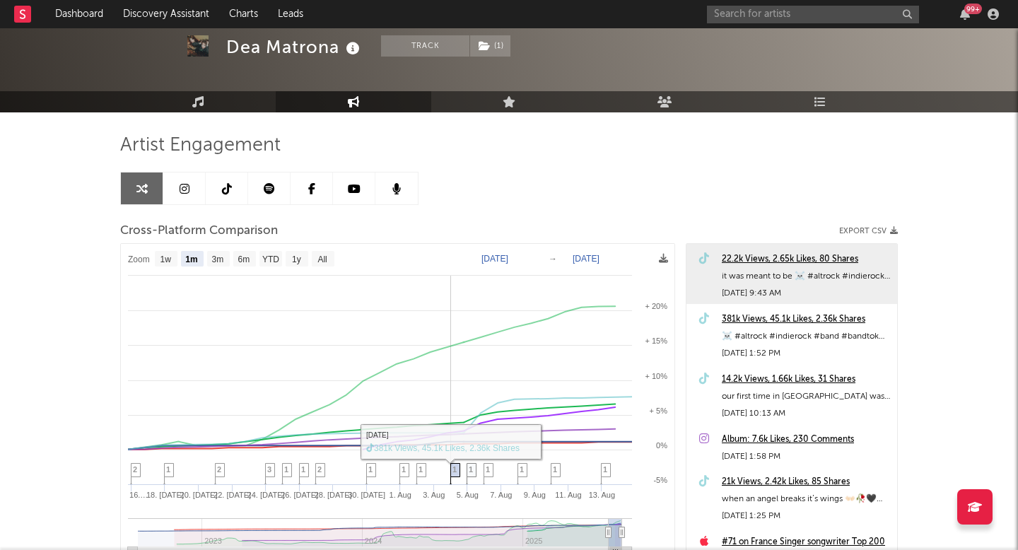
click at [452, 470] on icon at bounding box center [455, 475] width 10 height 22
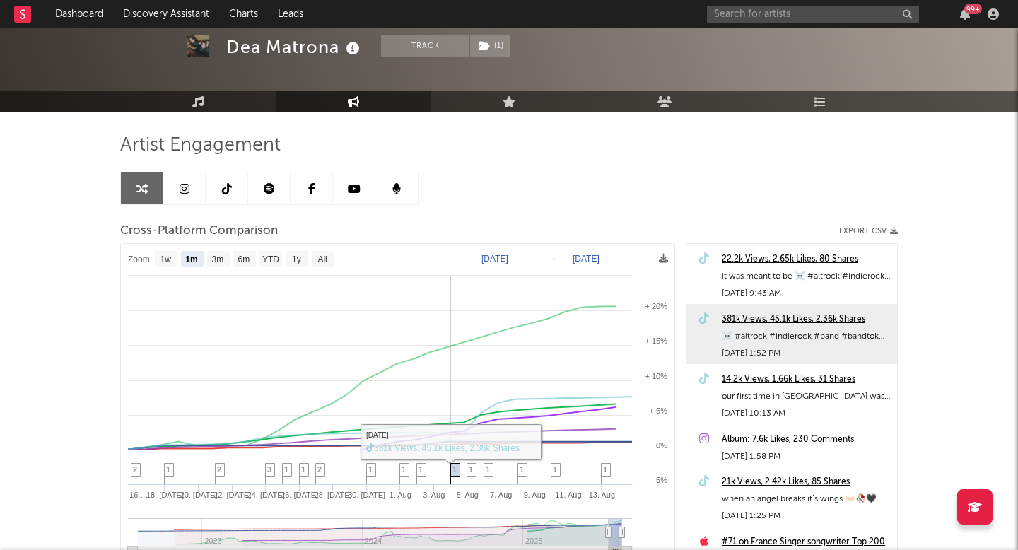
scroll to position [300, 0]
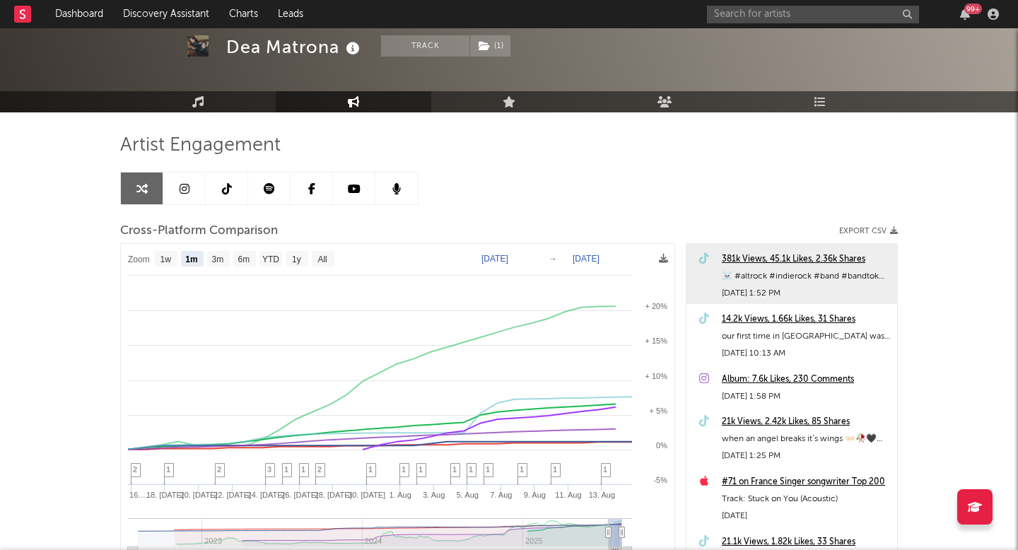
click at [810, 257] on div "381k Views, 45.1k Likes, 2.36k Shares" at bounding box center [806, 259] width 168 height 17
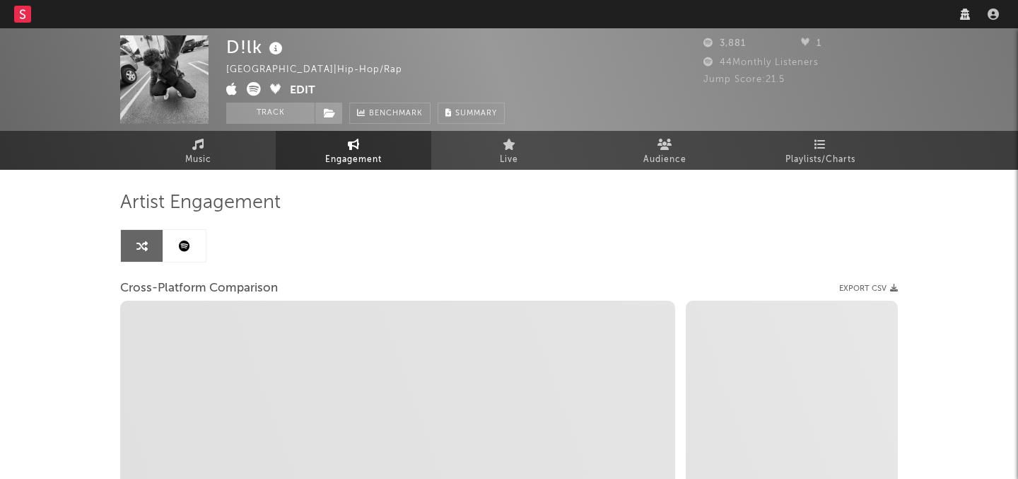
select select "1w"
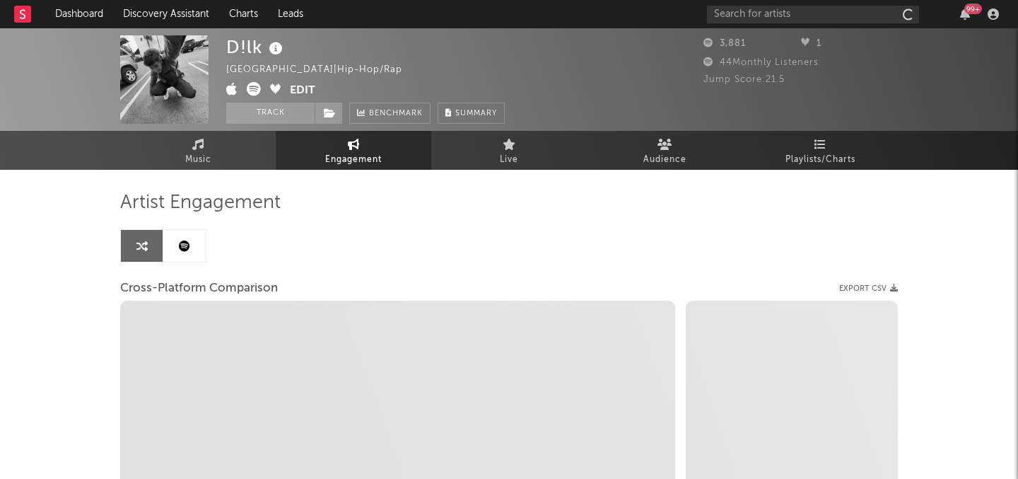
select select "1m"
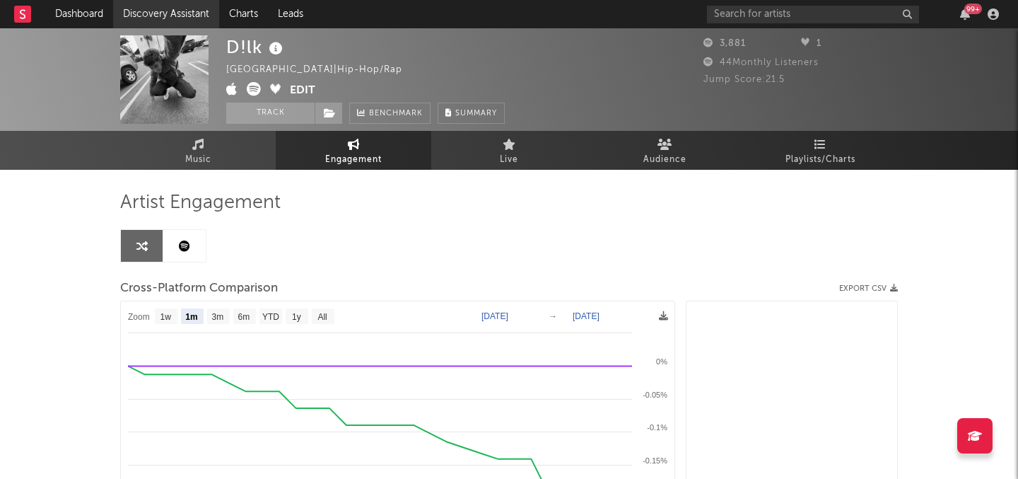
select select "1m"
click at [165, 16] on link "Discovery Assistant" at bounding box center [166, 14] width 106 height 28
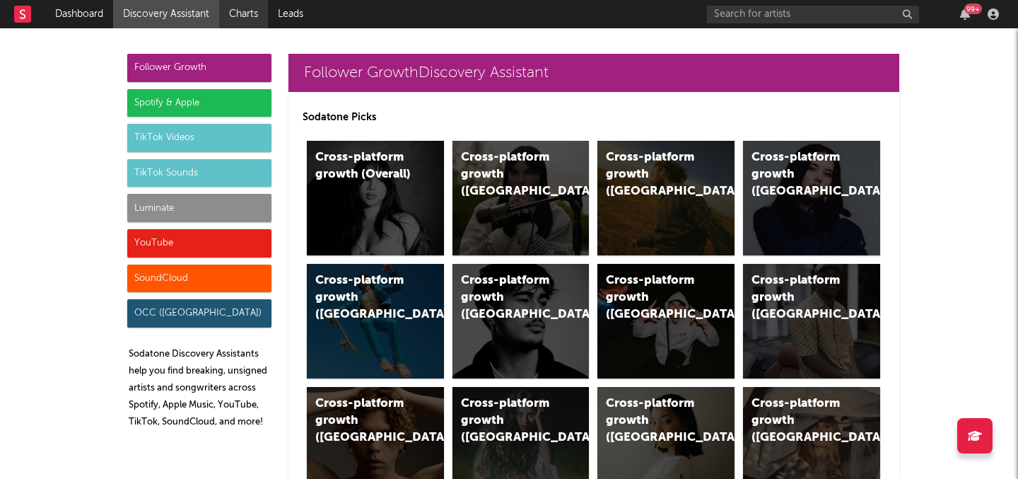
click at [252, 21] on link "Charts" at bounding box center [243, 14] width 49 height 28
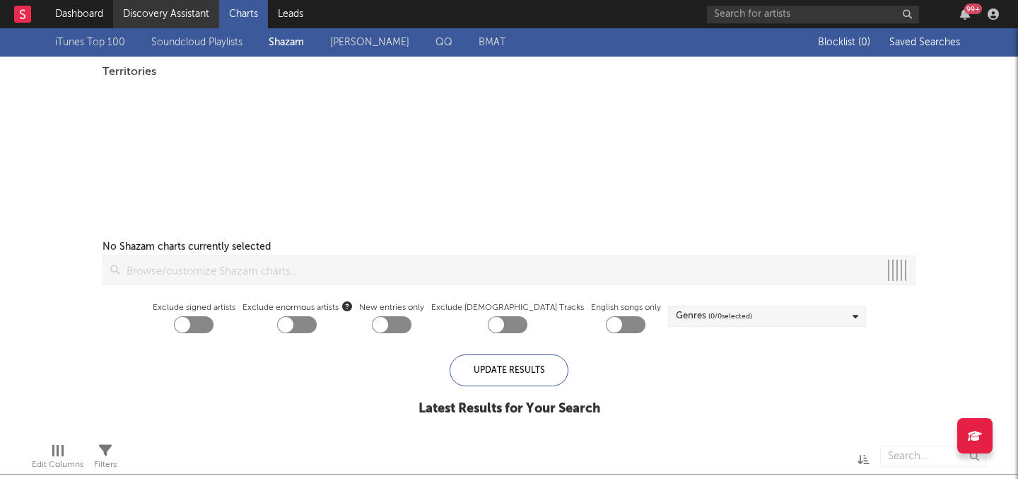
checkbox input "true"
click at [192, 12] on link "Discovery Assistant" at bounding box center [166, 14] width 106 height 28
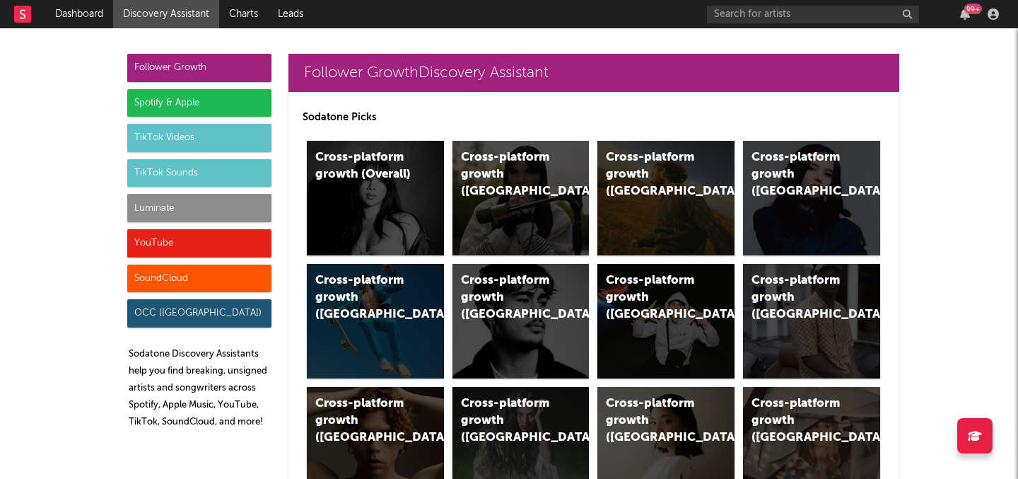
click at [231, 199] on div "Luminate" at bounding box center [199, 208] width 144 height 28
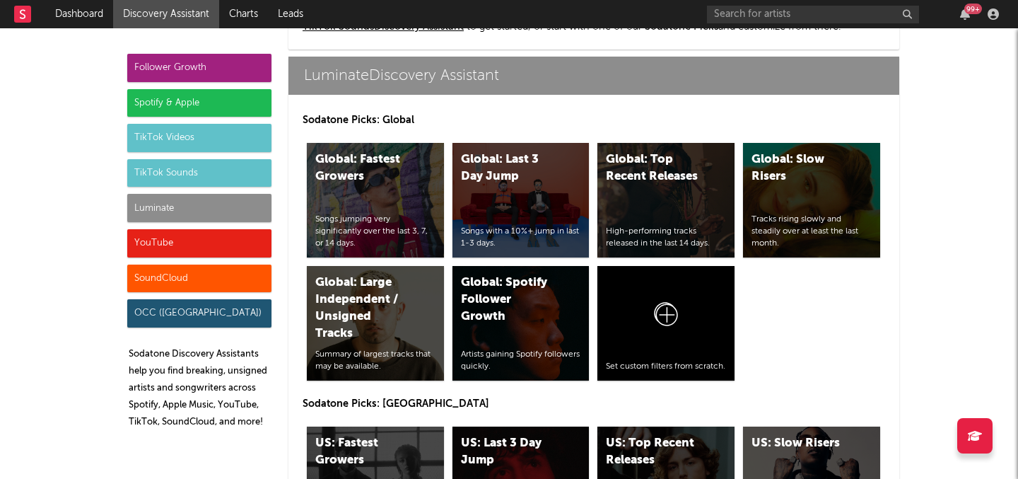
scroll to position [6751, 0]
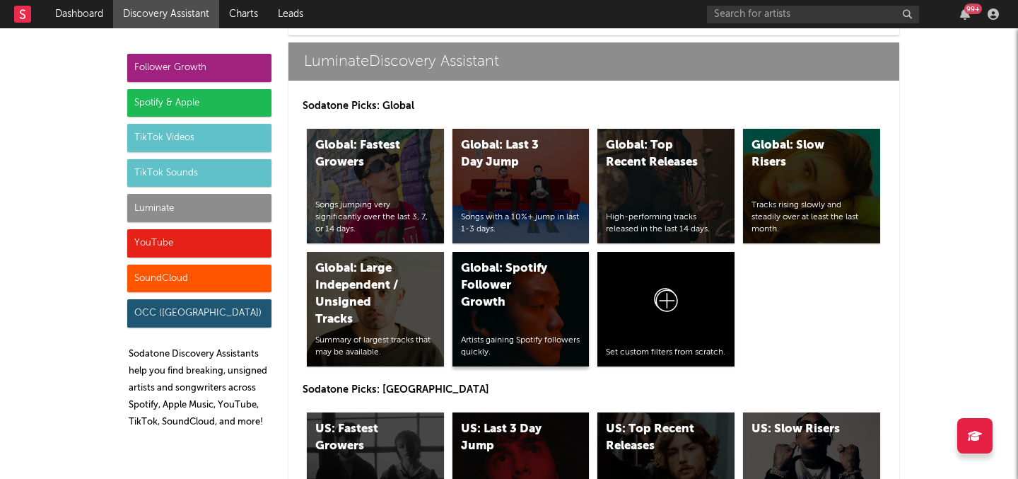
click at [513, 307] on div "Global: Spotify Follower Growth" at bounding box center [509, 285] width 96 height 51
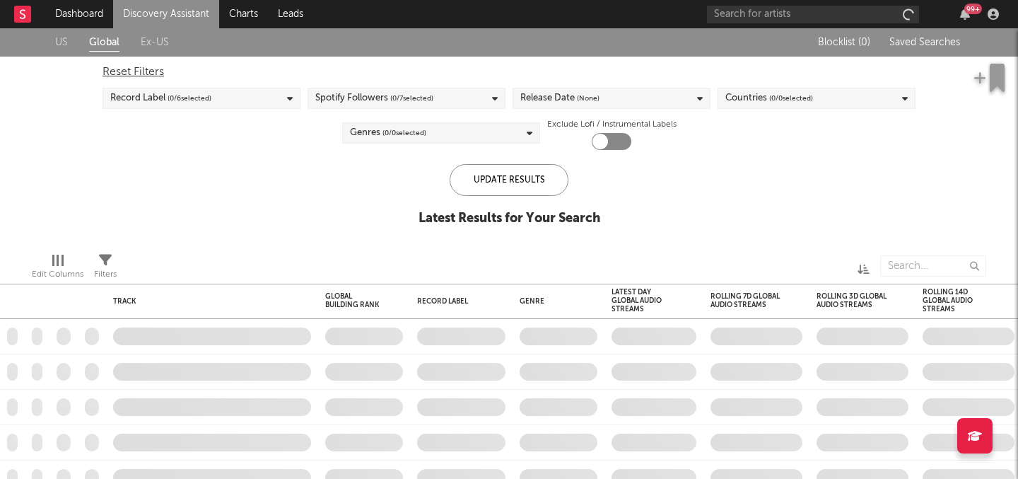
checkbox input "true"
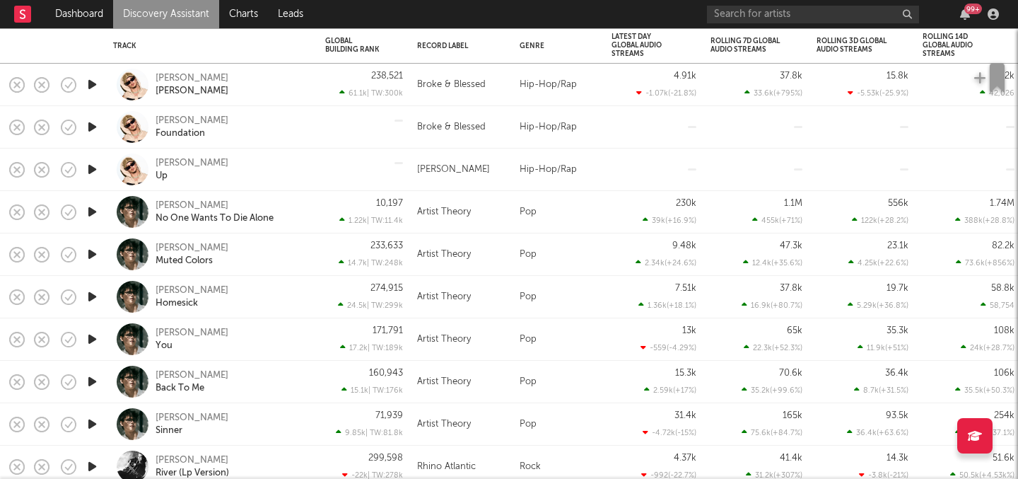
click at [95, 251] on icon "button" at bounding box center [92, 254] width 15 height 18
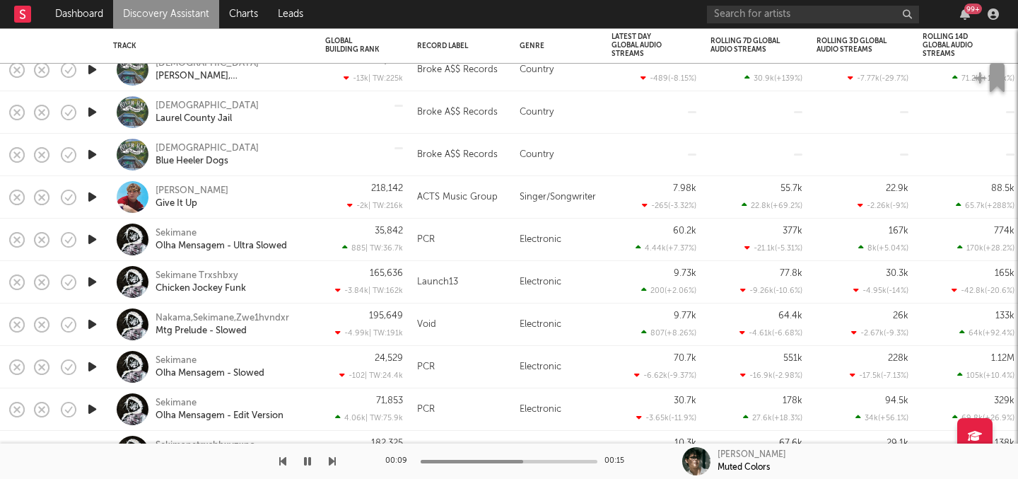
click at [88, 282] on icon "button" at bounding box center [92, 282] width 15 height 18
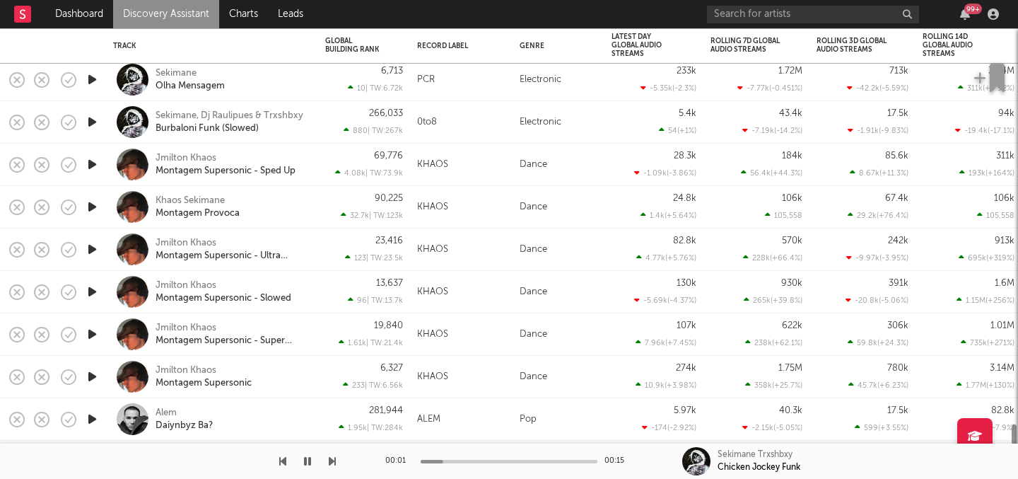
click at [91, 290] on icon "button" at bounding box center [92, 292] width 15 height 18
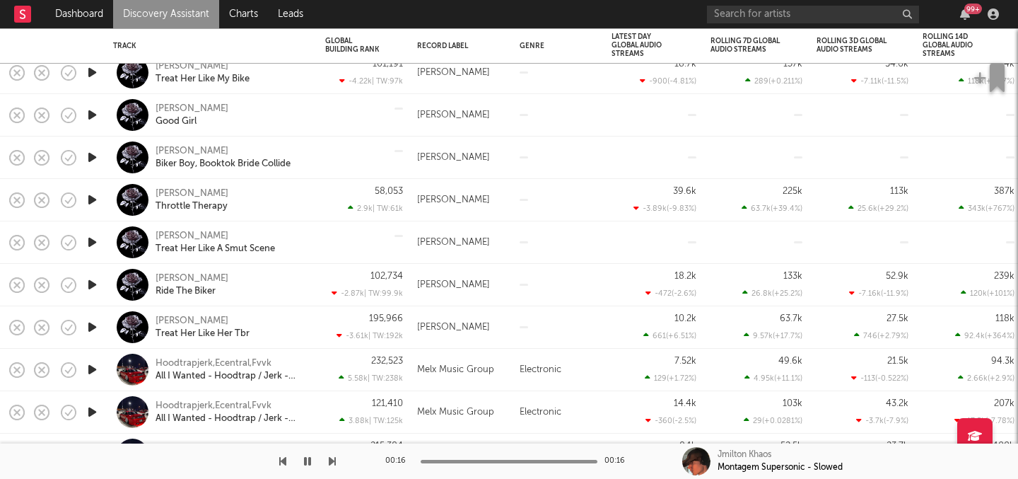
click at [90, 202] on icon "button" at bounding box center [92, 200] width 15 height 18
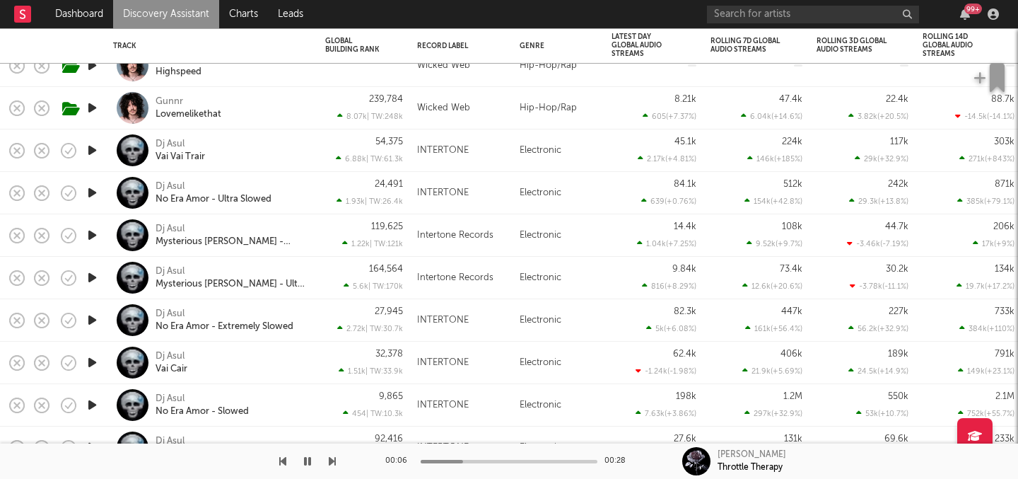
click at [93, 107] on icon "button" at bounding box center [92, 108] width 15 height 18
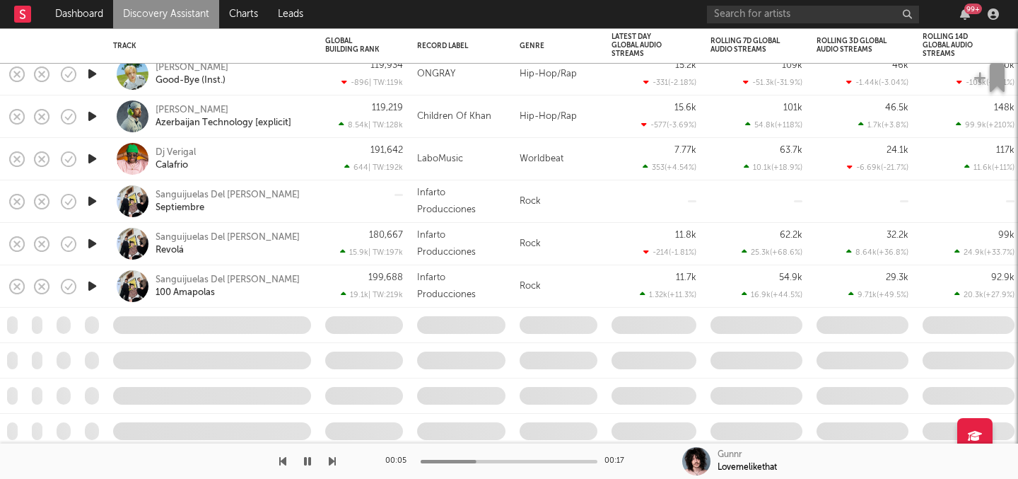
click at [86, 238] on icon "button" at bounding box center [92, 244] width 15 height 18
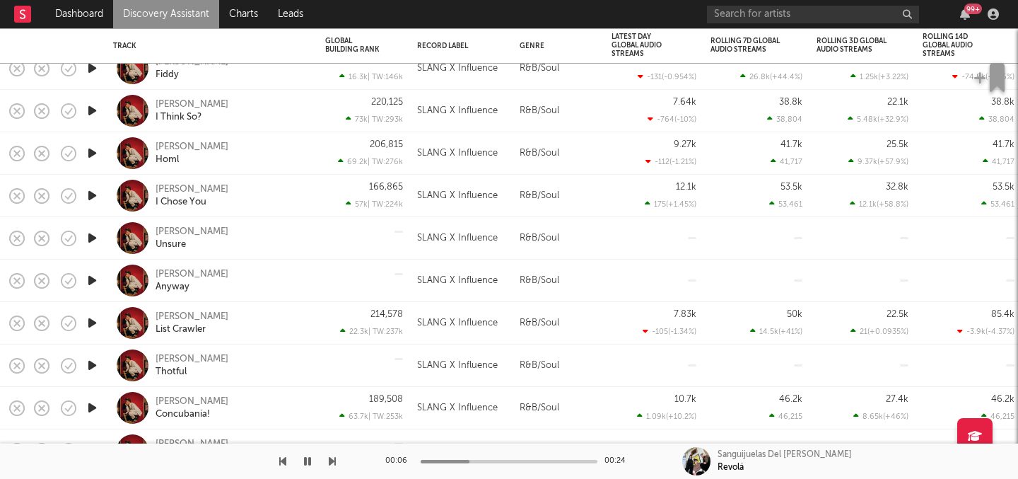
click at [88, 235] on icon "button" at bounding box center [92, 238] width 15 height 18
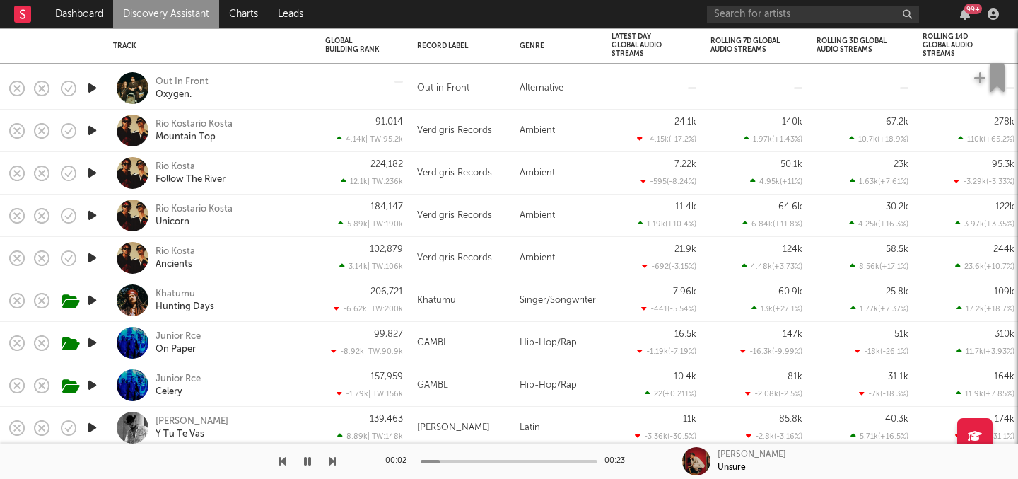
click at [91, 214] on icon "button" at bounding box center [92, 215] width 15 height 18
click at [93, 340] on icon "button" at bounding box center [92, 343] width 15 height 18
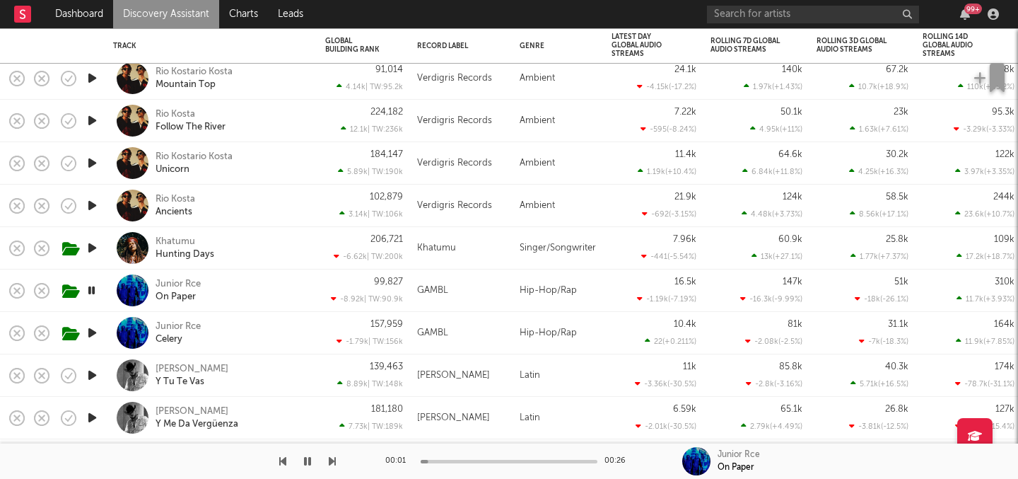
click at [94, 243] on icon "button" at bounding box center [92, 248] width 15 height 18
click at [174, 237] on div "Khatumu" at bounding box center [176, 242] width 40 height 13
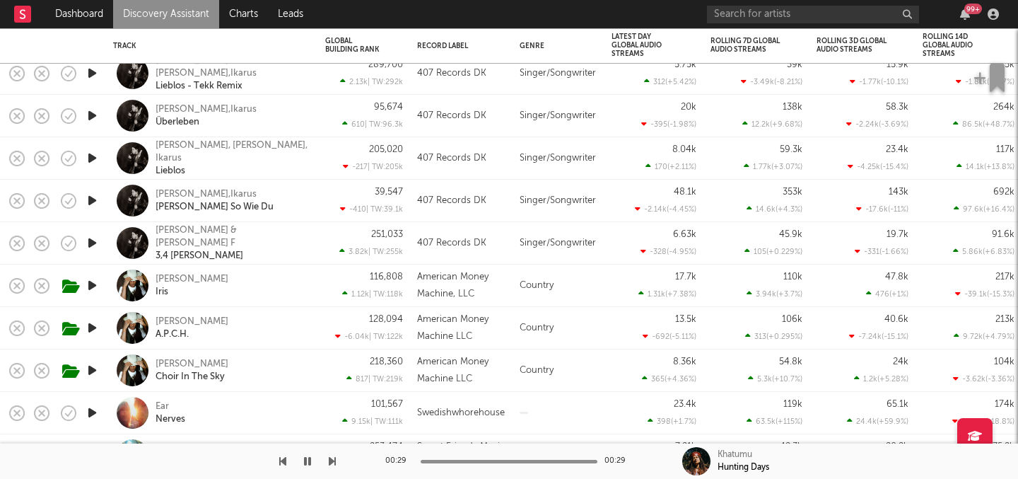
click at [90, 280] on icon "button" at bounding box center [92, 285] width 15 height 18
click at [200, 278] on div "Chuck Adams" at bounding box center [192, 279] width 73 height 13
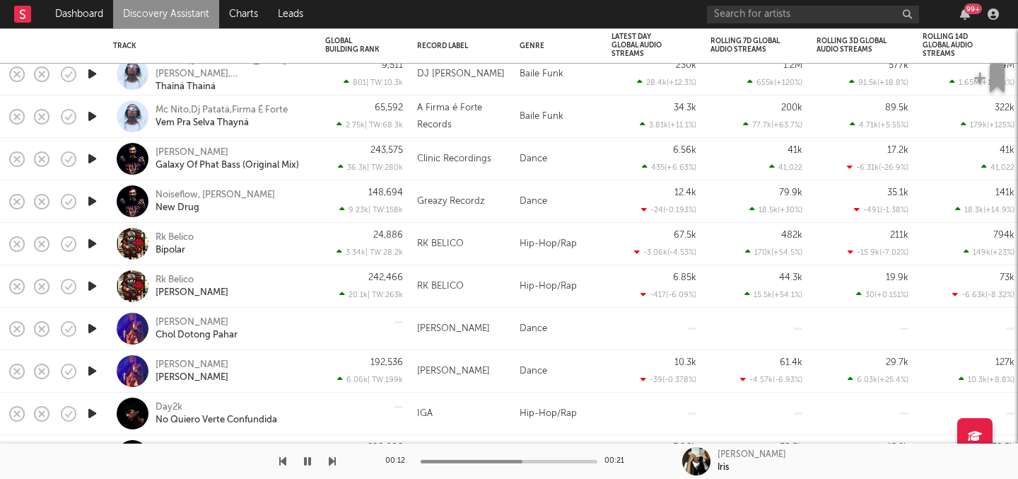
click at [115, 7] on link "Discovery Assistant" at bounding box center [166, 14] width 106 height 28
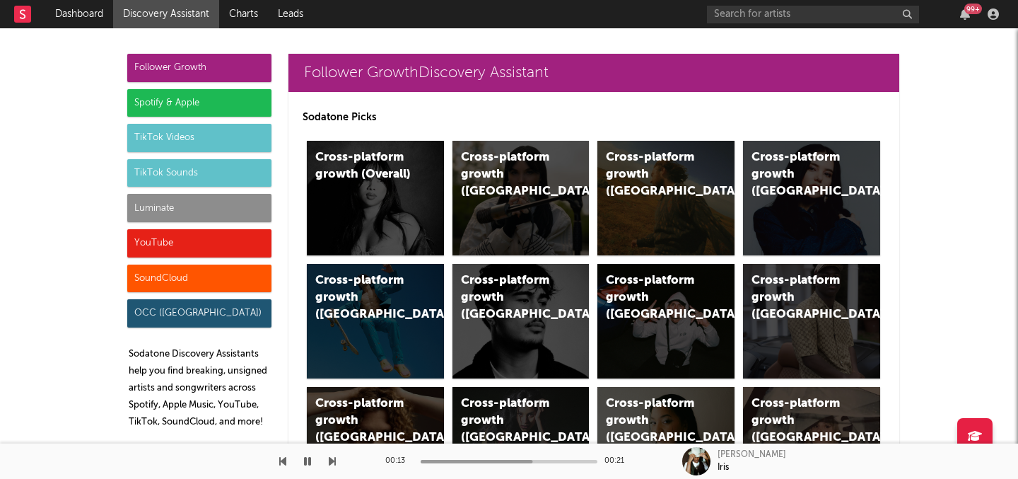
click at [195, 211] on div "Luminate" at bounding box center [199, 208] width 144 height 28
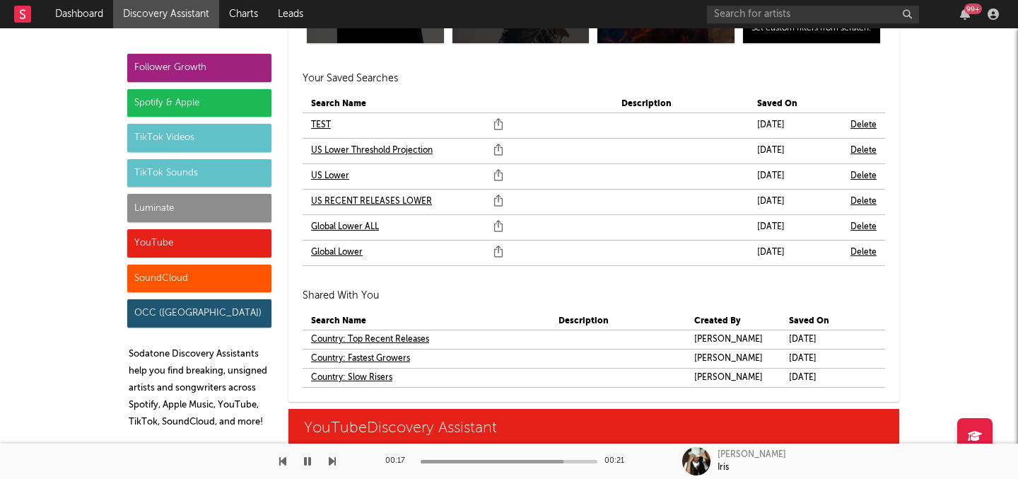
scroll to position [8418, 0]
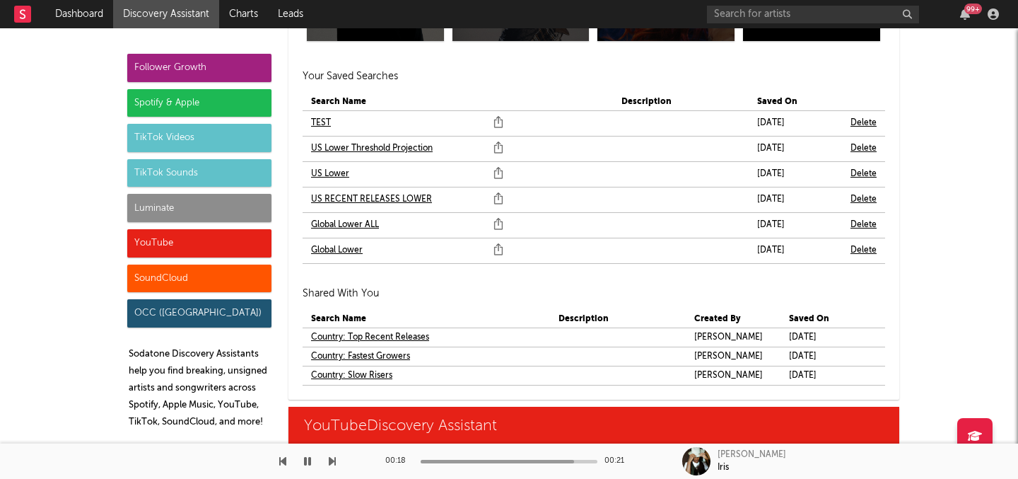
click at [339, 176] on link "US Lower" at bounding box center [330, 173] width 38 height 17
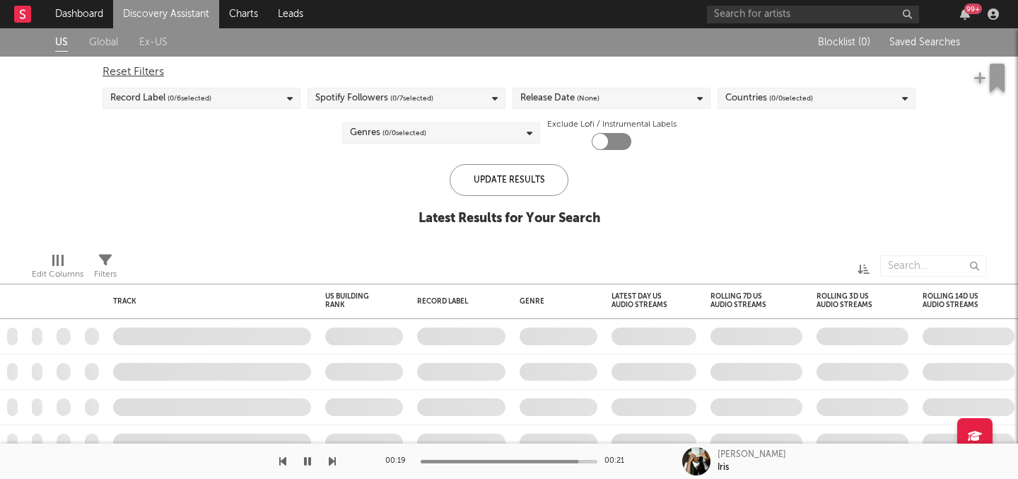
checkbox input "true"
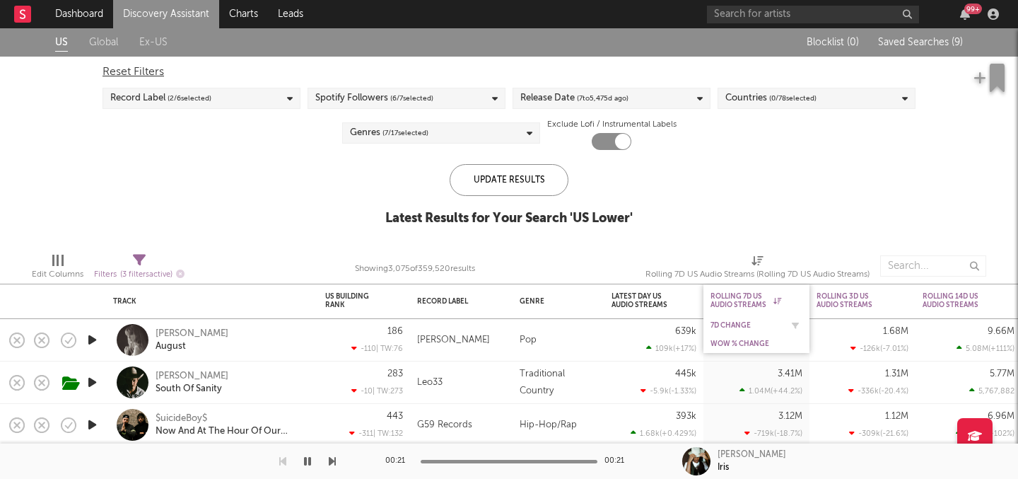
click at [742, 321] on div "7D Change" at bounding box center [745, 325] width 71 height 8
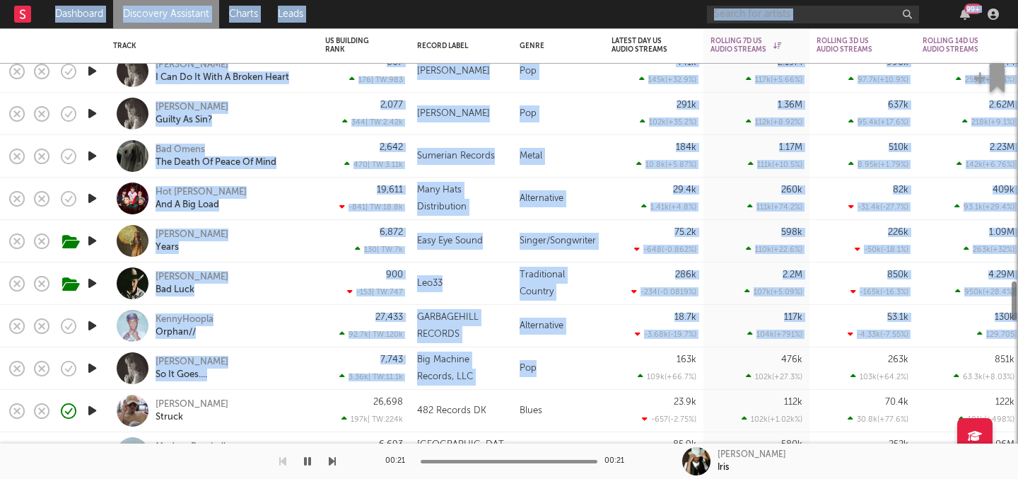
drag, startPoint x: 544, startPoint y: 365, endPoint x: 517, endPoint y: 520, distance: 156.4
click at [517, 478] on html "Dashboard Discovery Assistant Charts Leads 99 + Notifications Settings Mark all…" at bounding box center [509, 239] width 1018 height 479
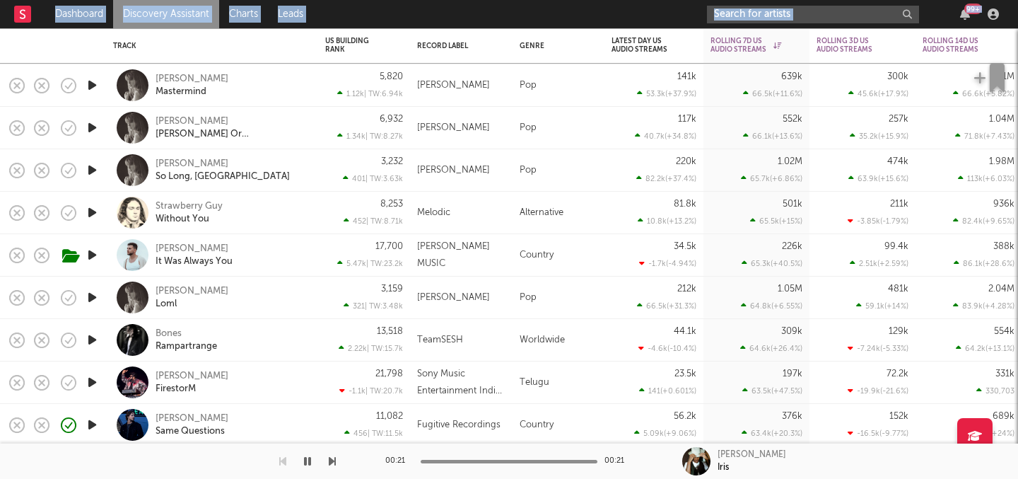
click at [744, 14] on input "text" at bounding box center [813, 15] width 212 height 18
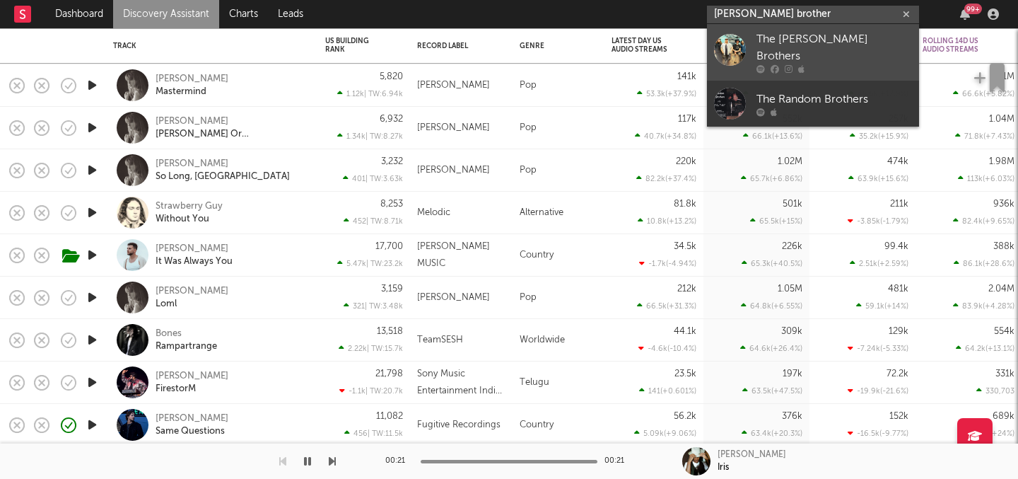
type input "ransom brother"
click at [775, 65] on icon at bounding box center [775, 69] width 8 height 8
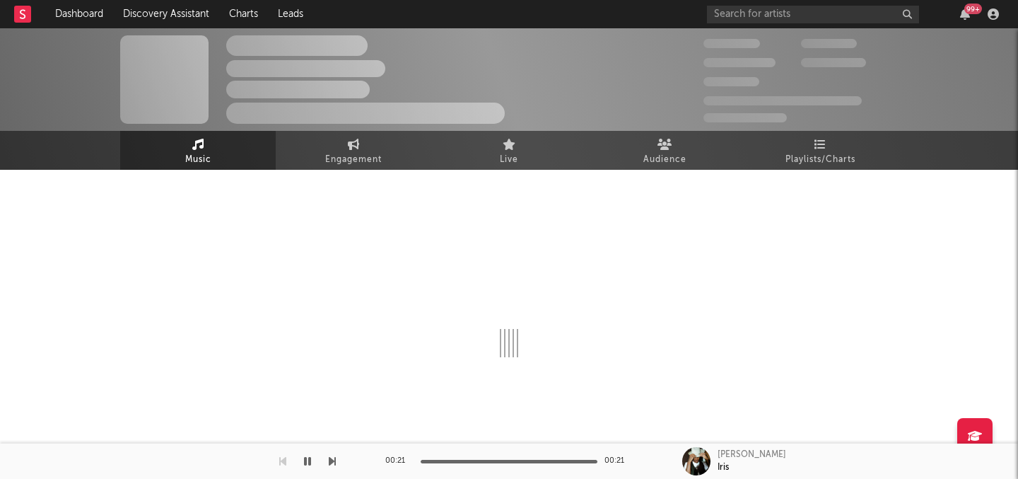
select select "6m"
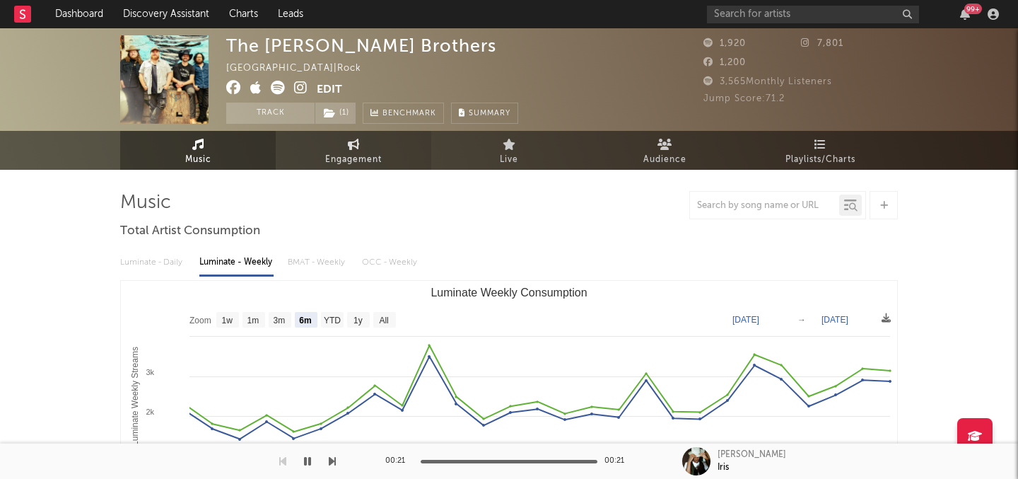
click at [382, 144] on link "Engagement" at bounding box center [354, 150] width 156 height 39
select select "1w"
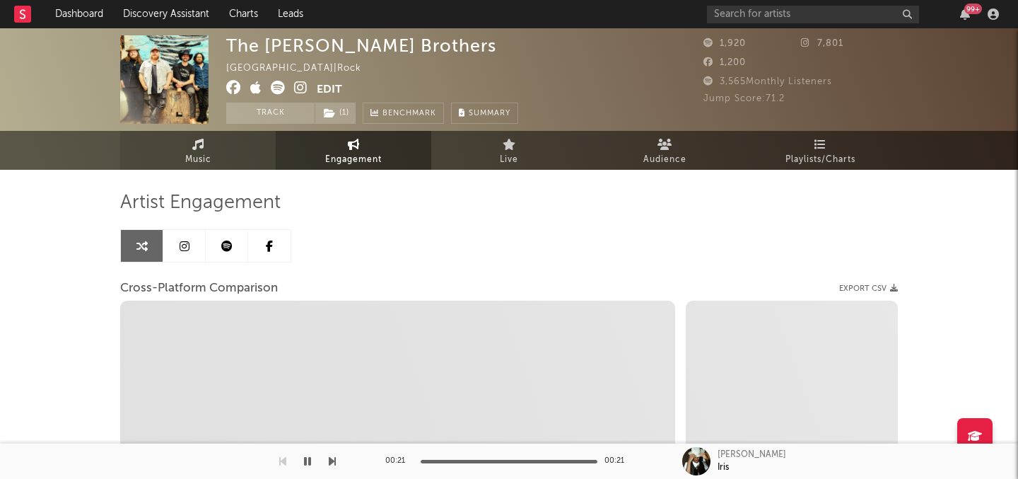
click at [201, 143] on icon at bounding box center [198, 144] width 12 height 11
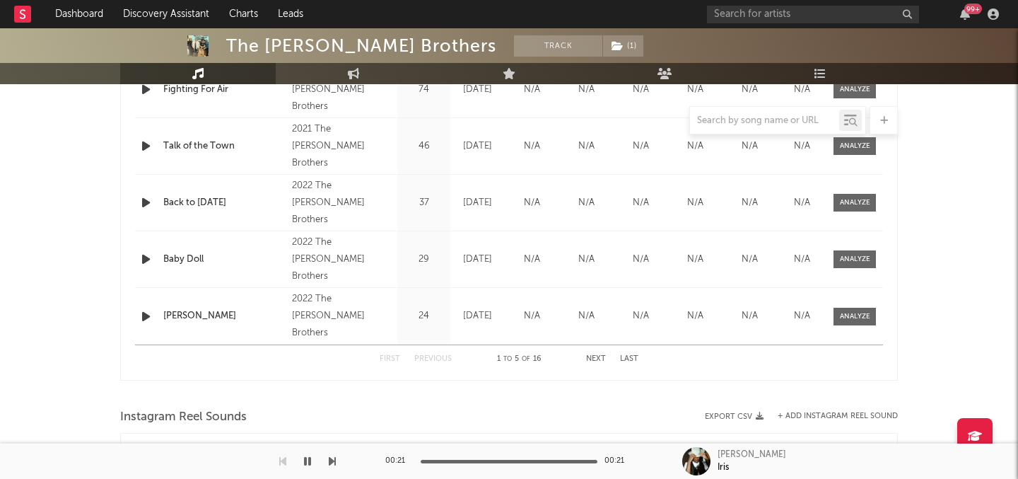
select select "6m"
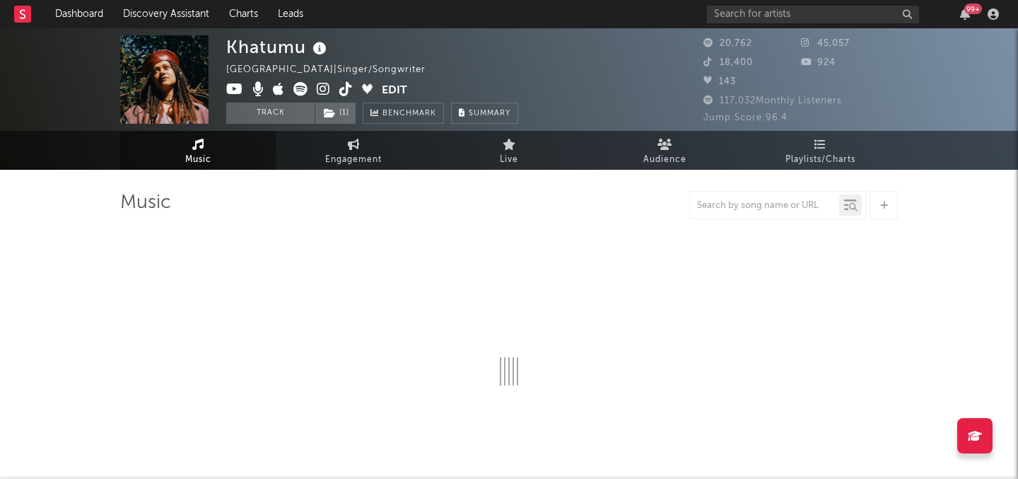
select select "6m"
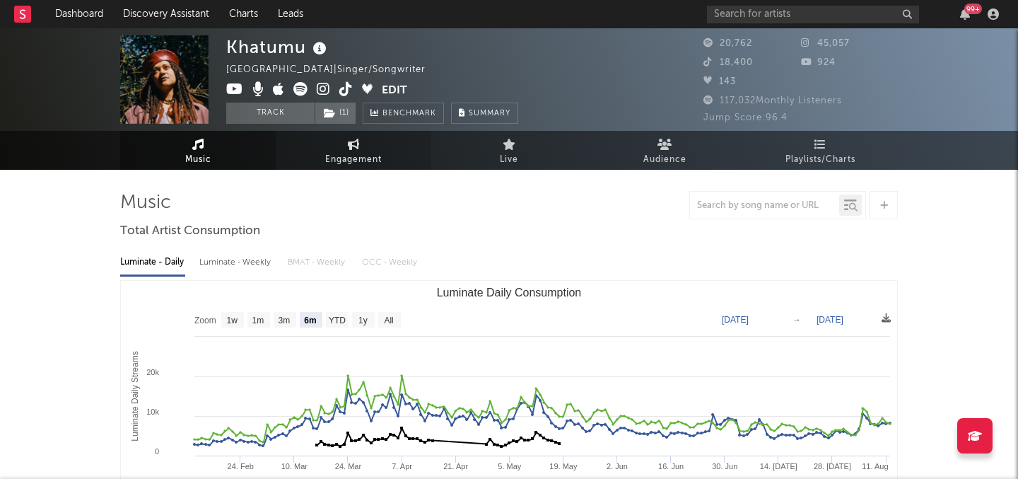
click at [361, 161] on span "Engagement" at bounding box center [353, 159] width 57 height 17
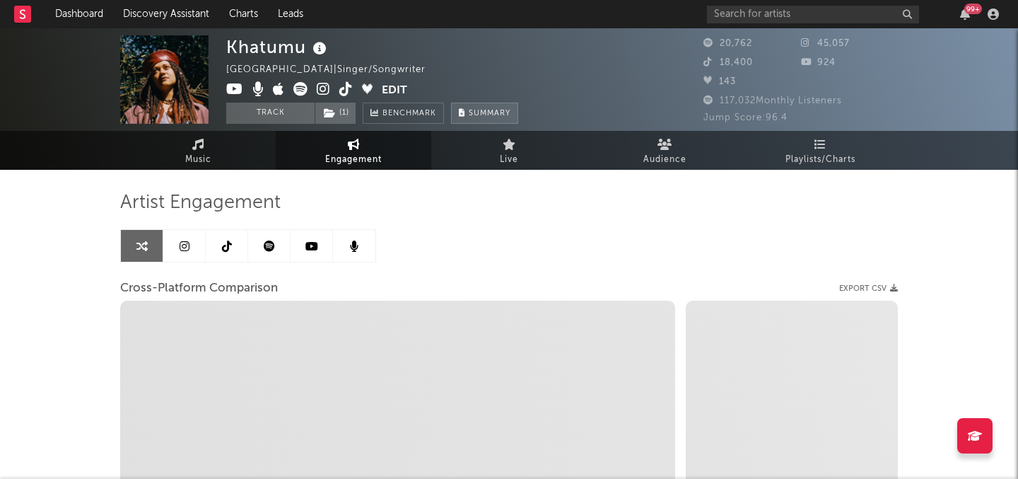
select select "1w"
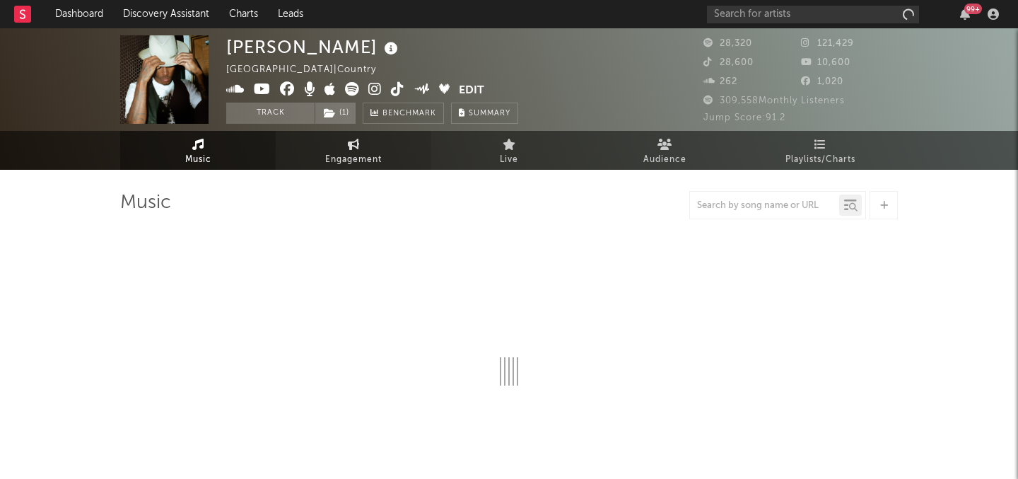
click at [334, 143] on link "Engagement" at bounding box center [354, 150] width 156 height 39
select select "1w"
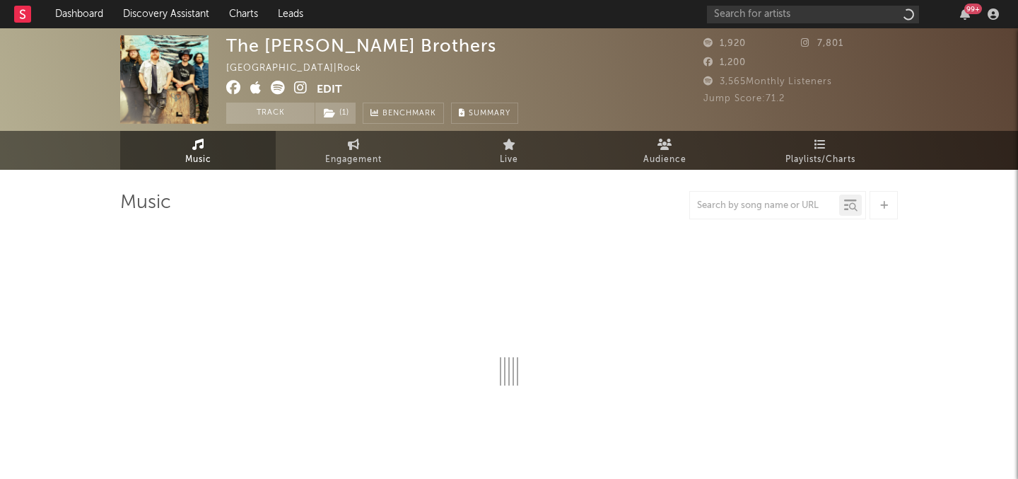
select select "6m"
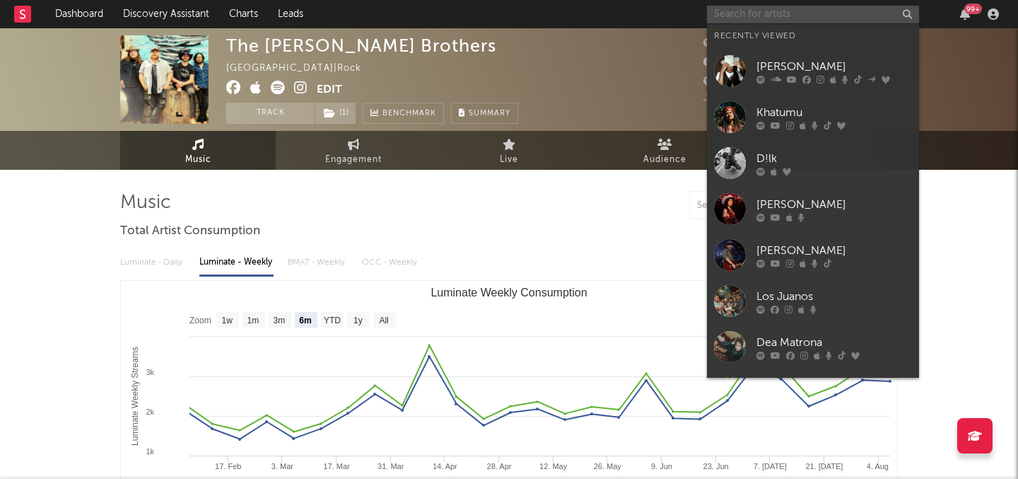
click at [744, 16] on input "text" at bounding box center [813, 15] width 212 height 18
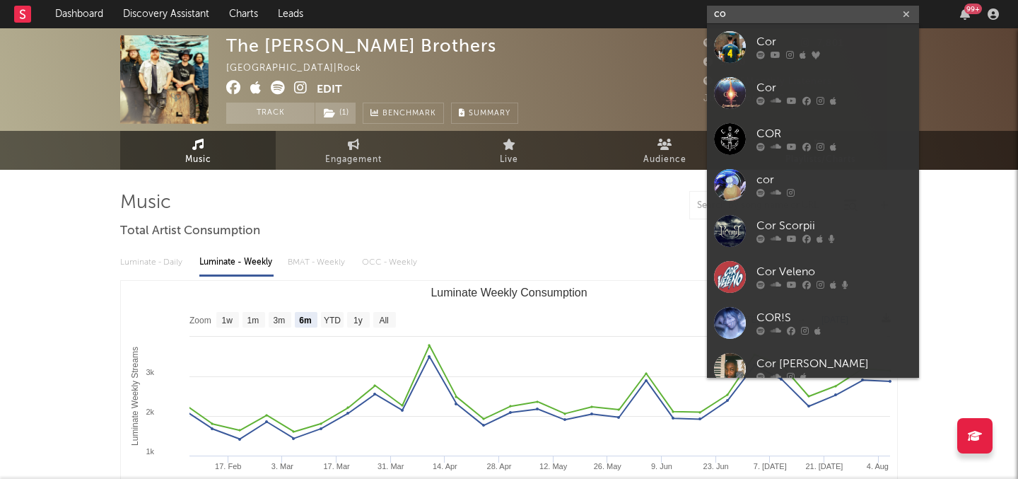
type input "c"
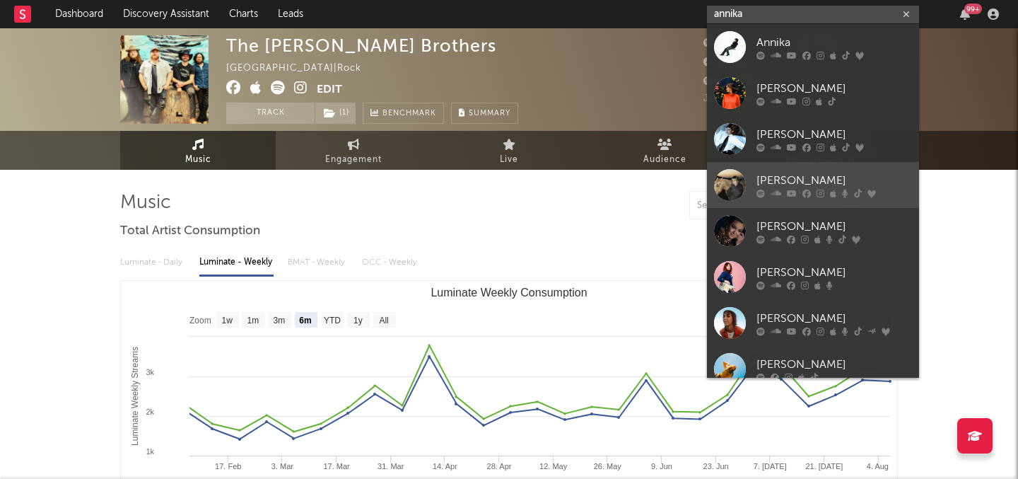
type input "annika"
click at [785, 170] on link "[PERSON_NAME]" at bounding box center [813, 185] width 212 height 46
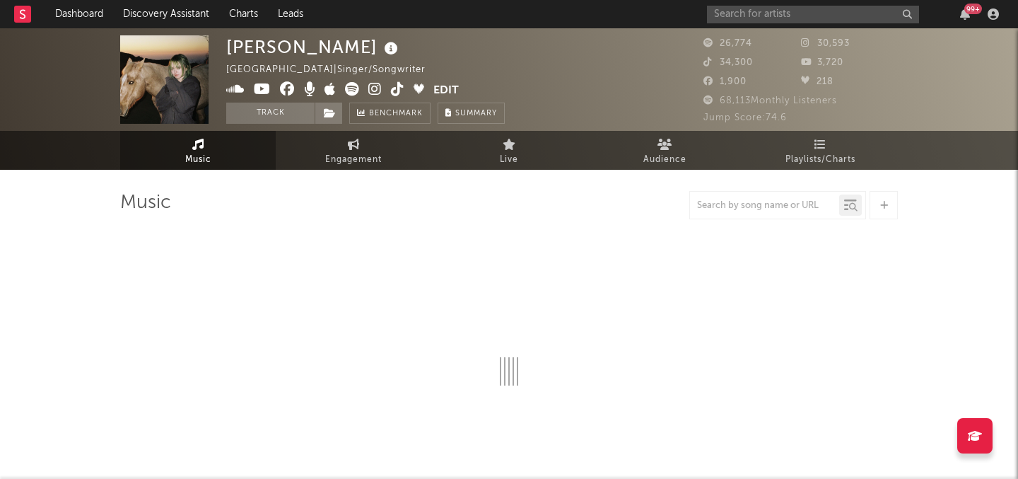
select select "6m"
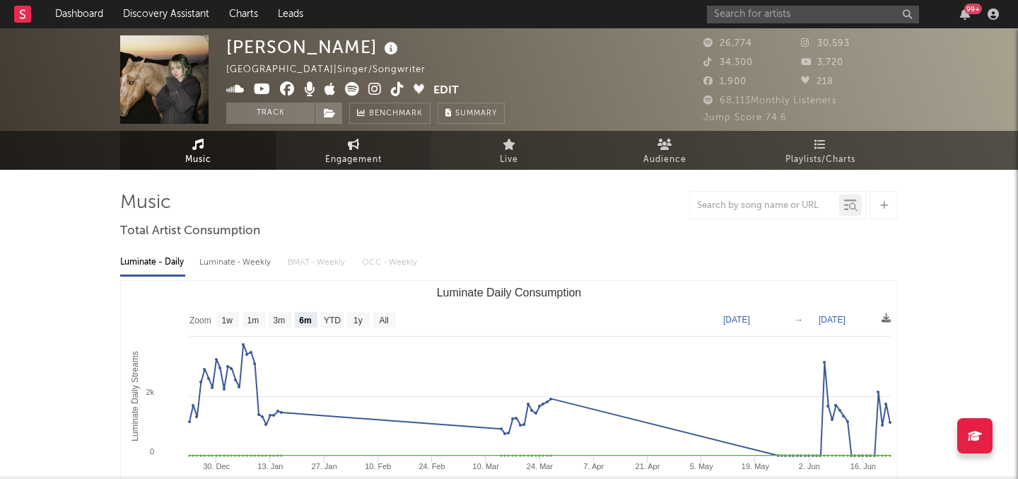
click at [310, 158] on link "Engagement" at bounding box center [354, 150] width 156 height 39
select select "1w"
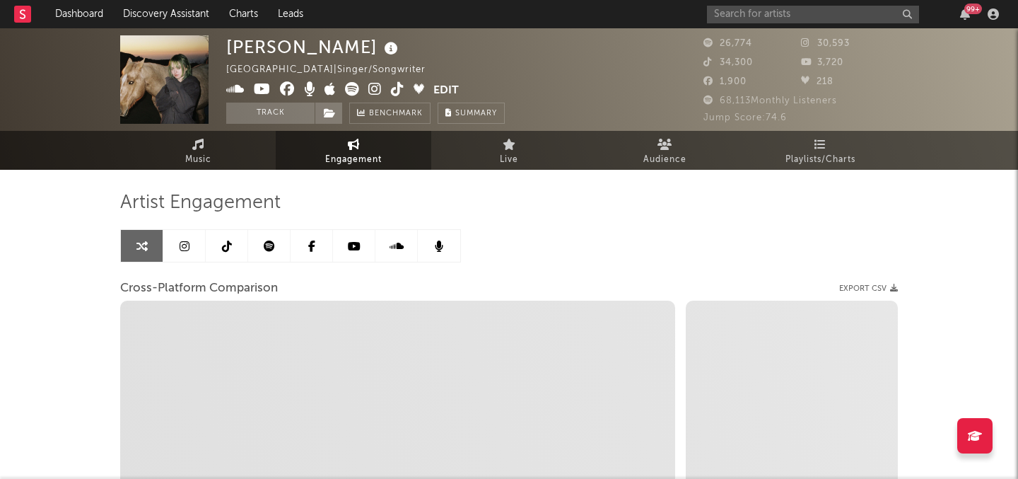
select select "1m"
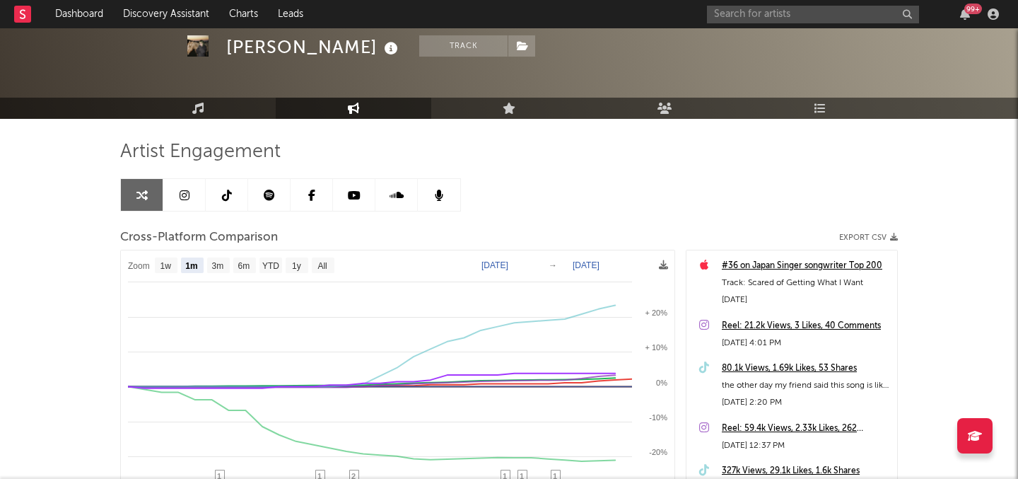
scroll to position [107, 0]
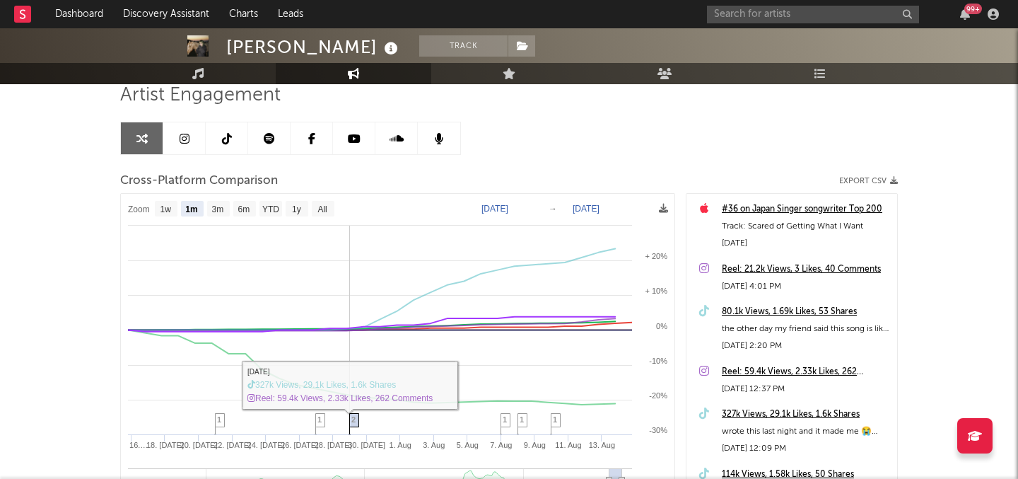
click at [349, 419] on icon at bounding box center [354, 425] width 10 height 22
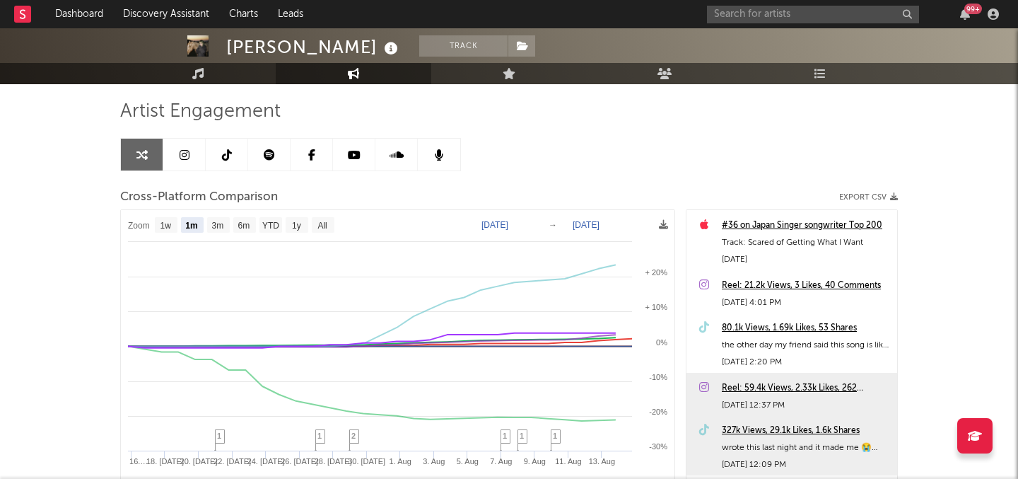
scroll to position [89, 0]
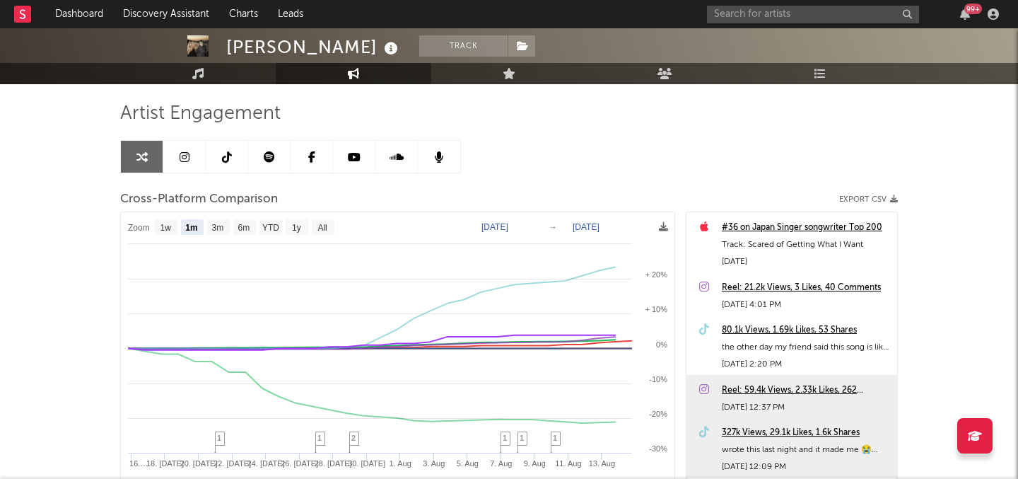
click at [733, 435] on div "327k Views, 29.1k Likes, 1.6k Shares" at bounding box center [806, 432] width 168 height 17
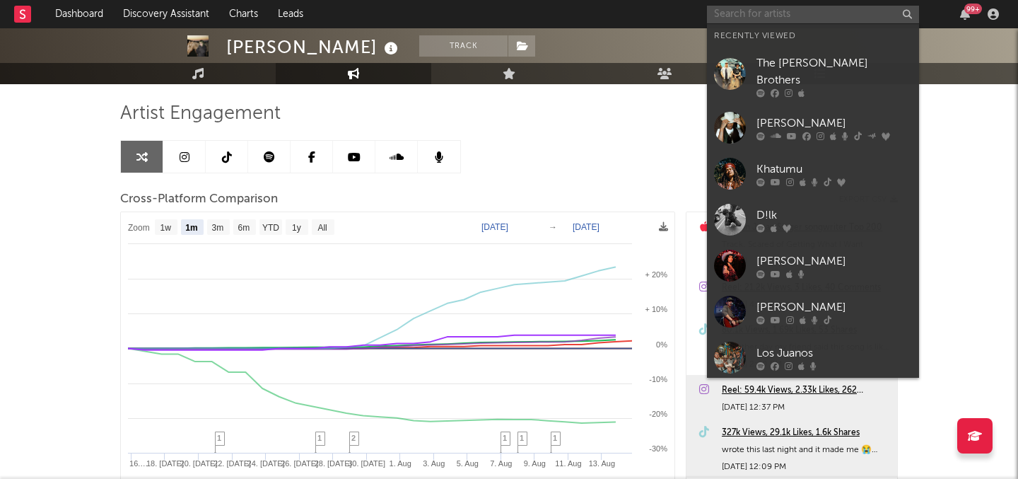
click at [773, 14] on input "text" at bounding box center [813, 15] width 212 height 18
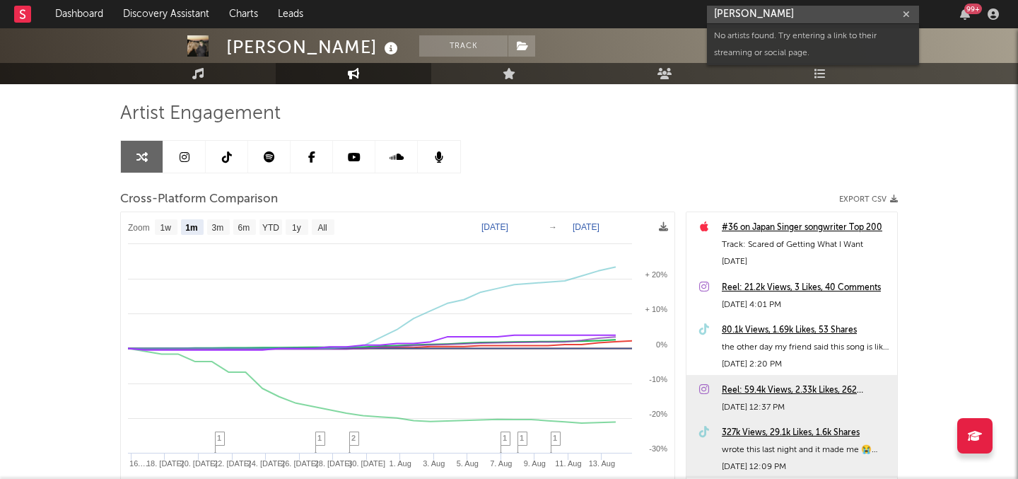
drag, startPoint x: 790, startPoint y: 15, endPoint x: 633, endPoint y: 15, distance: 156.9
click at [633, 15] on nav "Dashboard Discovery Assistant Charts Leads colton dawson 99 +" at bounding box center [509, 14] width 1018 height 28
type input "colton dawson"
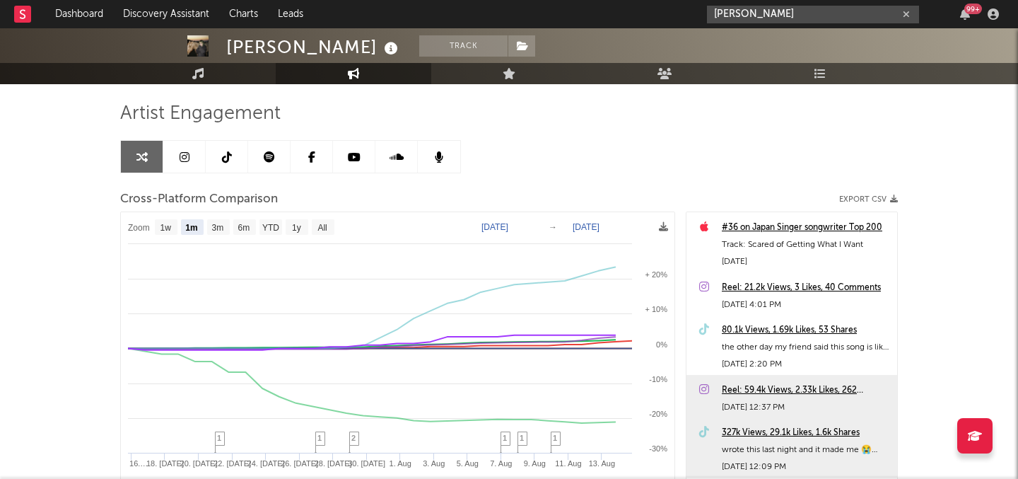
drag, startPoint x: 749, startPoint y: 16, endPoint x: 480, endPoint y: 5, distance: 269.6
click at [480, 5] on nav "Dashboard Discovery Assistant Charts Leads colton dawson 99 +" at bounding box center [509, 14] width 1018 height 28
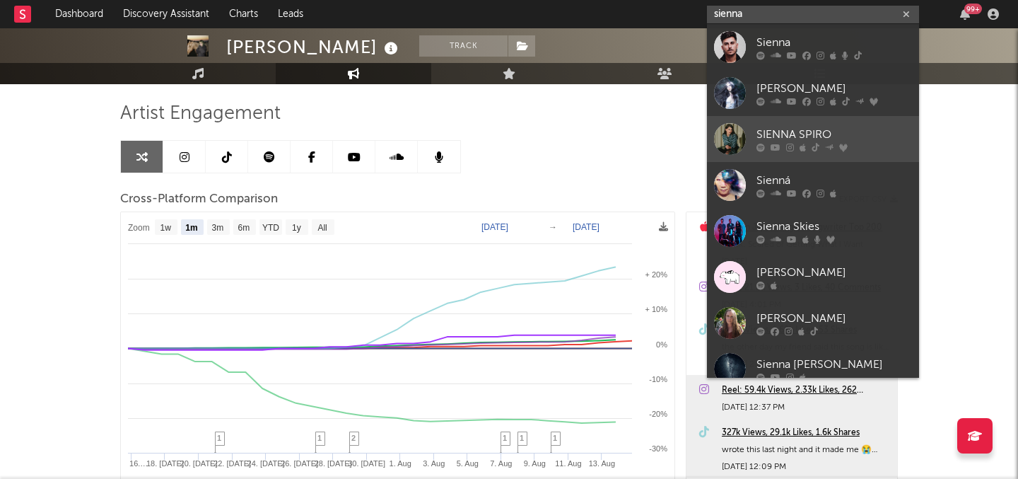
type input "sienna"
click at [836, 124] on link "SIENNA SPIRO" at bounding box center [813, 139] width 212 height 46
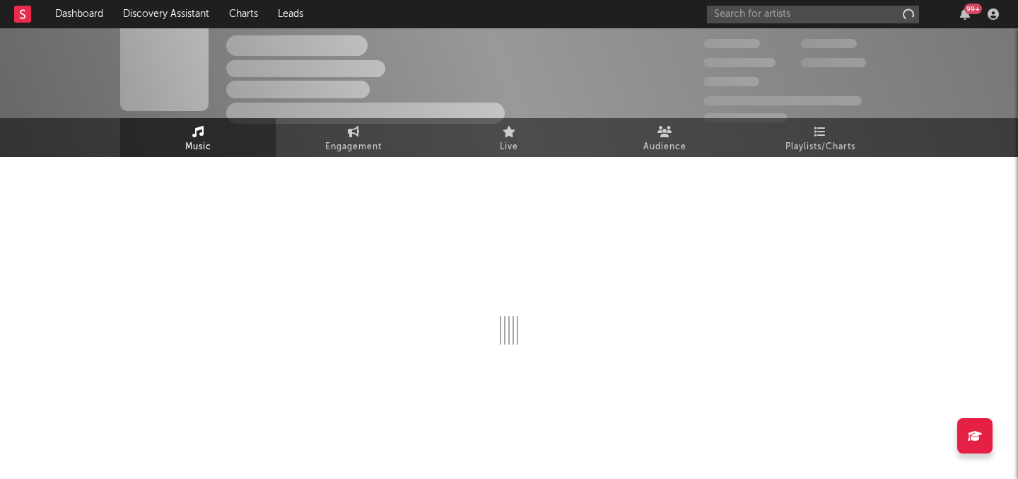
scroll to position [13, 0]
select select "6m"
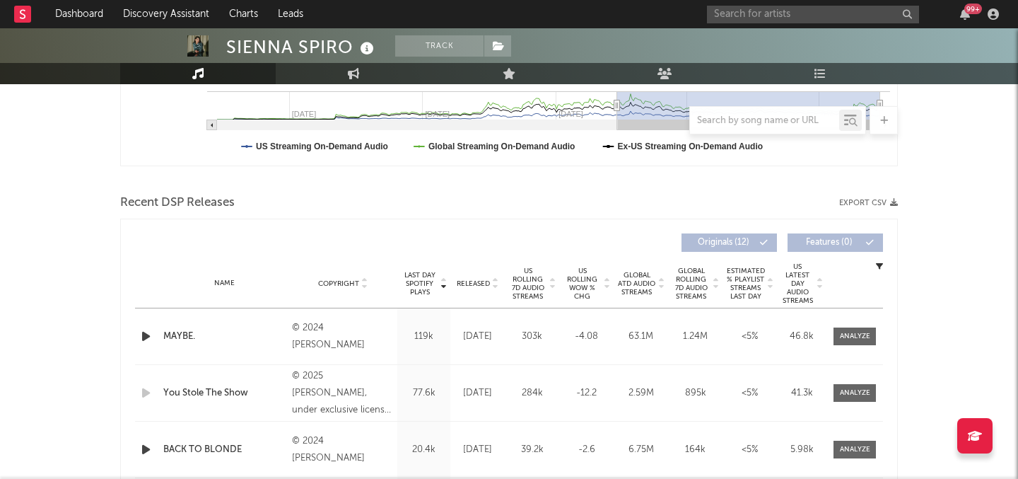
scroll to position [402, 0]
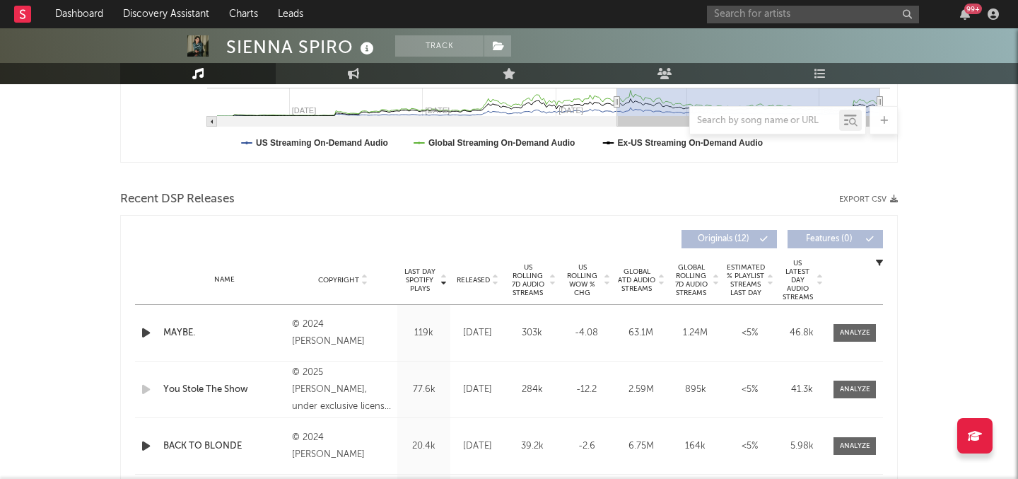
click at [469, 276] on span "Released" at bounding box center [473, 280] width 33 height 8
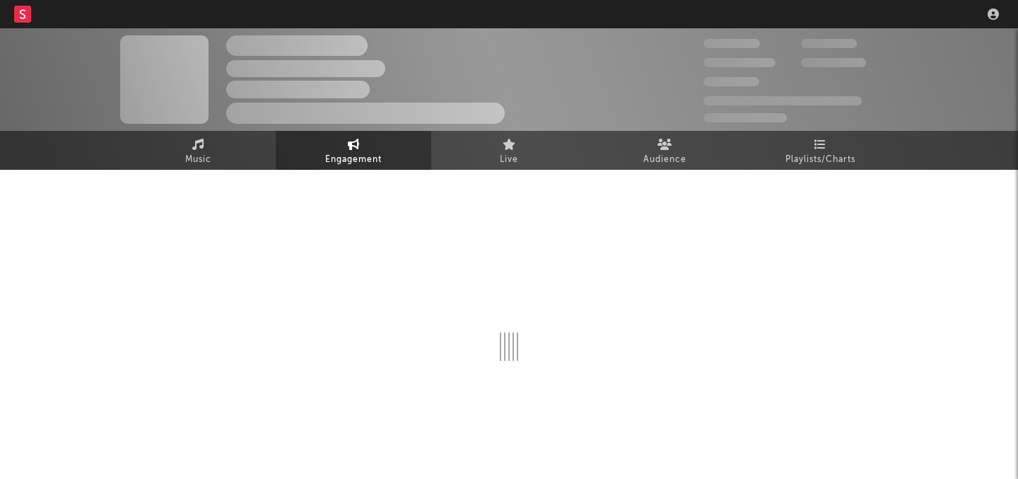
select select "1w"
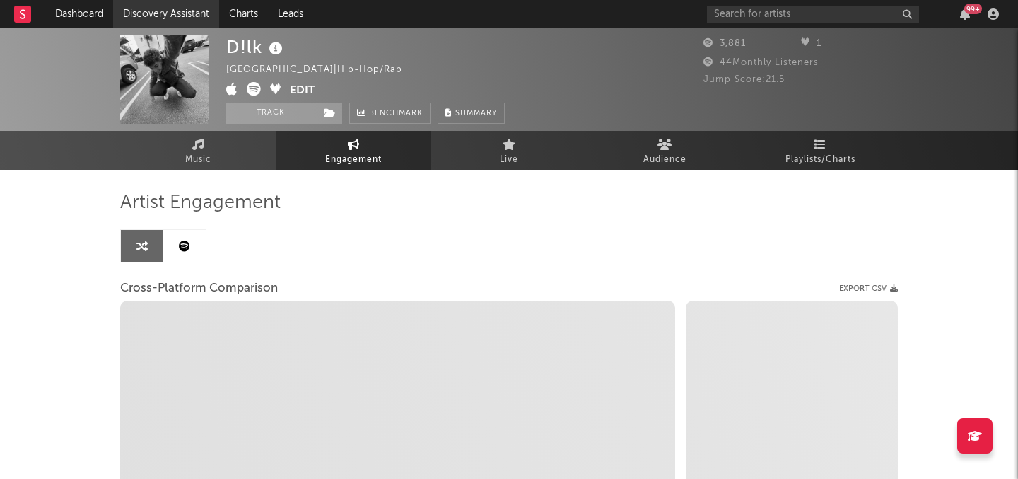
click at [205, 8] on link "Discovery Assistant" at bounding box center [166, 14] width 106 height 28
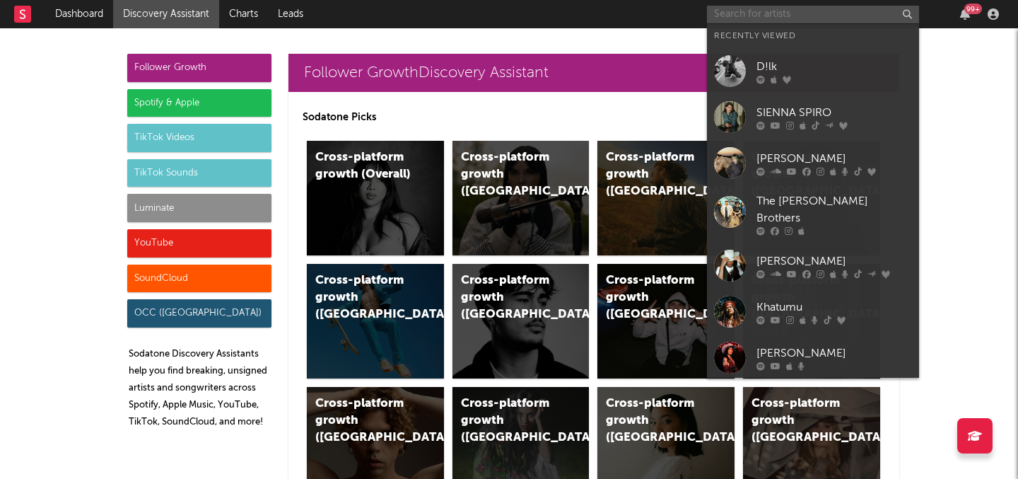
click at [808, 16] on input "text" at bounding box center [813, 15] width 212 height 18
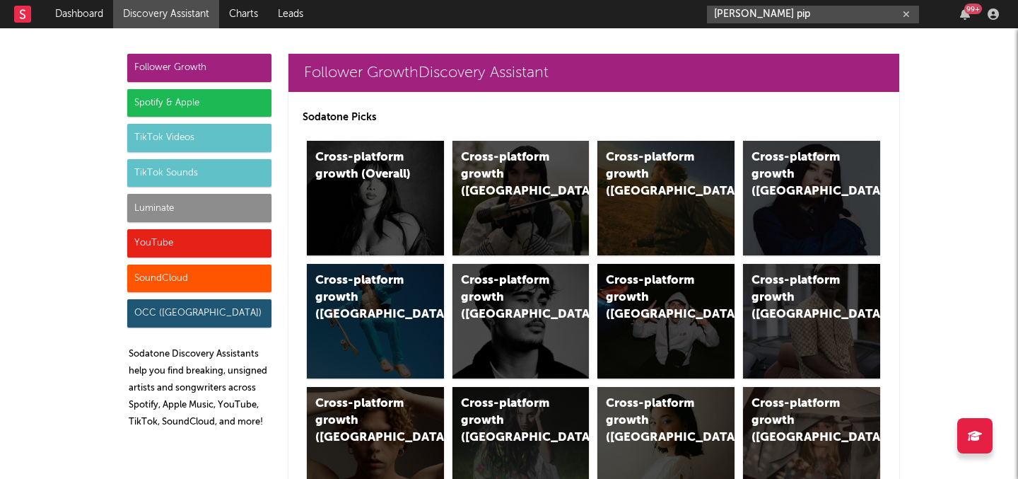
type input "[PERSON_NAME] pip"
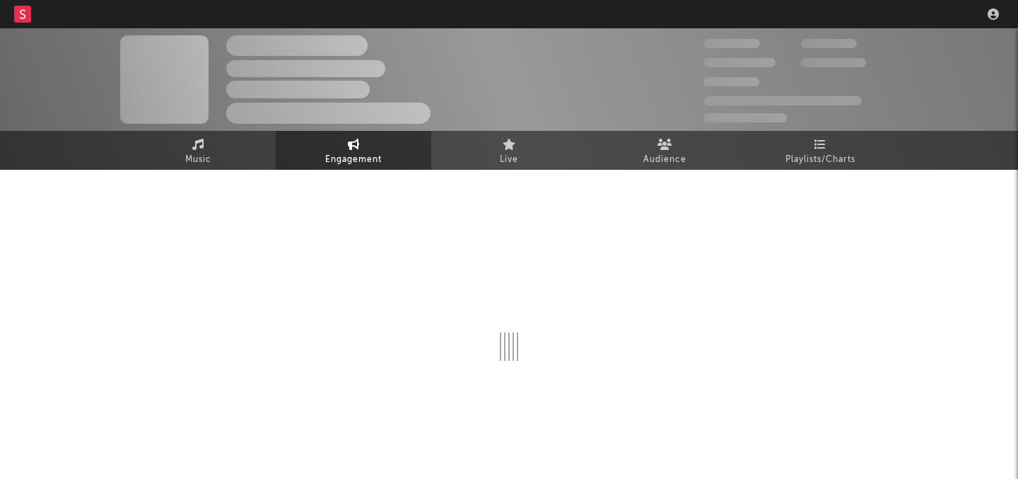
click at [792, 10] on nav "Dashboard Discovery Assistant Charts Leads" at bounding box center [509, 14] width 1018 height 28
select select "1w"
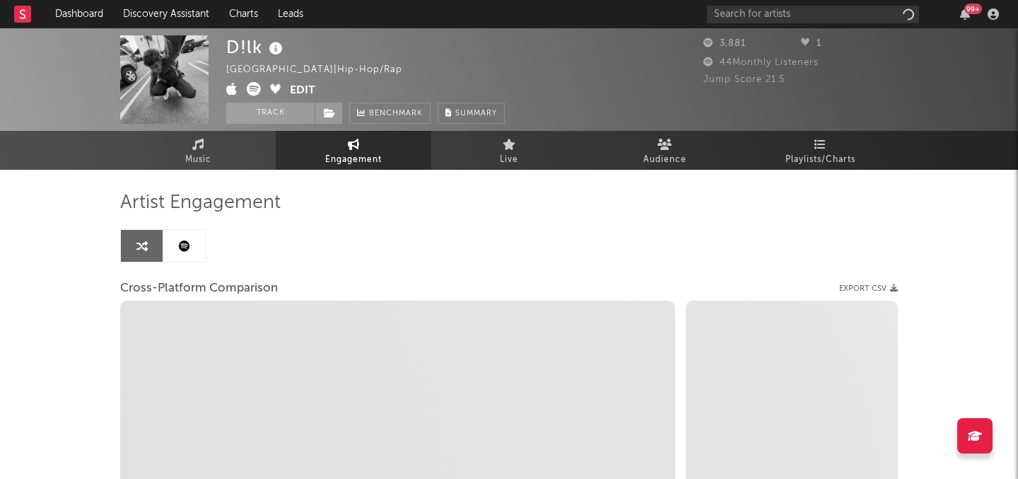
select select "1m"
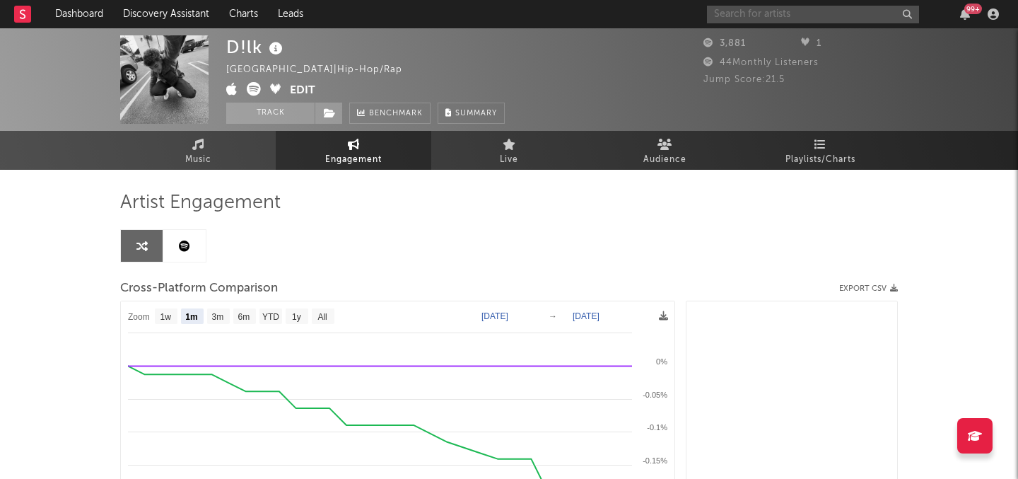
click at [792, 10] on input "text" at bounding box center [813, 15] width 212 height 18
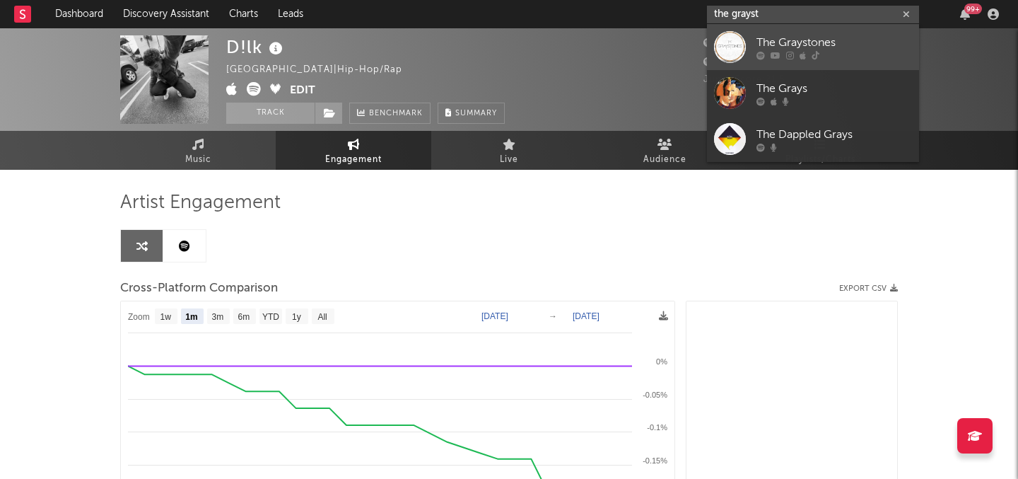
type input "the grayst"
click at [799, 40] on div "The Graystones" at bounding box center [834, 42] width 156 height 17
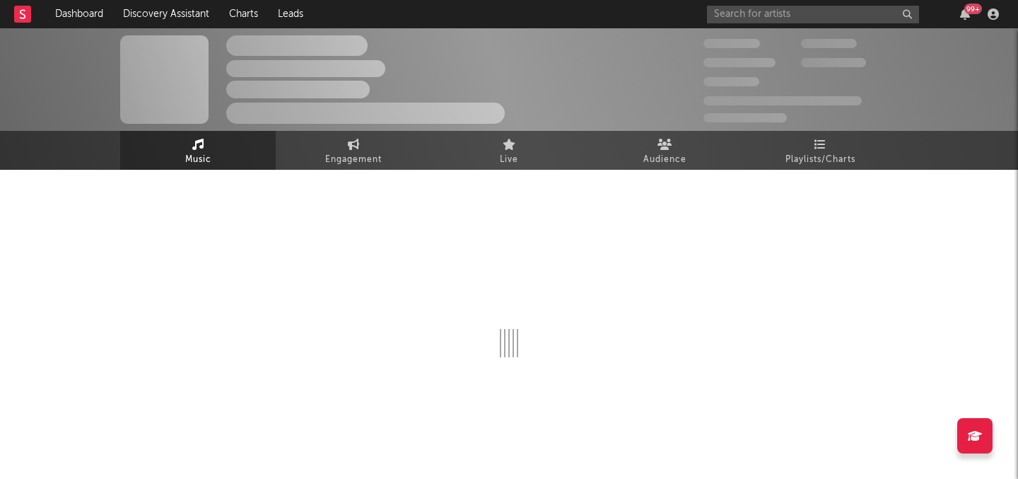
select select "1w"
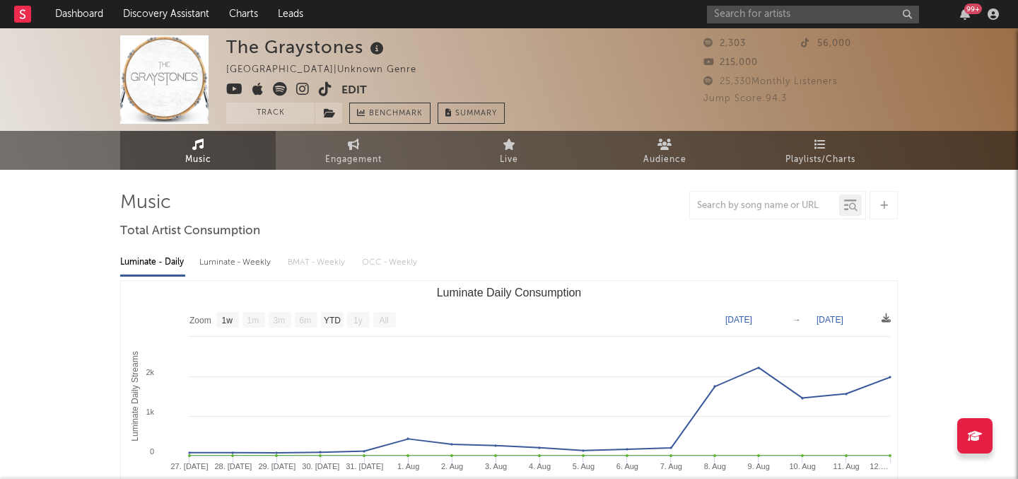
click at [326, 86] on icon at bounding box center [325, 89] width 13 height 14
click at [336, 139] on link "Engagement" at bounding box center [354, 150] width 156 height 39
select select "1w"
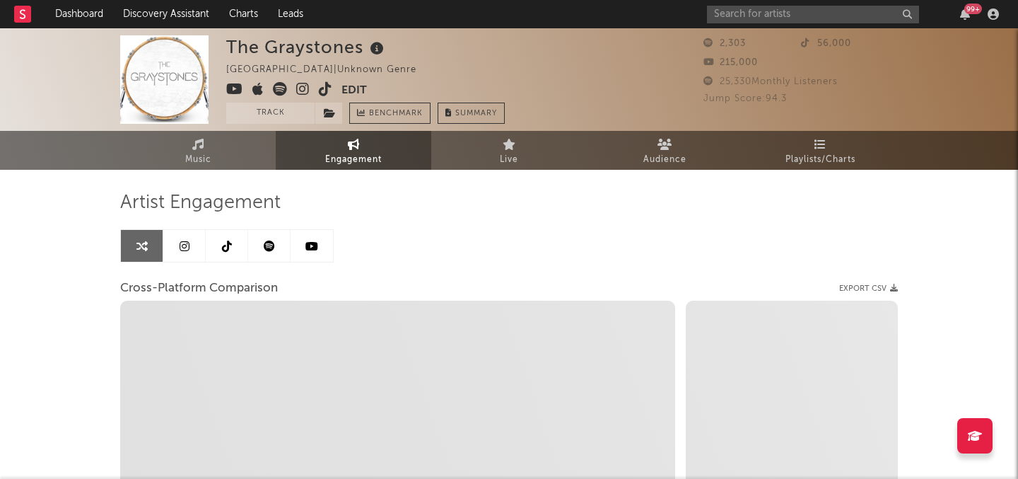
select select "1m"
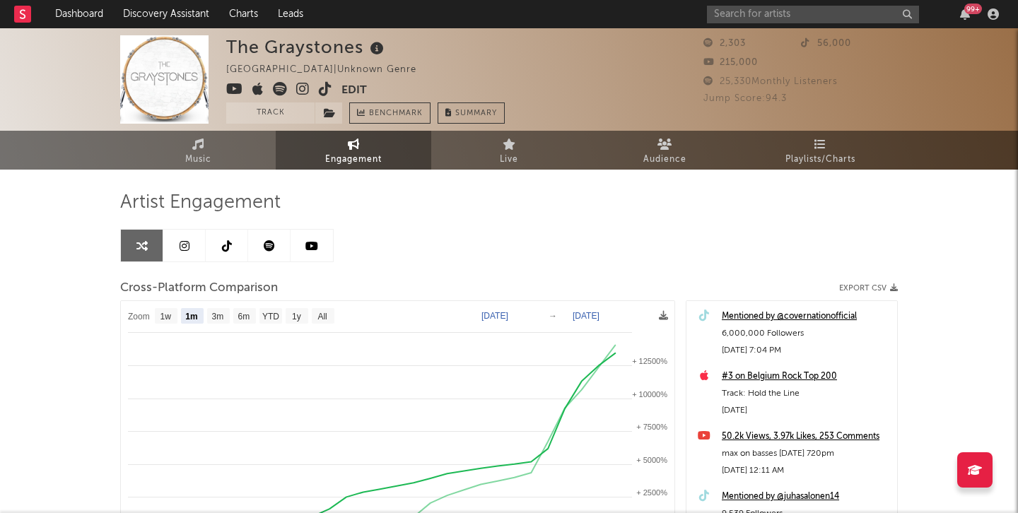
click at [322, 83] on icon at bounding box center [325, 89] width 13 height 14
click at [232, 160] on link "Music" at bounding box center [198, 150] width 156 height 39
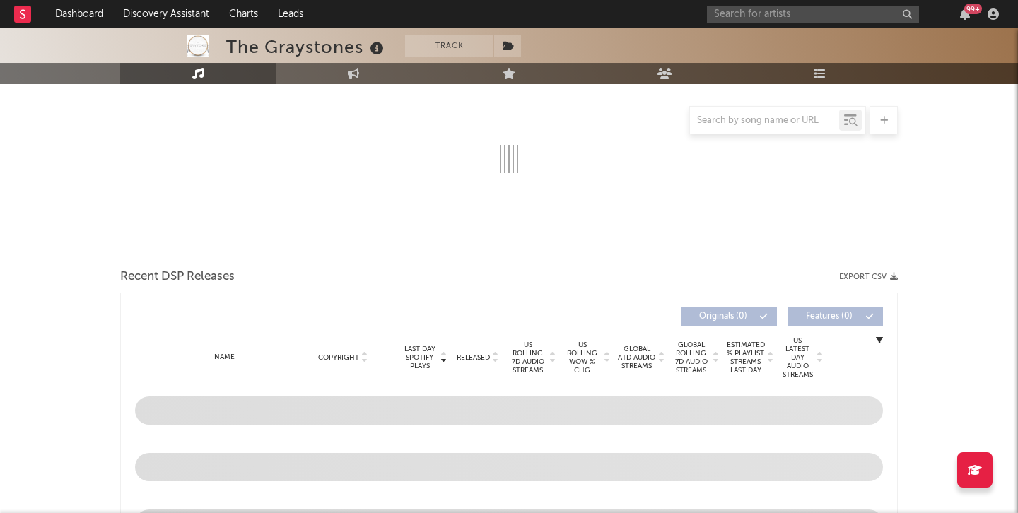
select select "1w"
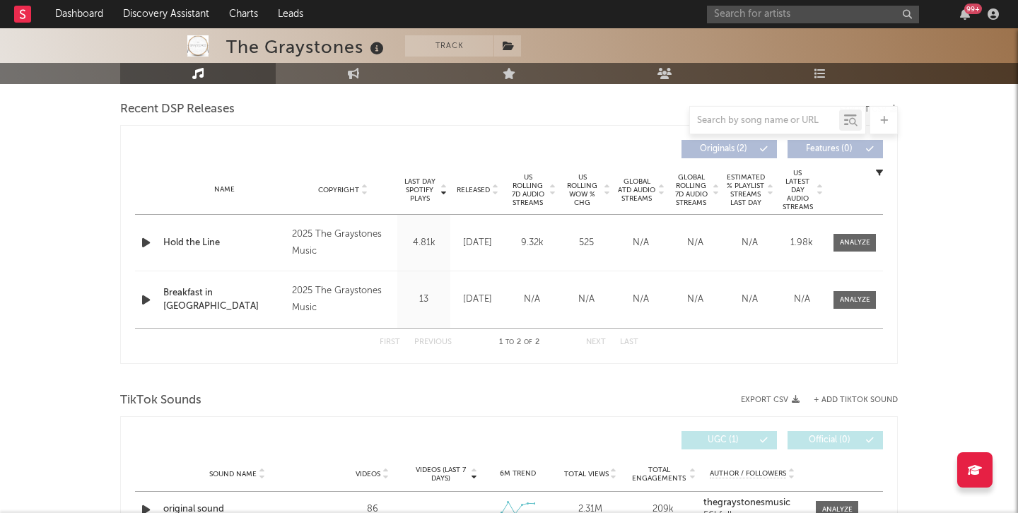
scroll to position [493, 0]
click at [149, 300] on icon "button" at bounding box center [146, 298] width 15 height 18
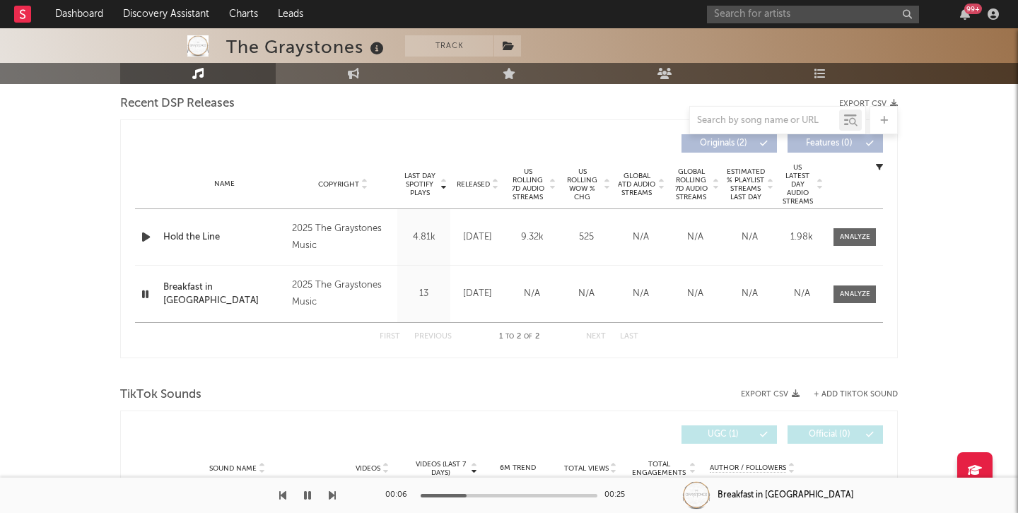
scroll to position [485, 0]
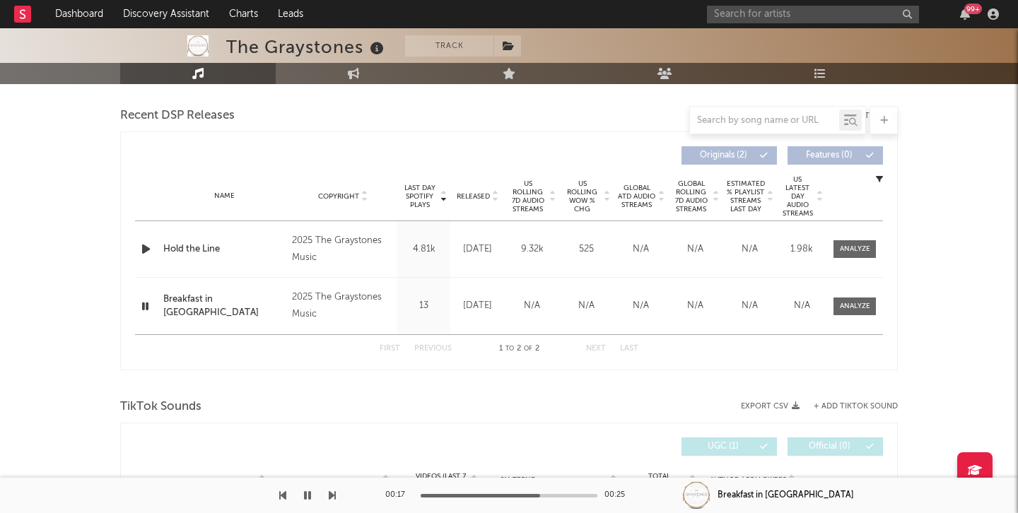
click at [259, 304] on div "Breakfast in [GEOGRAPHIC_DATA]" at bounding box center [224, 307] width 122 height 28
click at [302, 478] on button "button" at bounding box center [307, 495] width 14 height 35
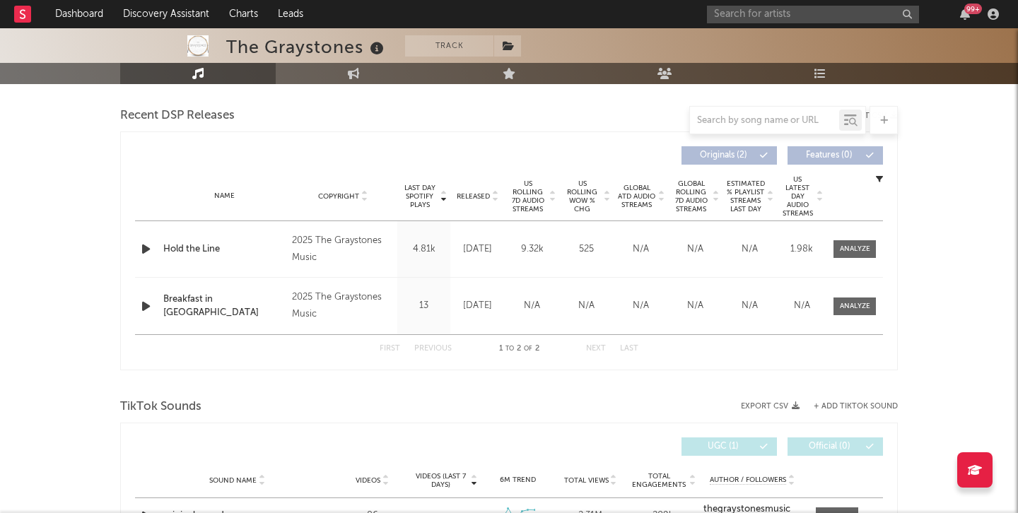
click at [198, 252] on div "Hold the Line" at bounding box center [224, 249] width 122 height 14
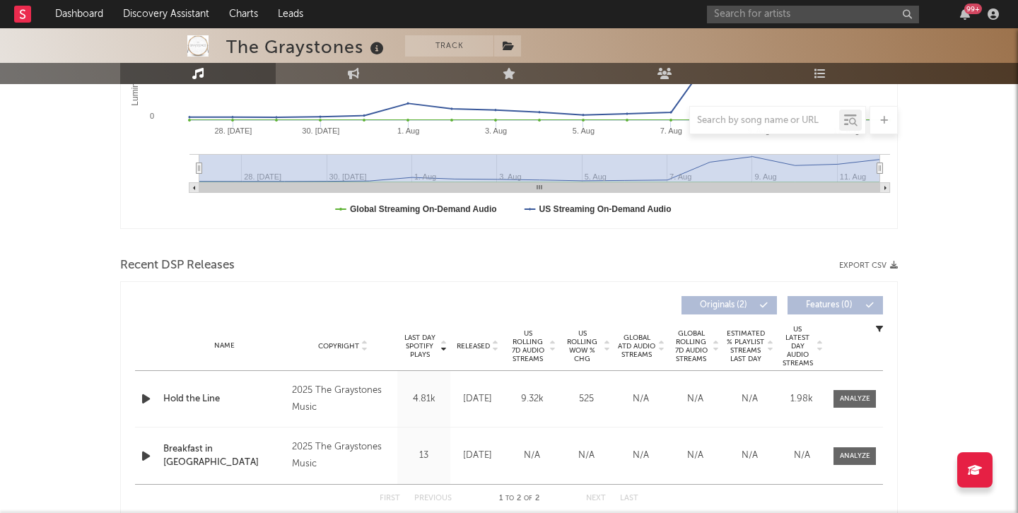
scroll to position [385, 0]
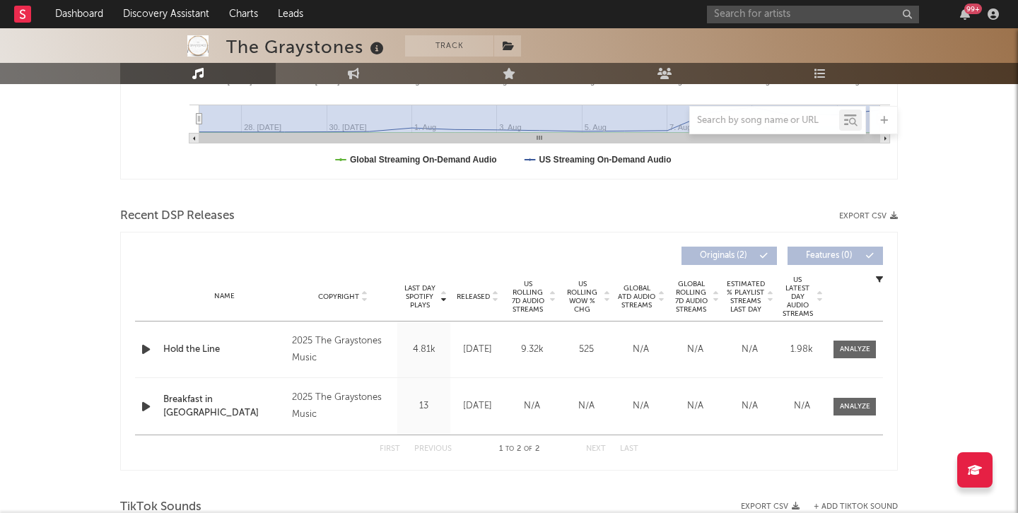
drag, startPoint x: 223, startPoint y: 351, endPoint x: 277, endPoint y: 281, distance: 88.2
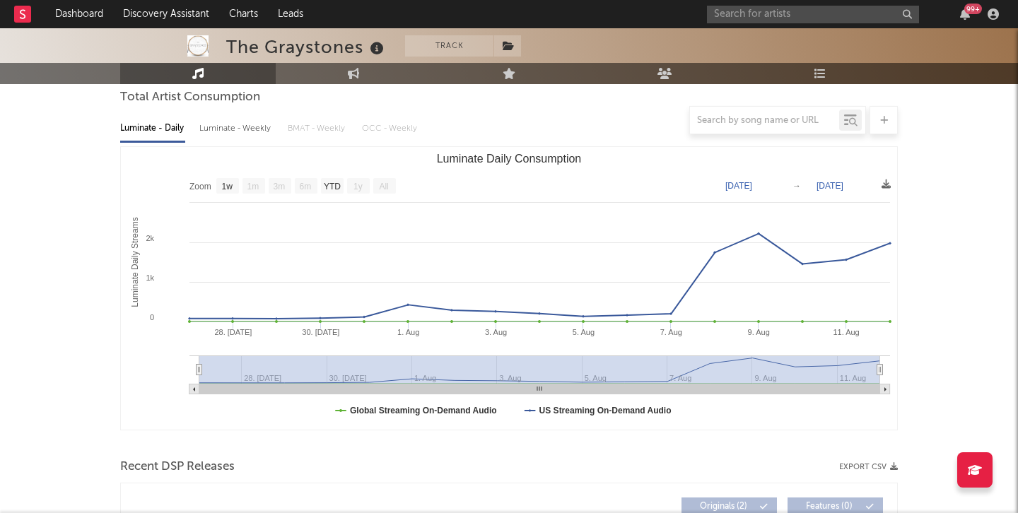
scroll to position [0, 0]
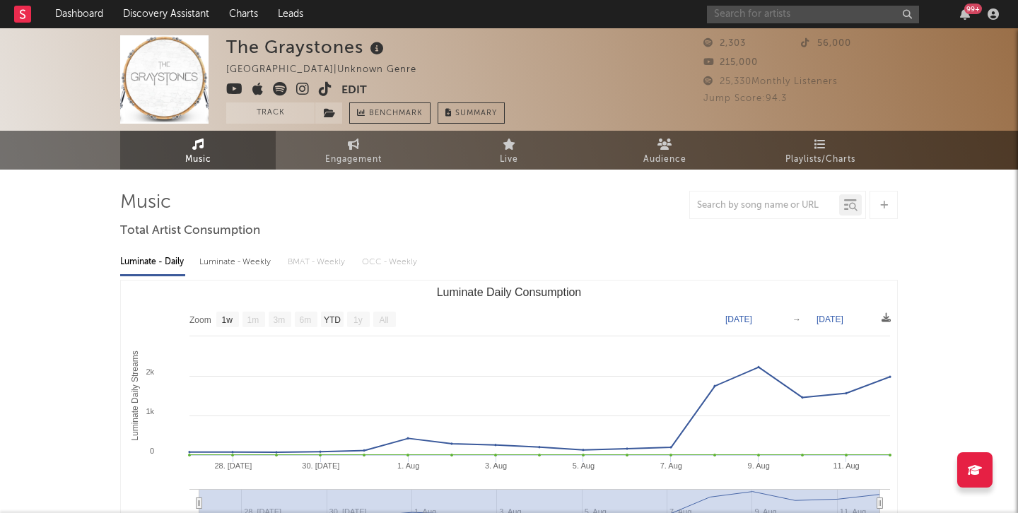
click at [765, 10] on input "text" at bounding box center [813, 15] width 212 height 18
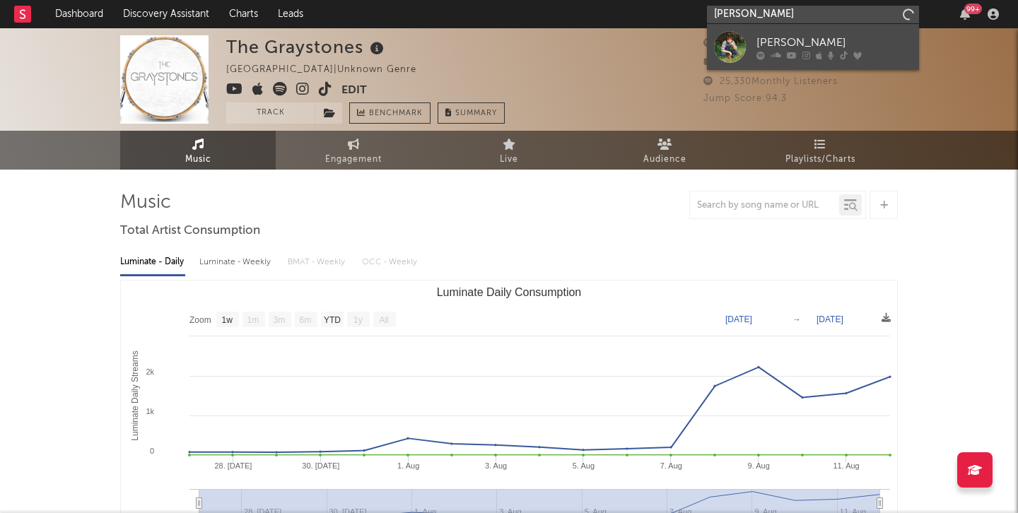
type input "timmy skelly"
click at [812, 33] on link "Timmy Skelly" at bounding box center [813, 47] width 212 height 46
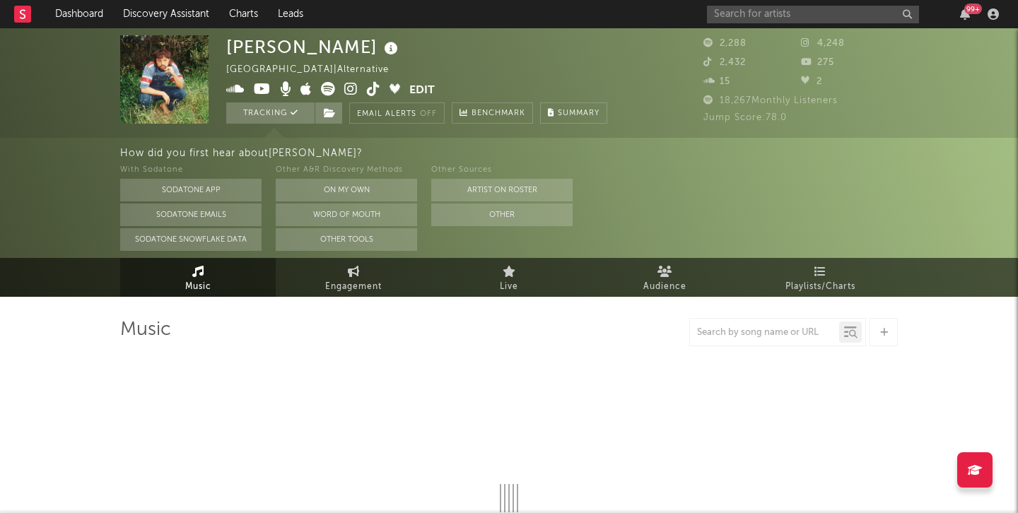
select select "1w"
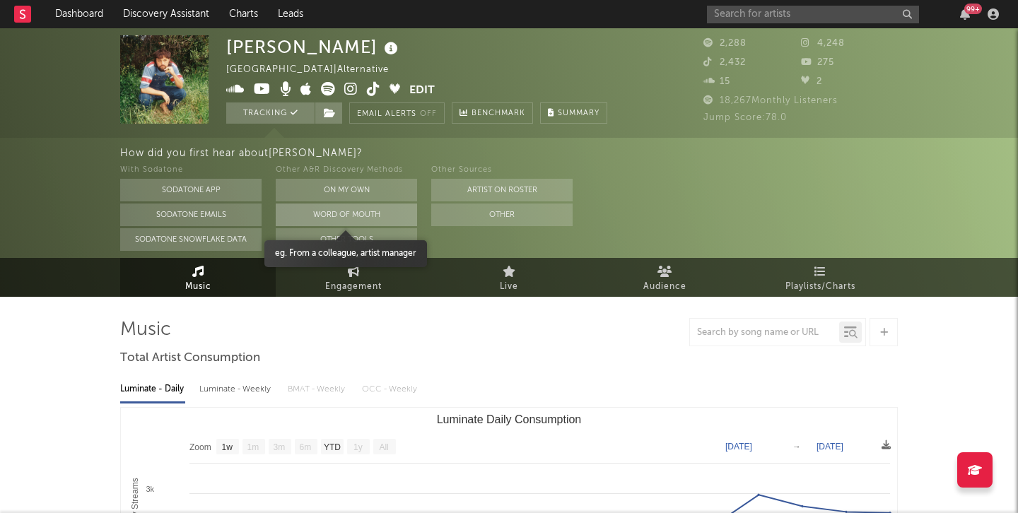
click at [382, 209] on button "Word Of Mouth" at bounding box center [346, 215] width 141 height 23
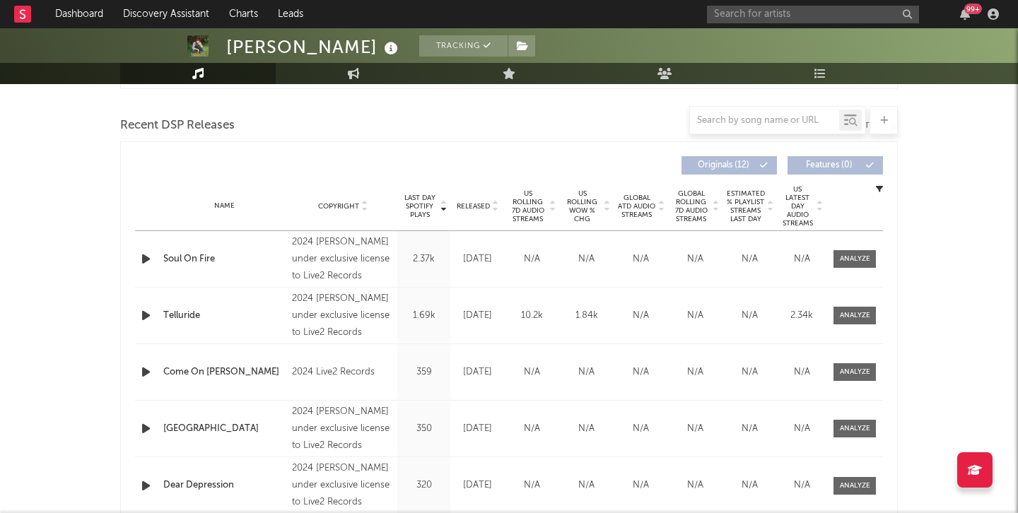
scroll to position [537, 0]
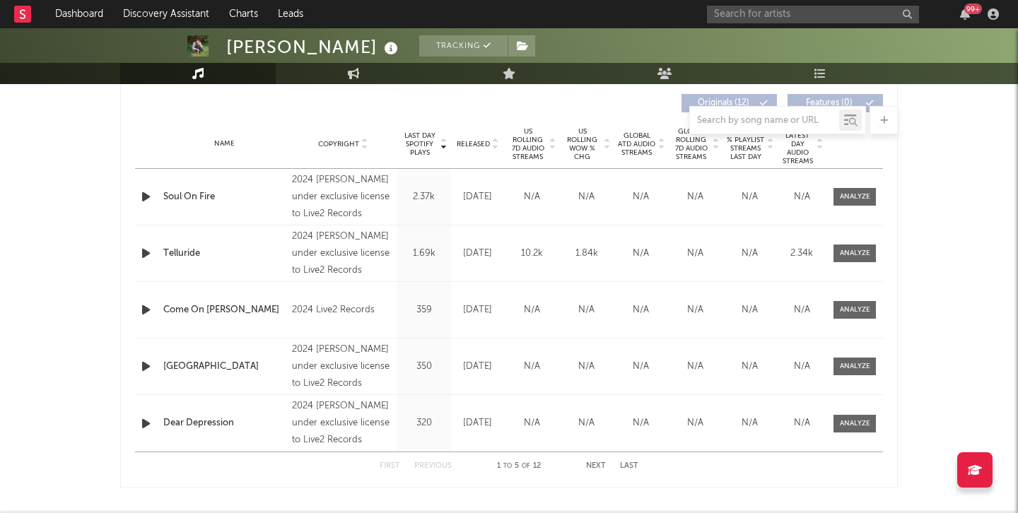
click at [479, 144] on span "Released" at bounding box center [473, 144] width 33 height 8
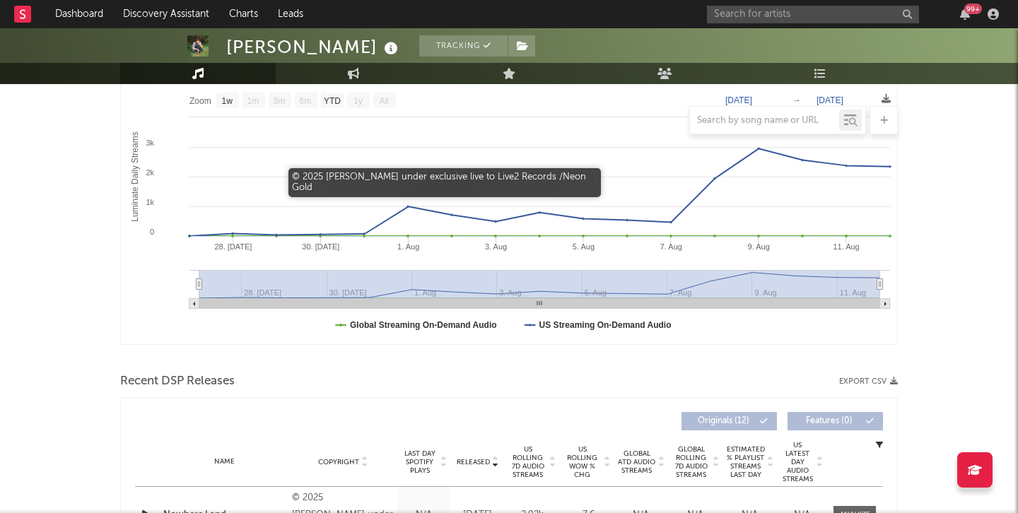
scroll to position [0, 0]
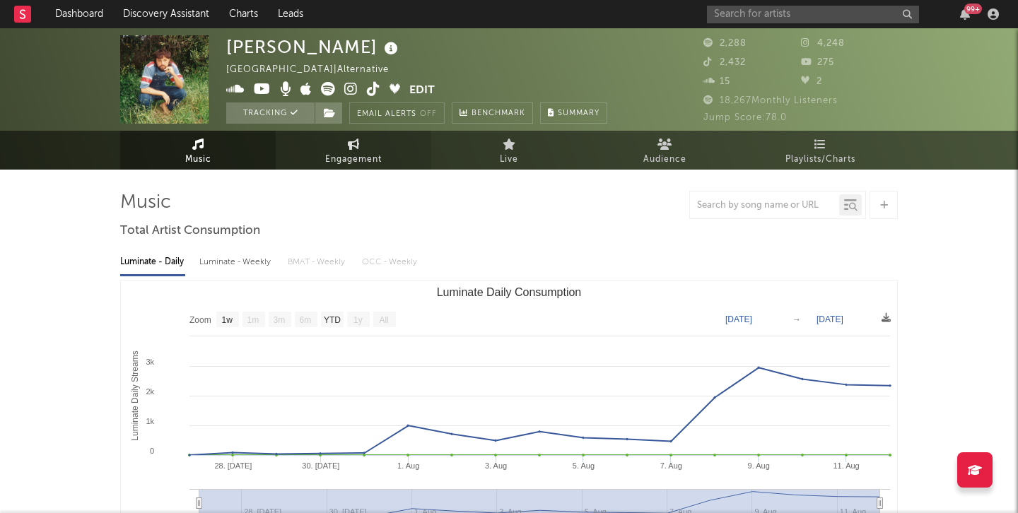
click at [351, 152] on span "Engagement" at bounding box center [353, 159] width 57 height 17
select select "1w"
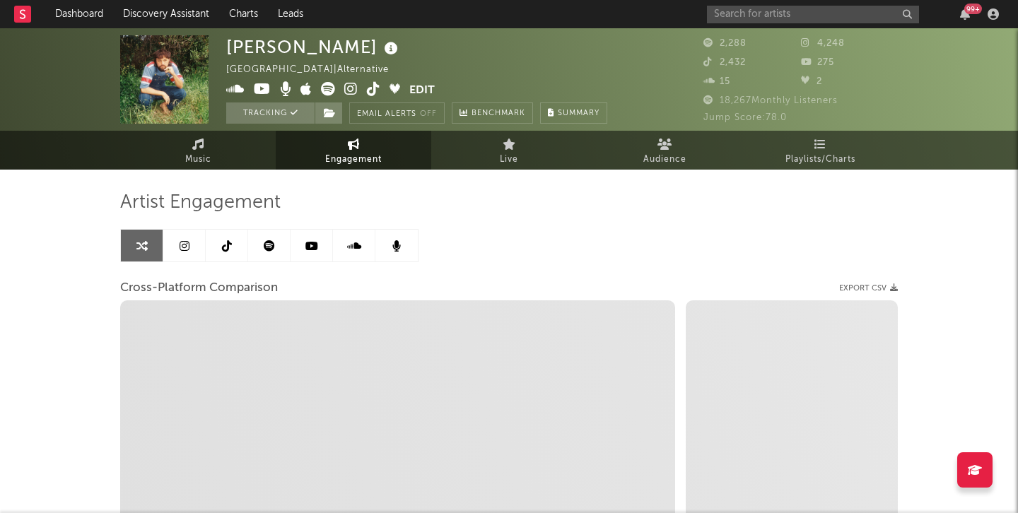
select select "1m"
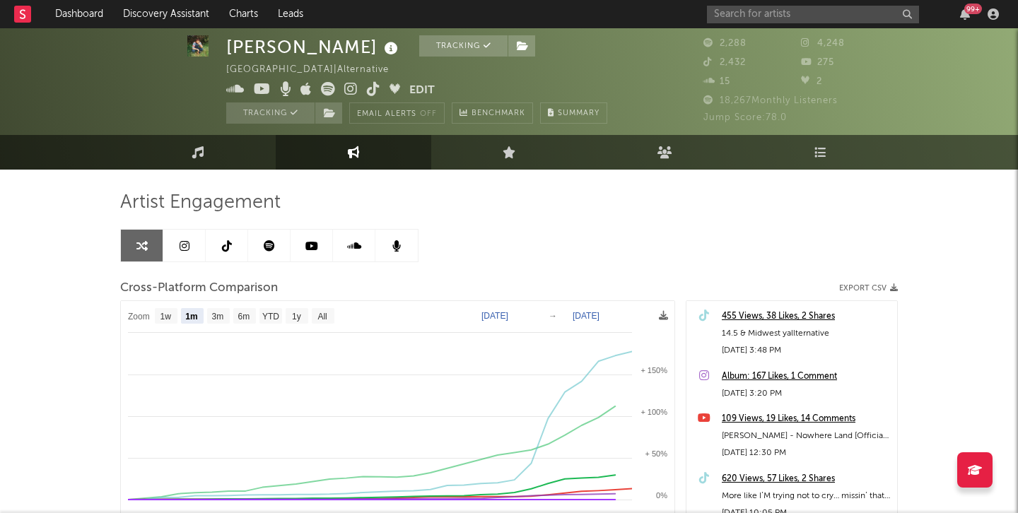
scroll to position [257, 0]
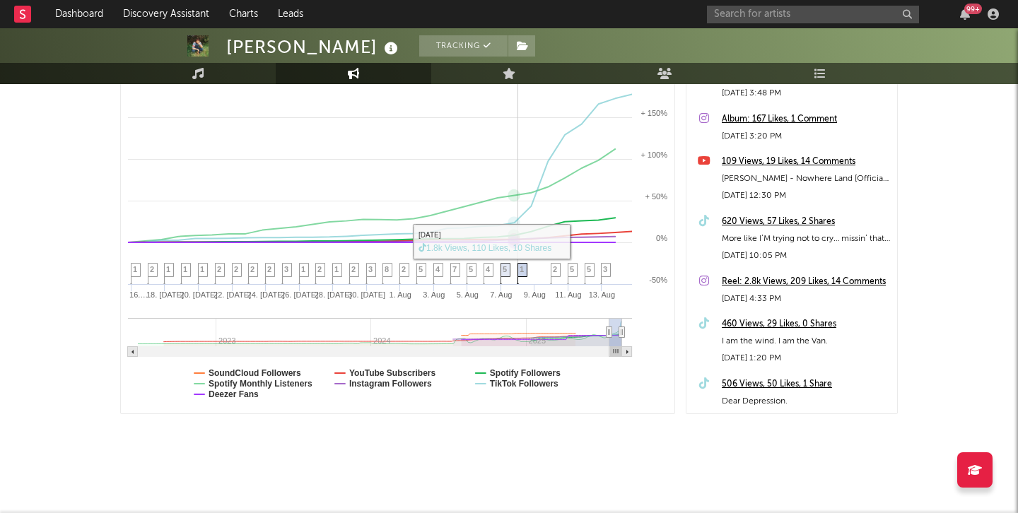
click at [521, 271] on span "1" at bounding box center [522, 269] width 4 height 8
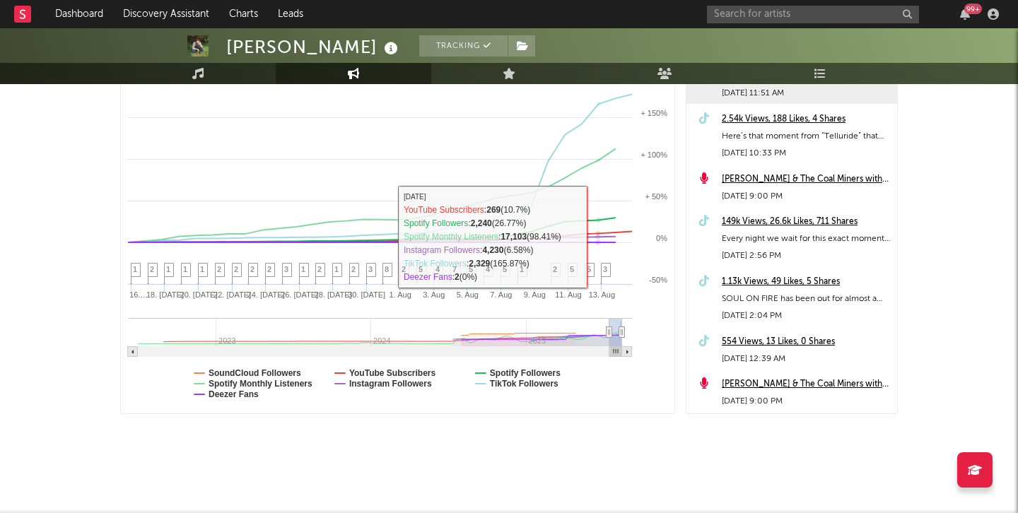
click at [751, 223] on div "149k Views, 26.6k Likes, 711 Shares" at bounding box center [806, 221] width 168 height 17
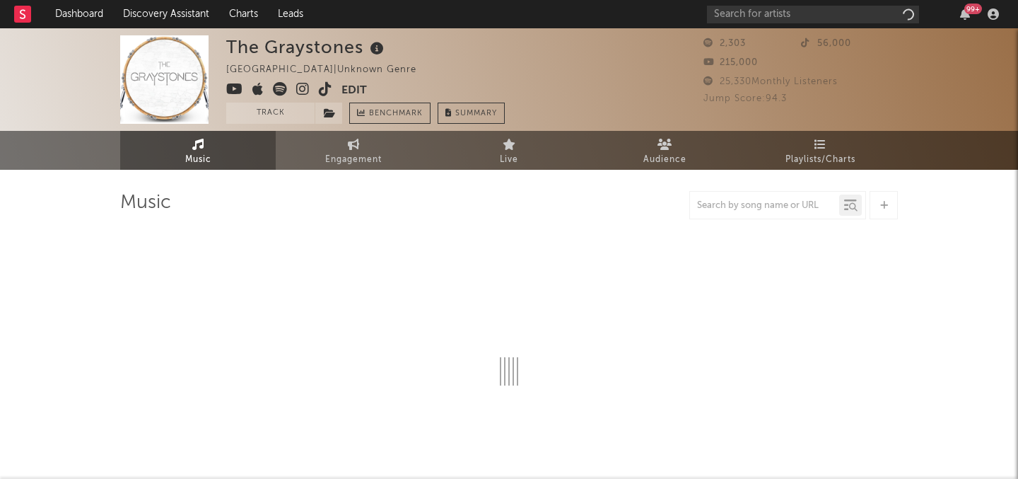
select select "1w"
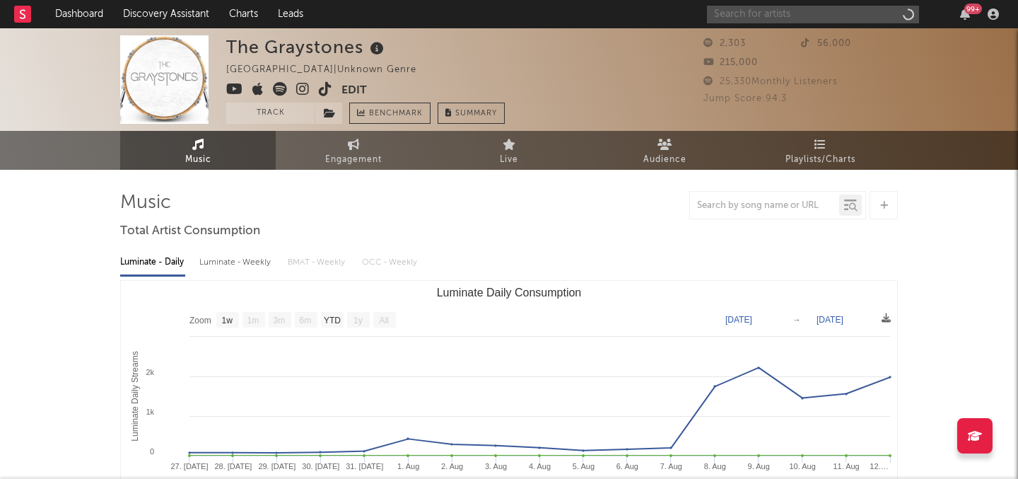
click at [784, 15] on input "text" at bounding box center [813, 15] width 212 height 18
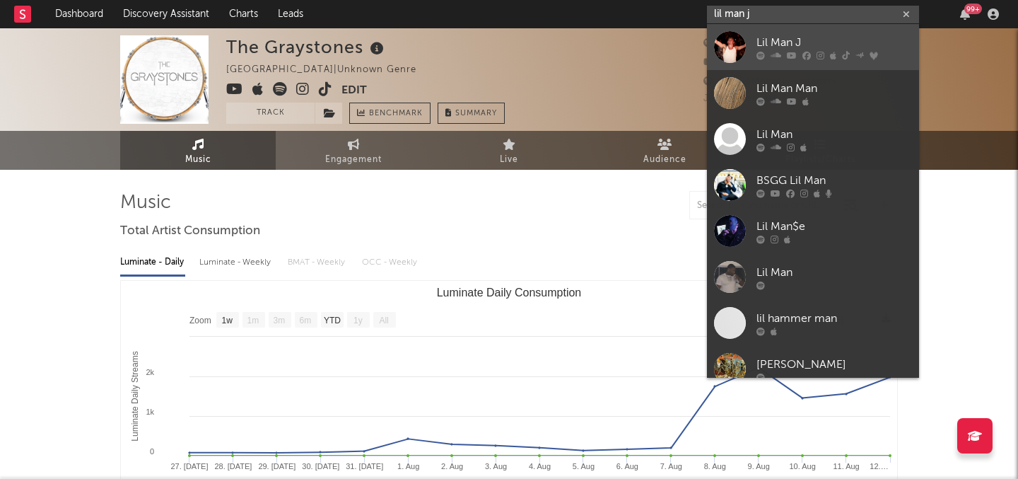
type input "lil man j"
click at [786, 42] on div "Lil Man J" at bounding box center [834, 42] width 156 height 17
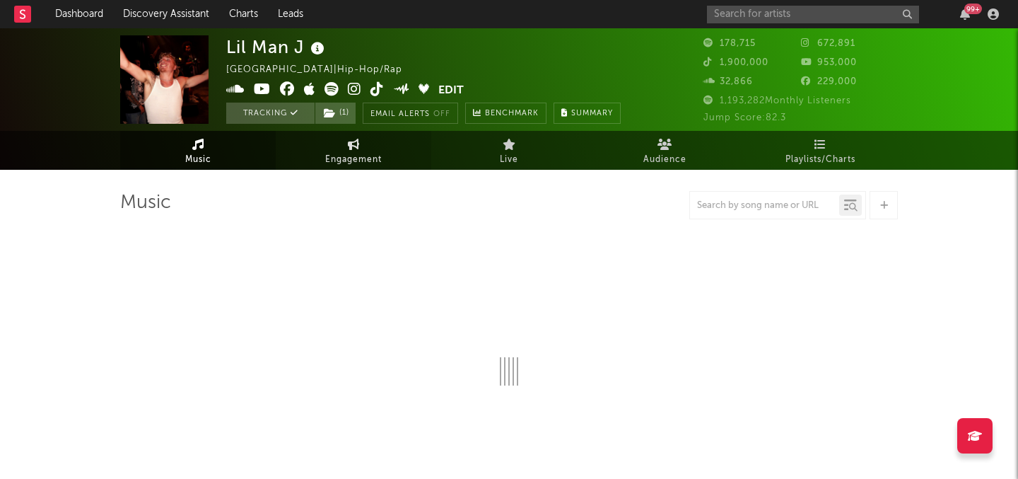
click at [365, 162] on span "Engagement" at bounding box center [353, 159] width 57 height 17
select select "1w"
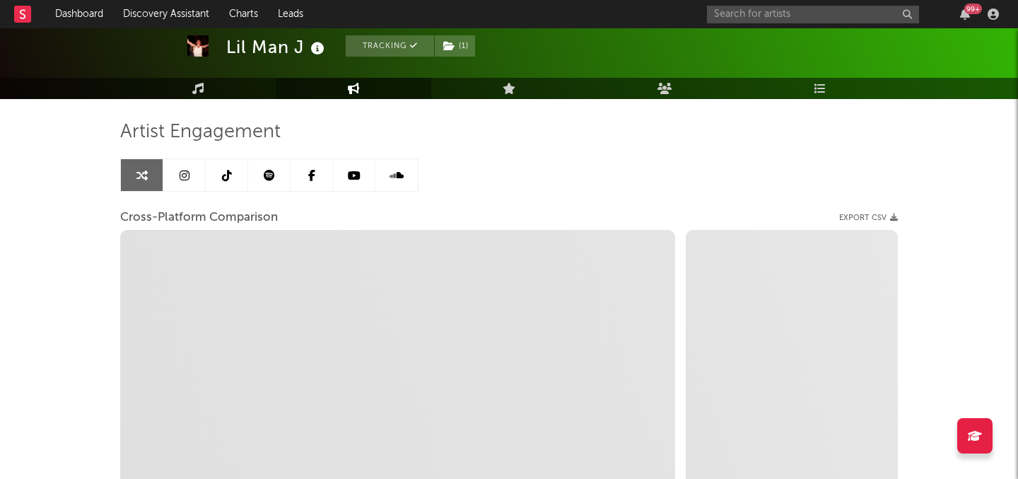
scroll to position [74, 0]
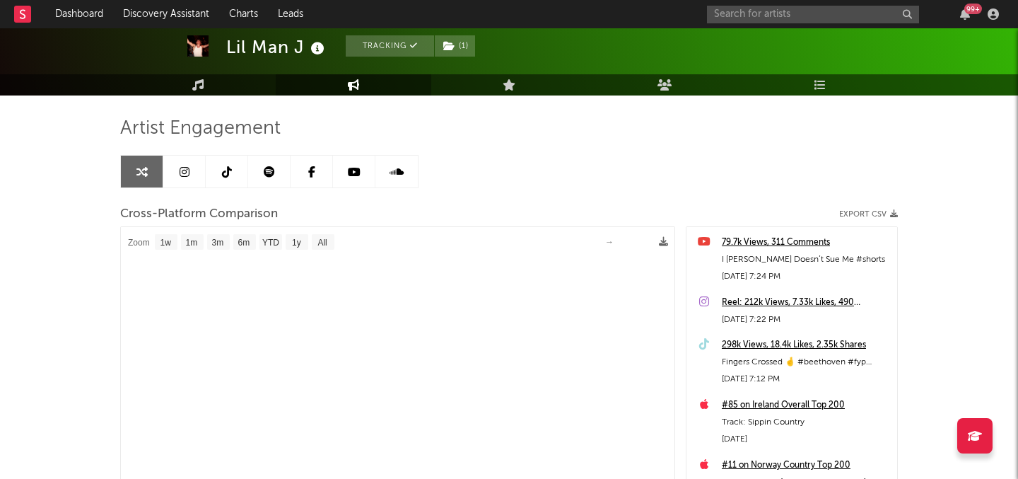
select select "1m"
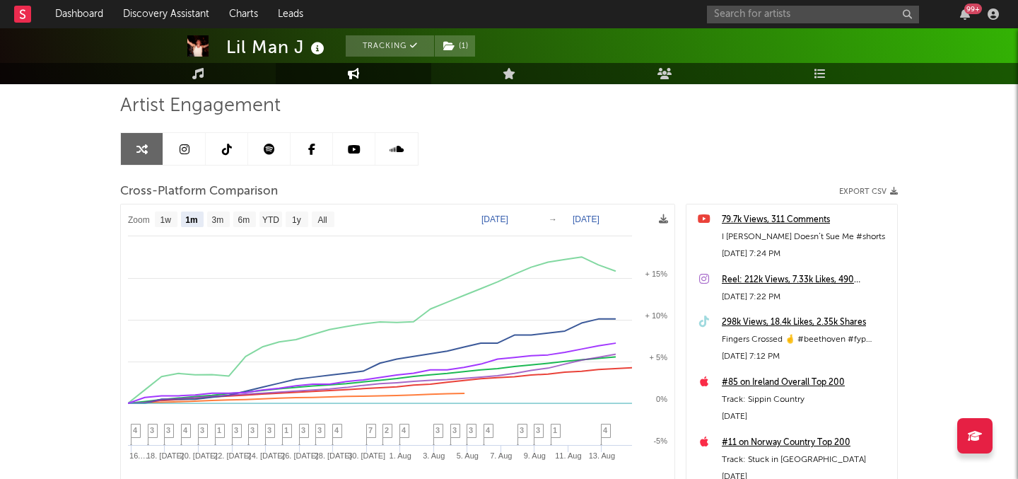
scroll to position [105, 0]
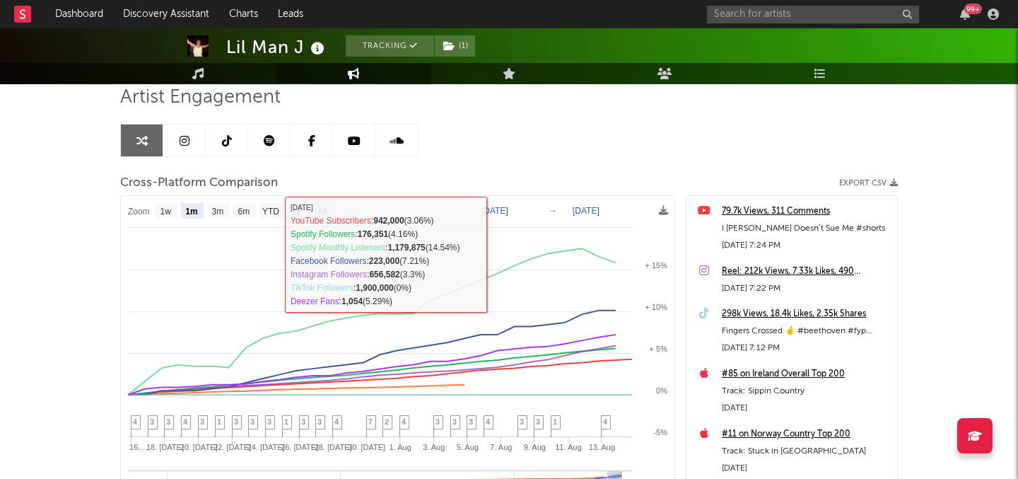
click at [206, 62] on div at bounding box center [509, 13] width 1018 height 141
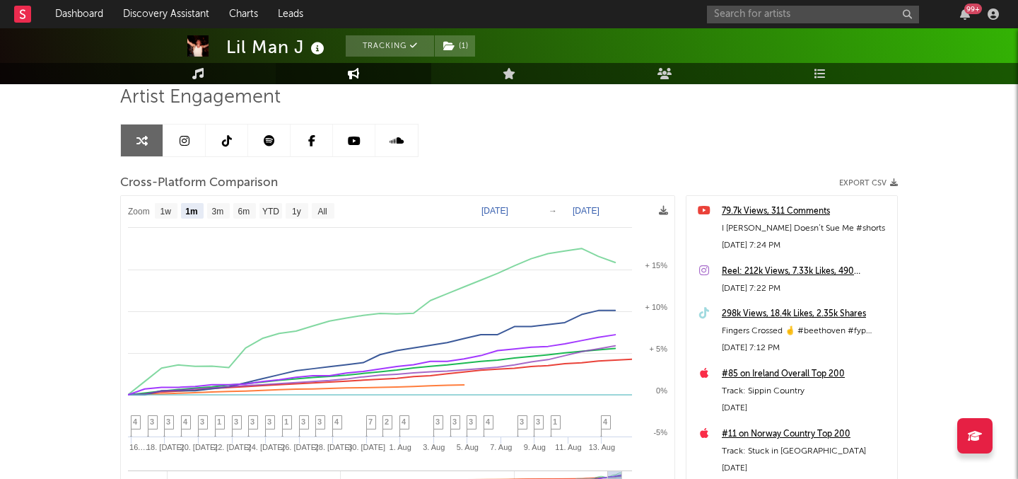
click at [207, 78] on link "Music" at bounding box center [198, 73] width 156 height 21
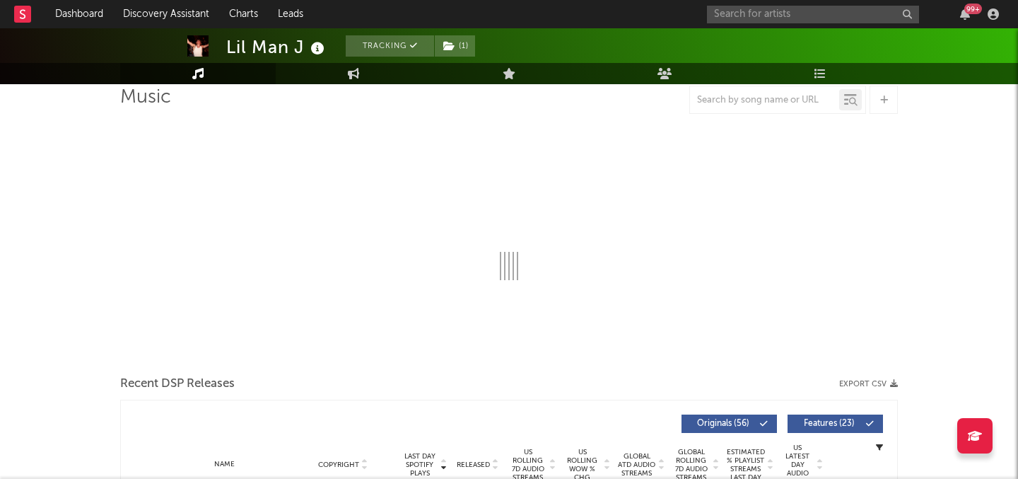
select select "6m"
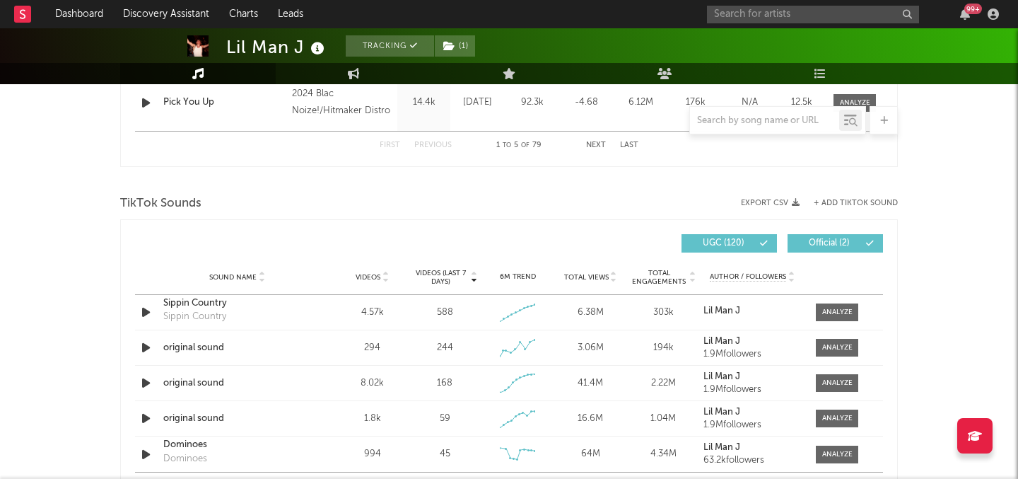
scroll to position [870, 0]
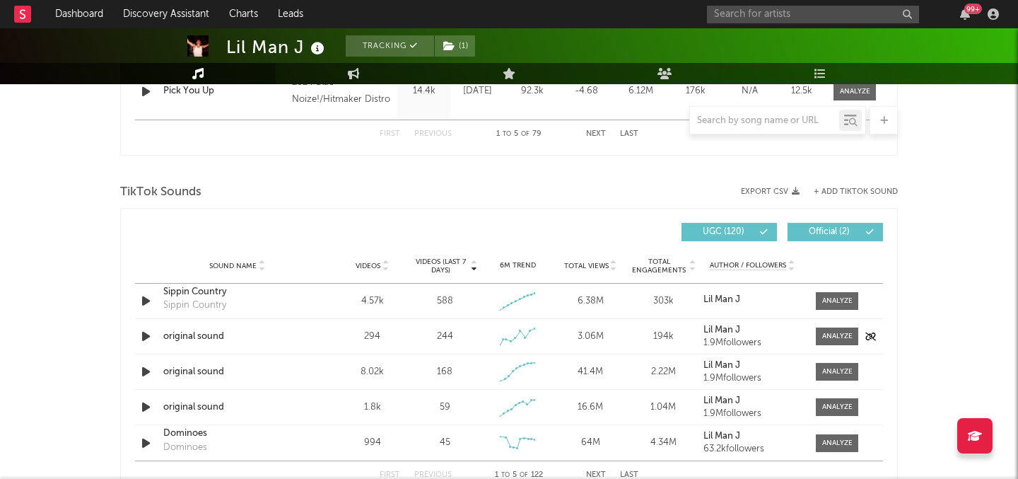
click at [146, 334] on icon "button" at bounding box center [146, 336] width 15 height 18
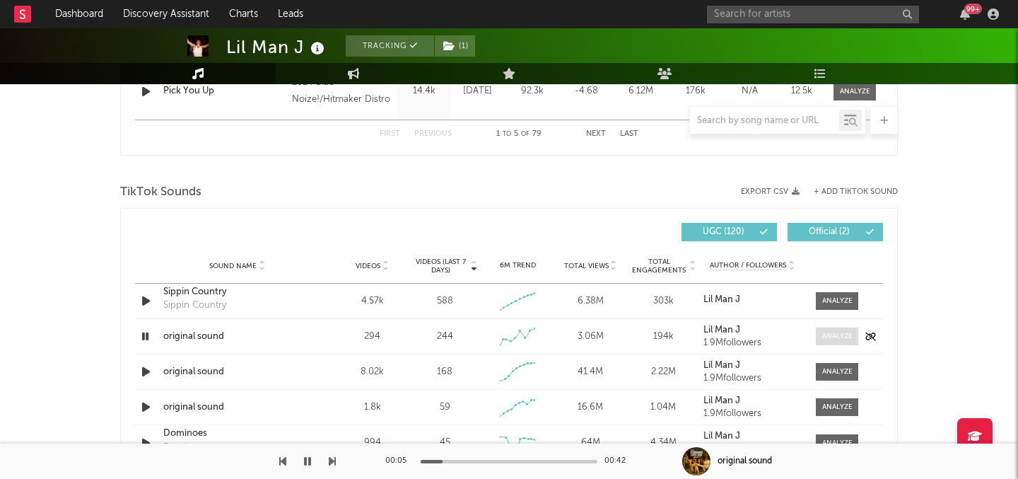
click at [850, 333] on div at bounding box center [837, 336] width 30 height 11
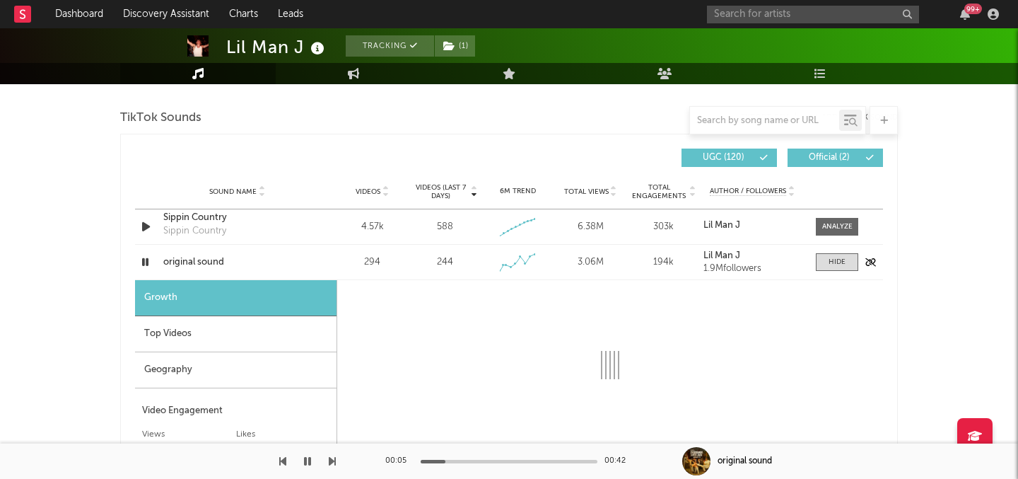
select select "1w"
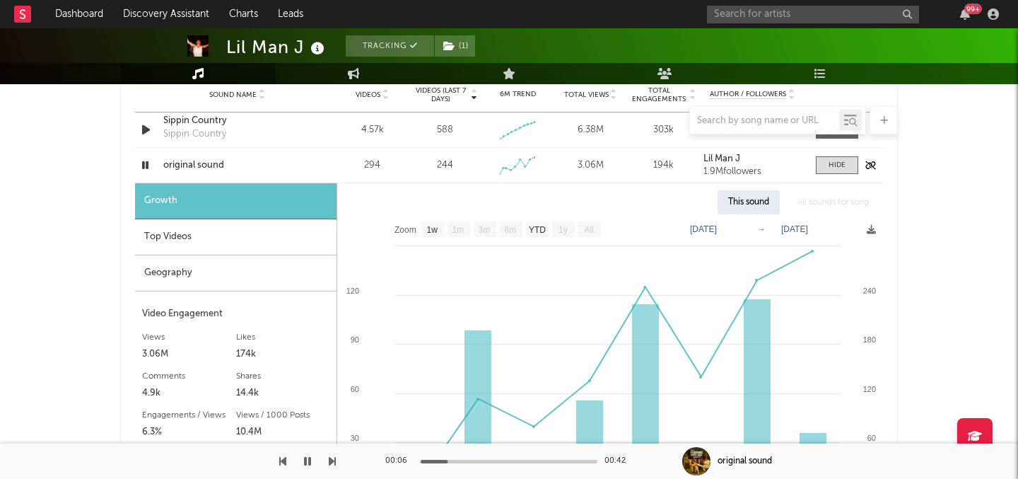
scroll to position [1043, 0]
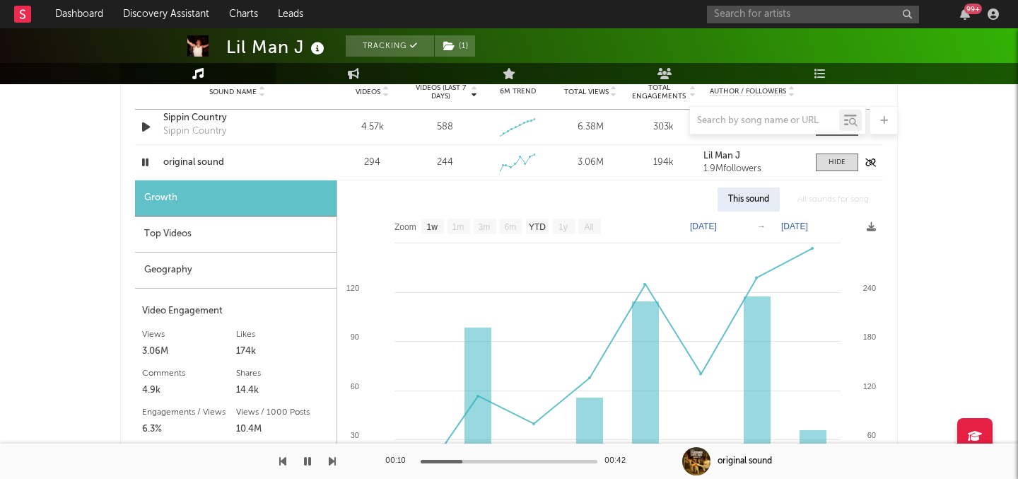
click at [137, 160] on div at bounding box center [147, 162] width 25 height 18
click at [144, 160] on icon "button" at bounding box center [145, 162] width 13 height 18
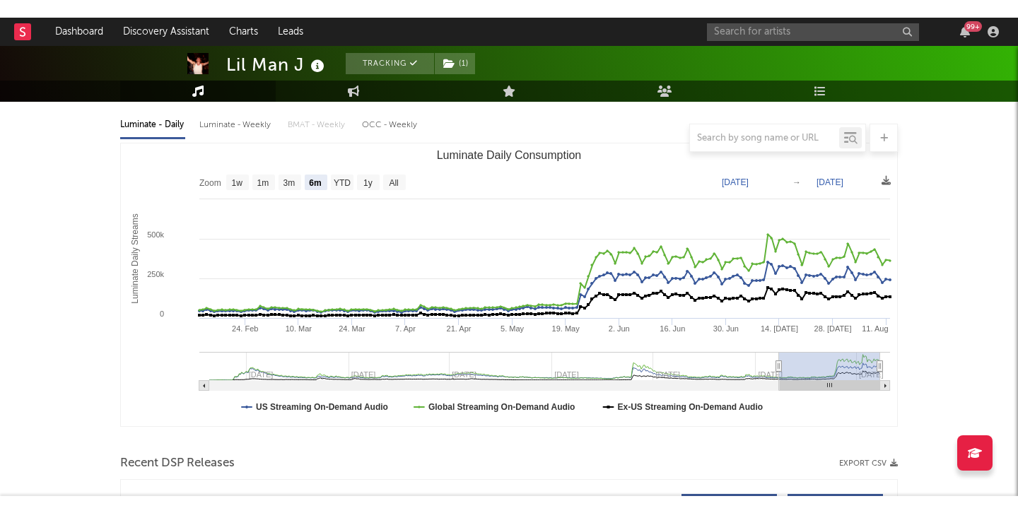
scroll to position [0, 0]
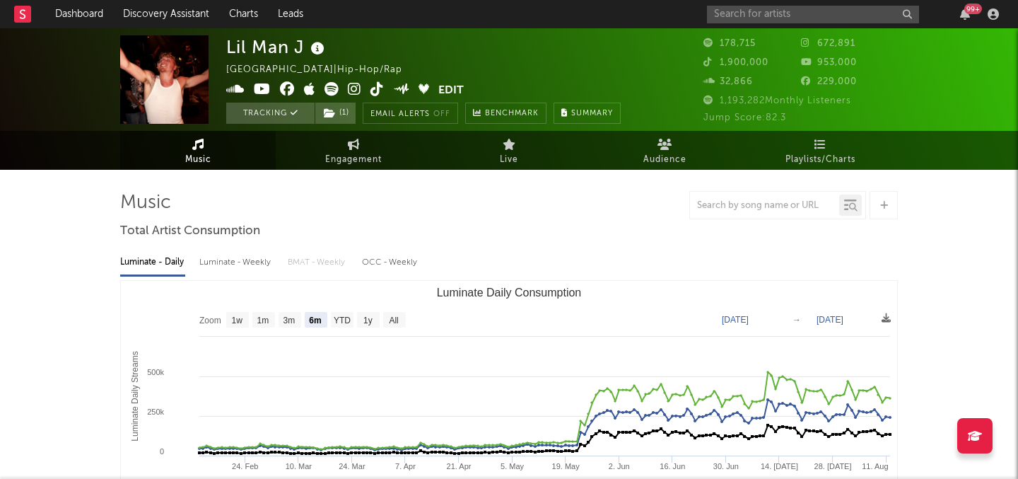
click at [378, 92] on icon at bounding box center [376, 89] width 13 height 14
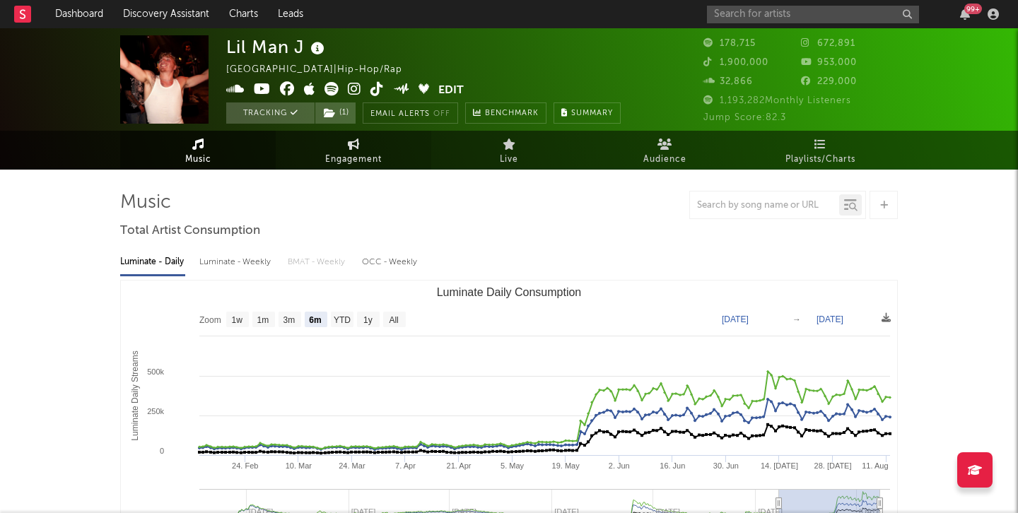
click at [365, 155] on span "Engagement" at bounding box center [353, 159] width 57 height 17
select select "1w"
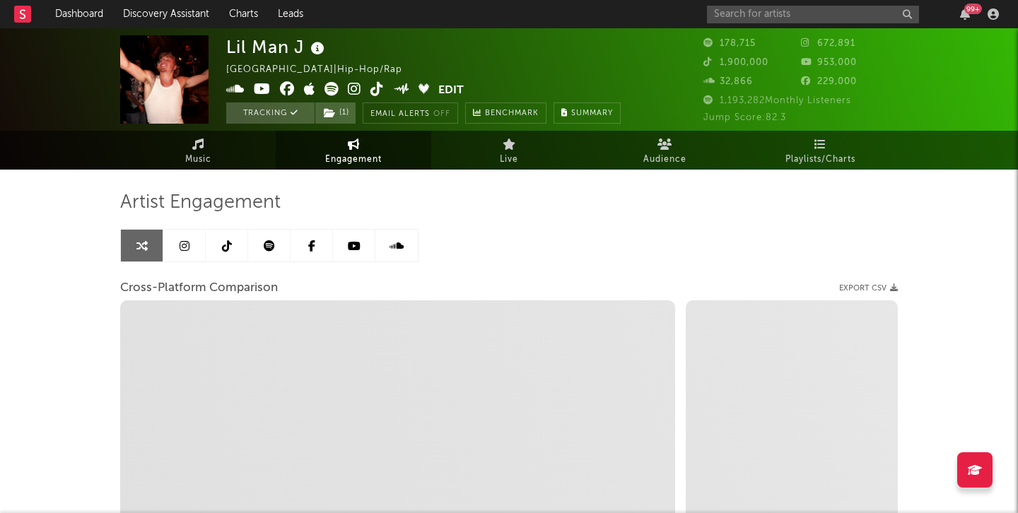
click at [377, 86] on icon at bounding box center [376, 89] width 13 height 14
select select "1m"
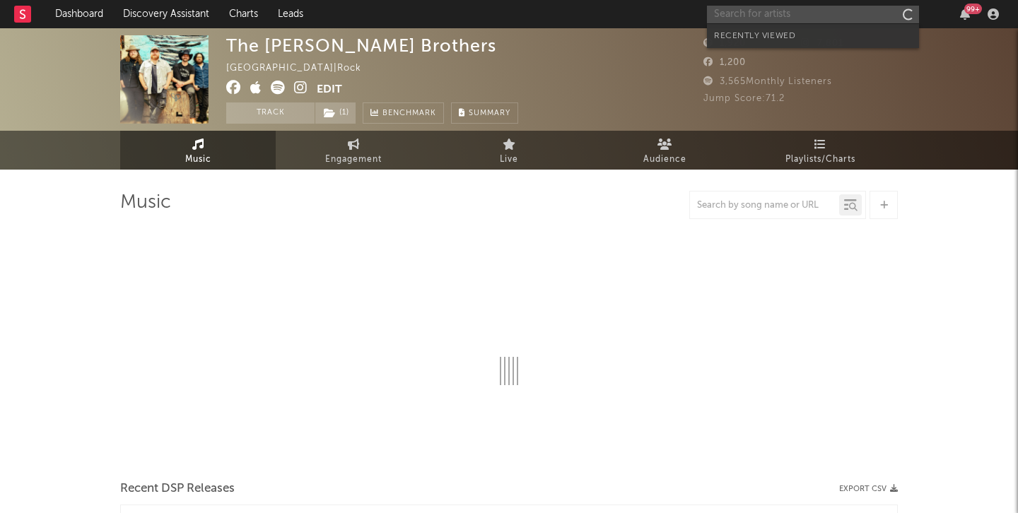
click at [761, 10] on input "text" at bounding box center [813, 15] width 212 height 18
type input "t"
select select "6m"
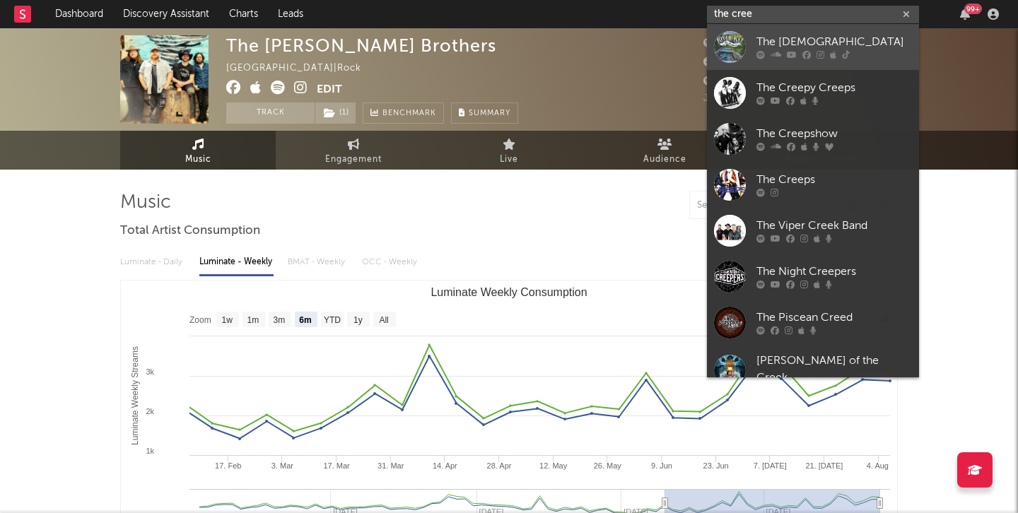
type input "the cree"
click at [778, 38] on div "The [DEMOGRAPHIC_DATA]" at bounding box center [834, 42] width 156 height 17
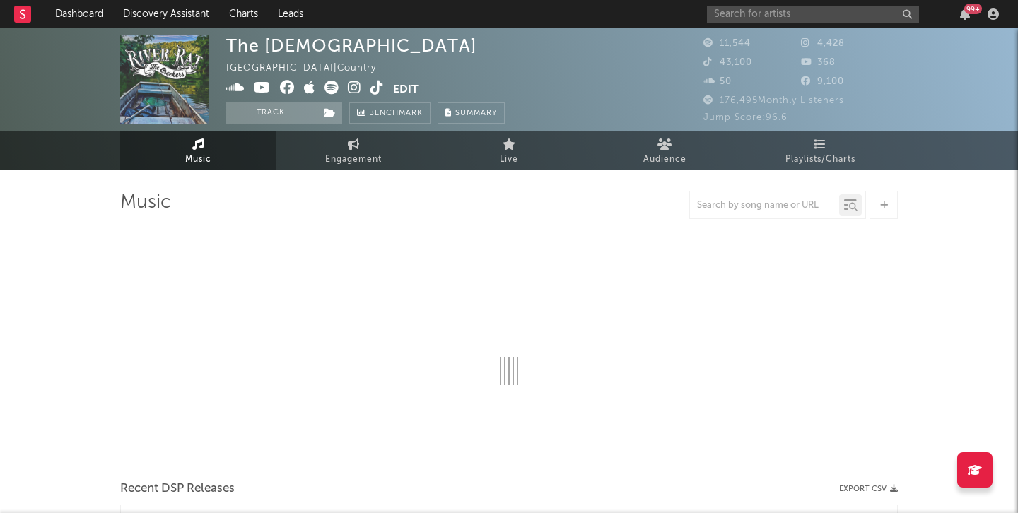
select select "6m"
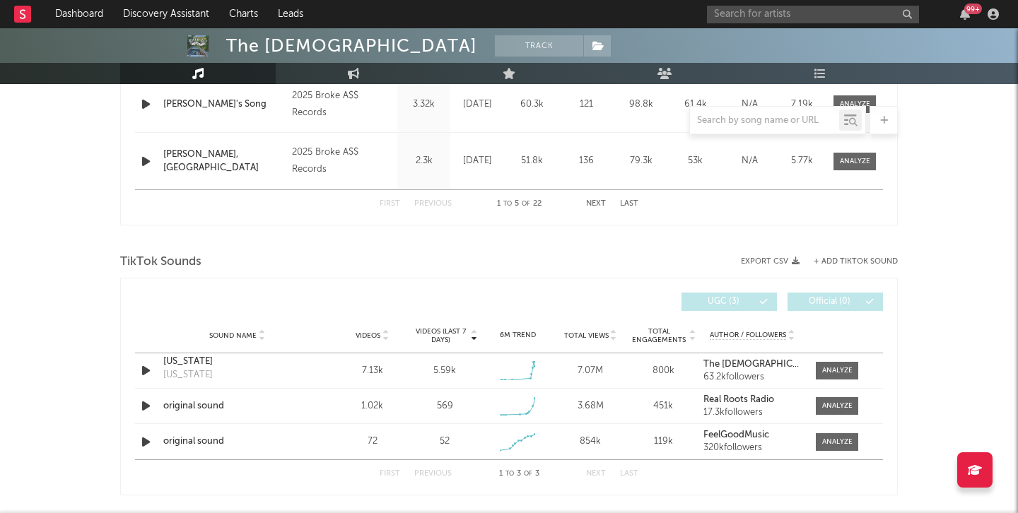
scroll to position [817, 0]
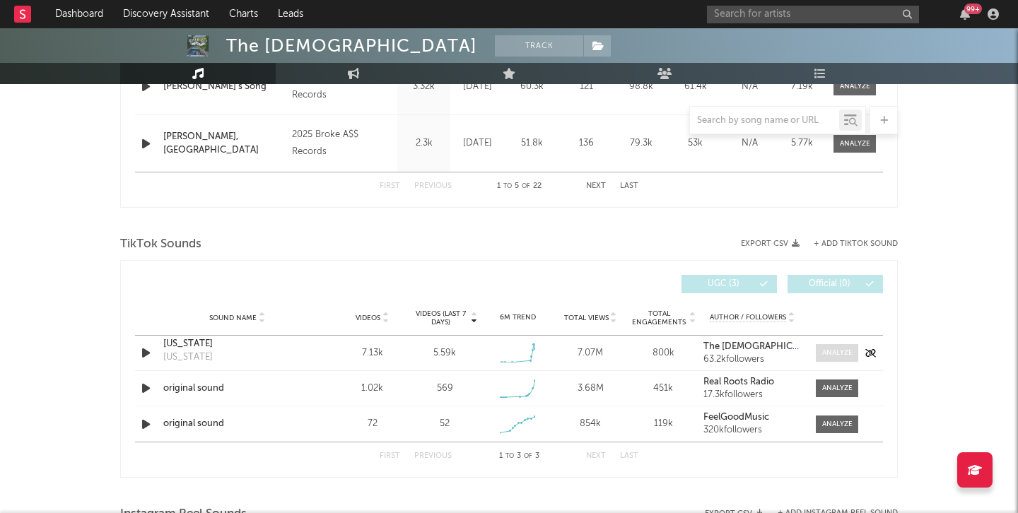
click at [844, 357] on div at bounding box center [837, 353] width 30 height 11
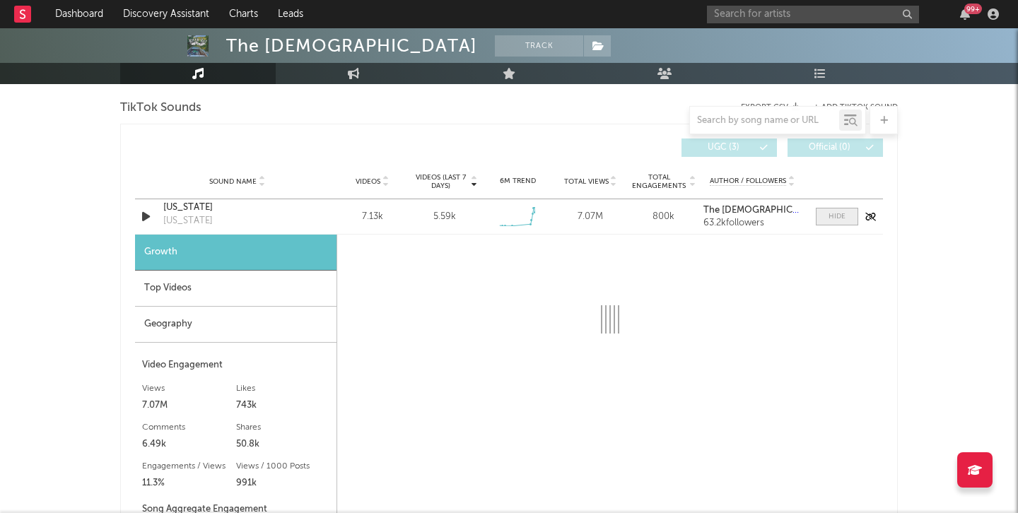
select select "1w"
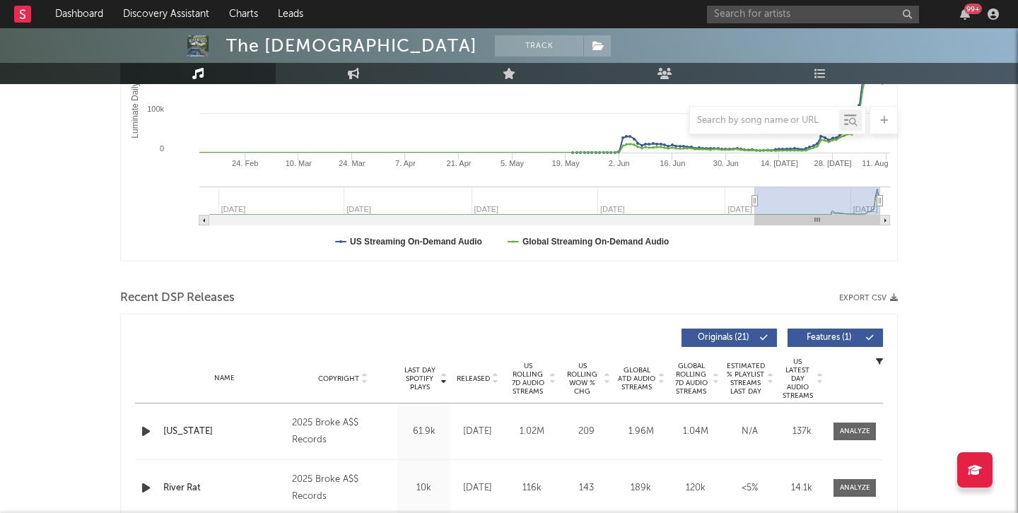
scroll to position [325, 0]
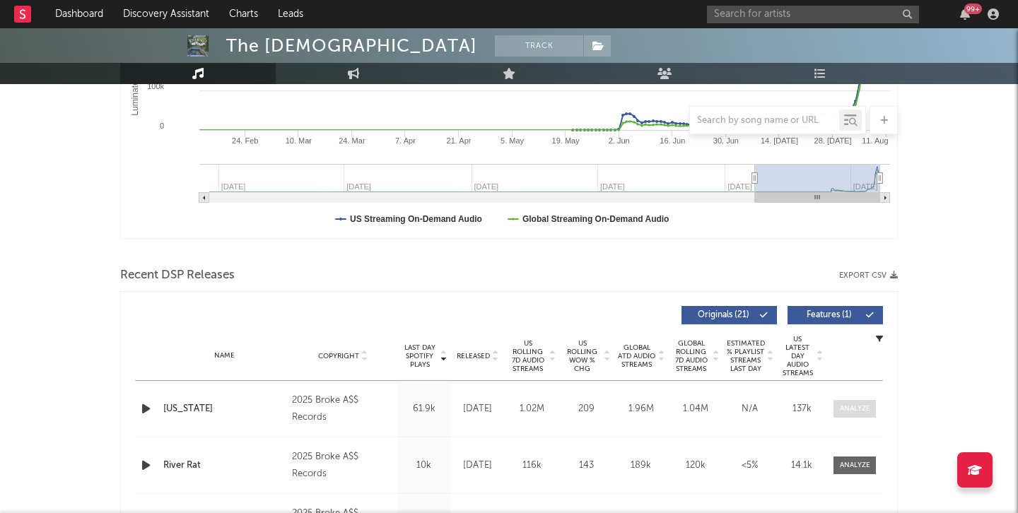
click at [861, 407] on div at bounding box center [855, 409] width 30 height 11
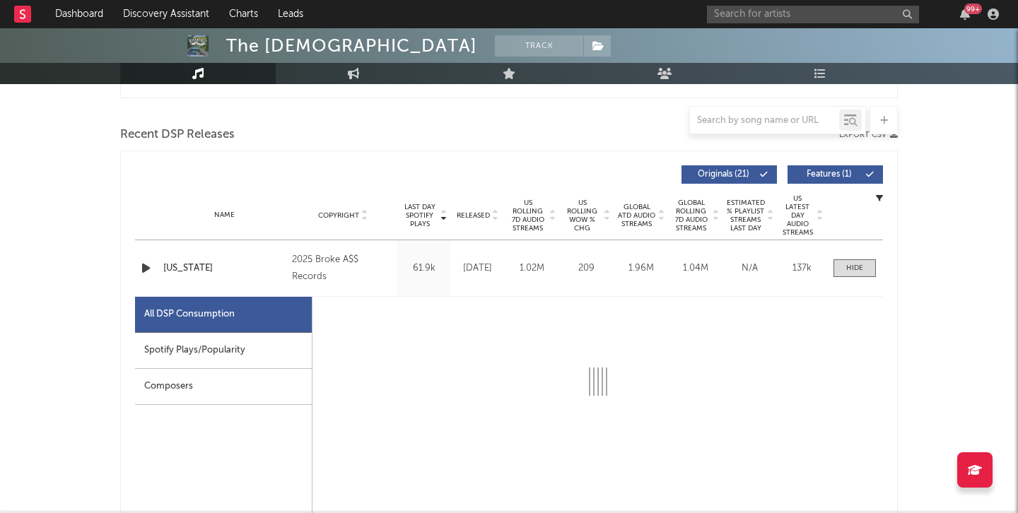
select select "1w"
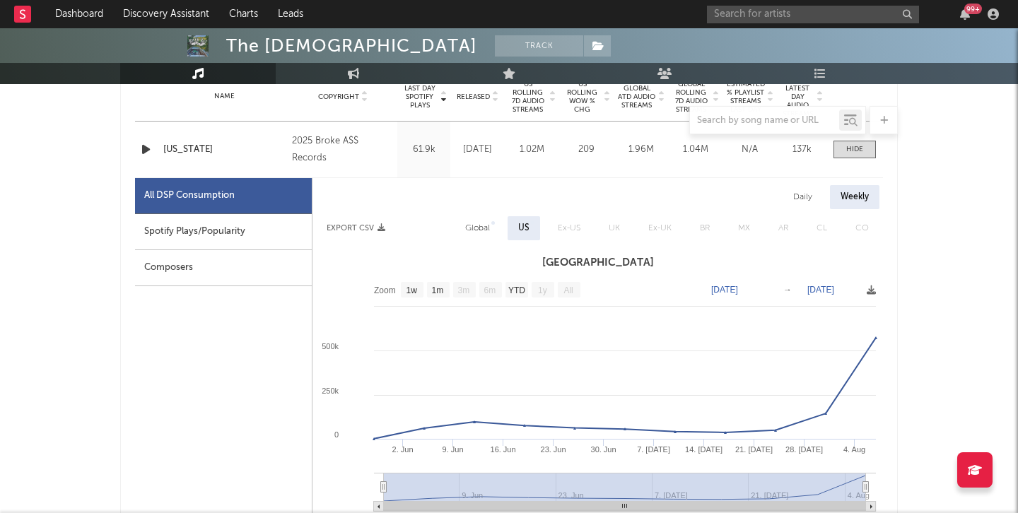
scroll to position [514, 0]
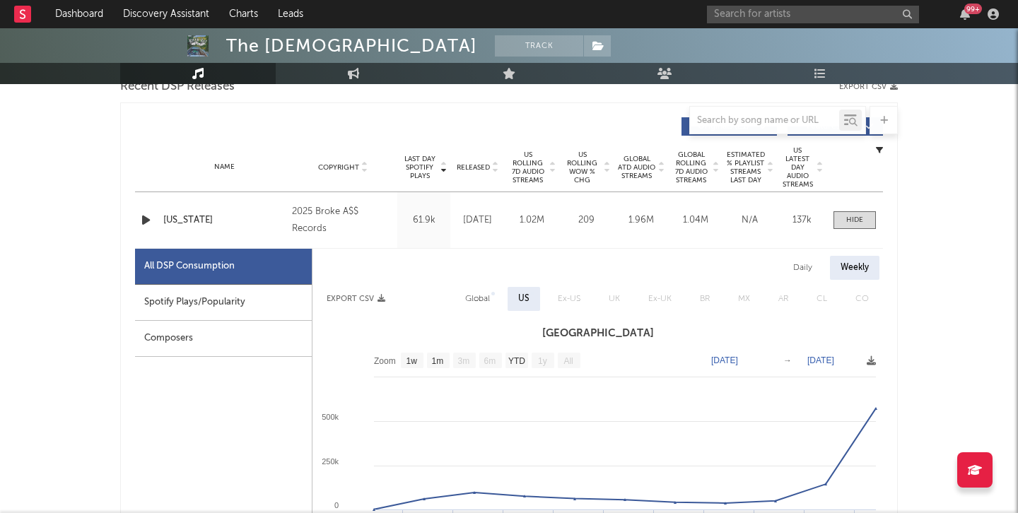
click at [811, 265] on div "Daily" at bounding box center [803, 268] width 40 height 24
select select "1w"
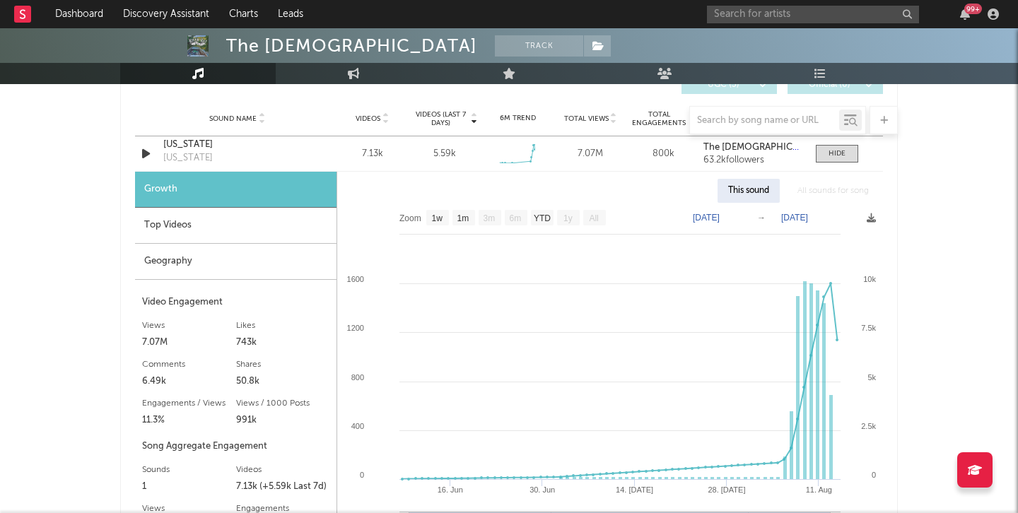
scroll to position [1683, 0]
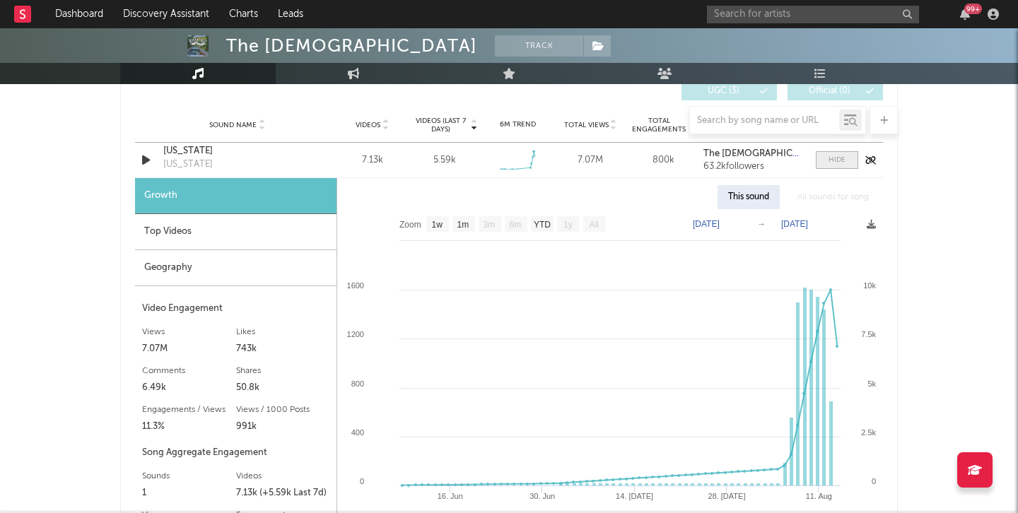
click at [841, 163] on div at bounding box center [837, 160] width 17 height 11
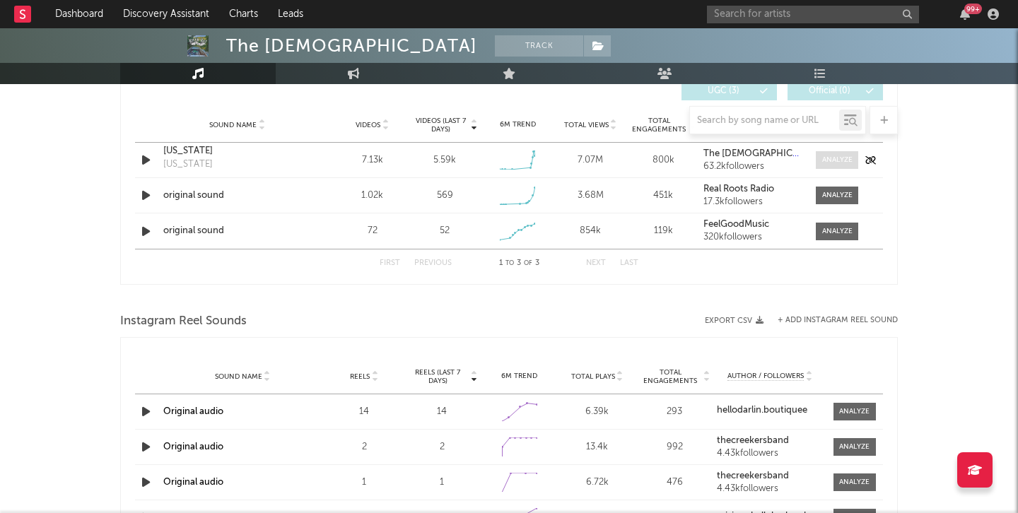
click at [841, 163] on div at bounding box center [837, 160] width 30 height 11
select select "1w"
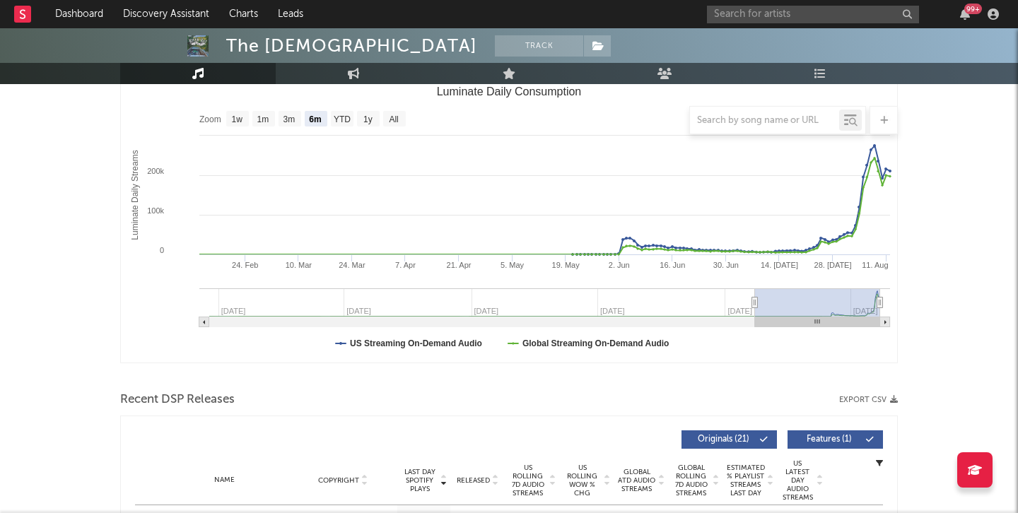
scroll to position [0, 0]
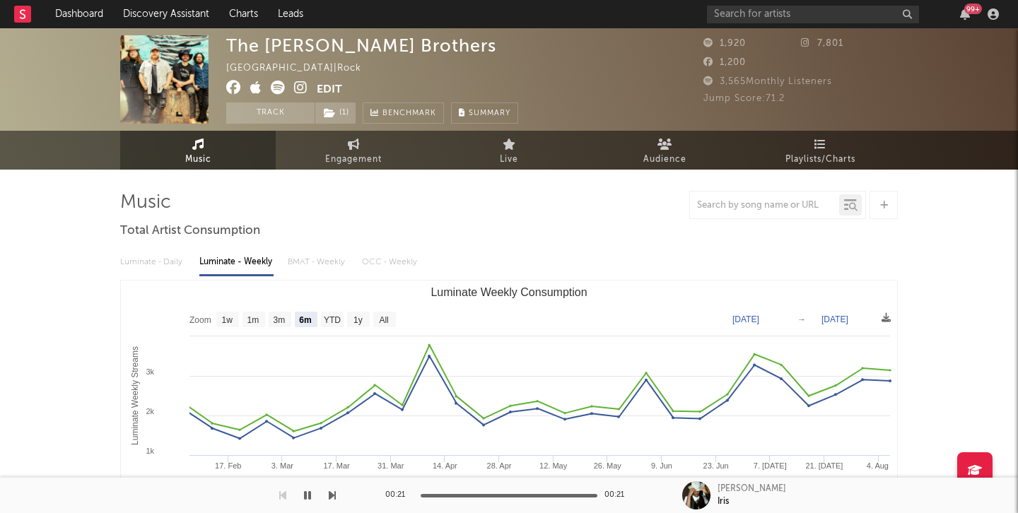
select select "6m"
click at [295, 82] on icon at bounding box center [300, 88] width 13 height 14
click at [299, 88] on icon at bounding box center [300, 88] width 13 height 14
